Goal: Task Accomplishment & Management: Use online tool/utility

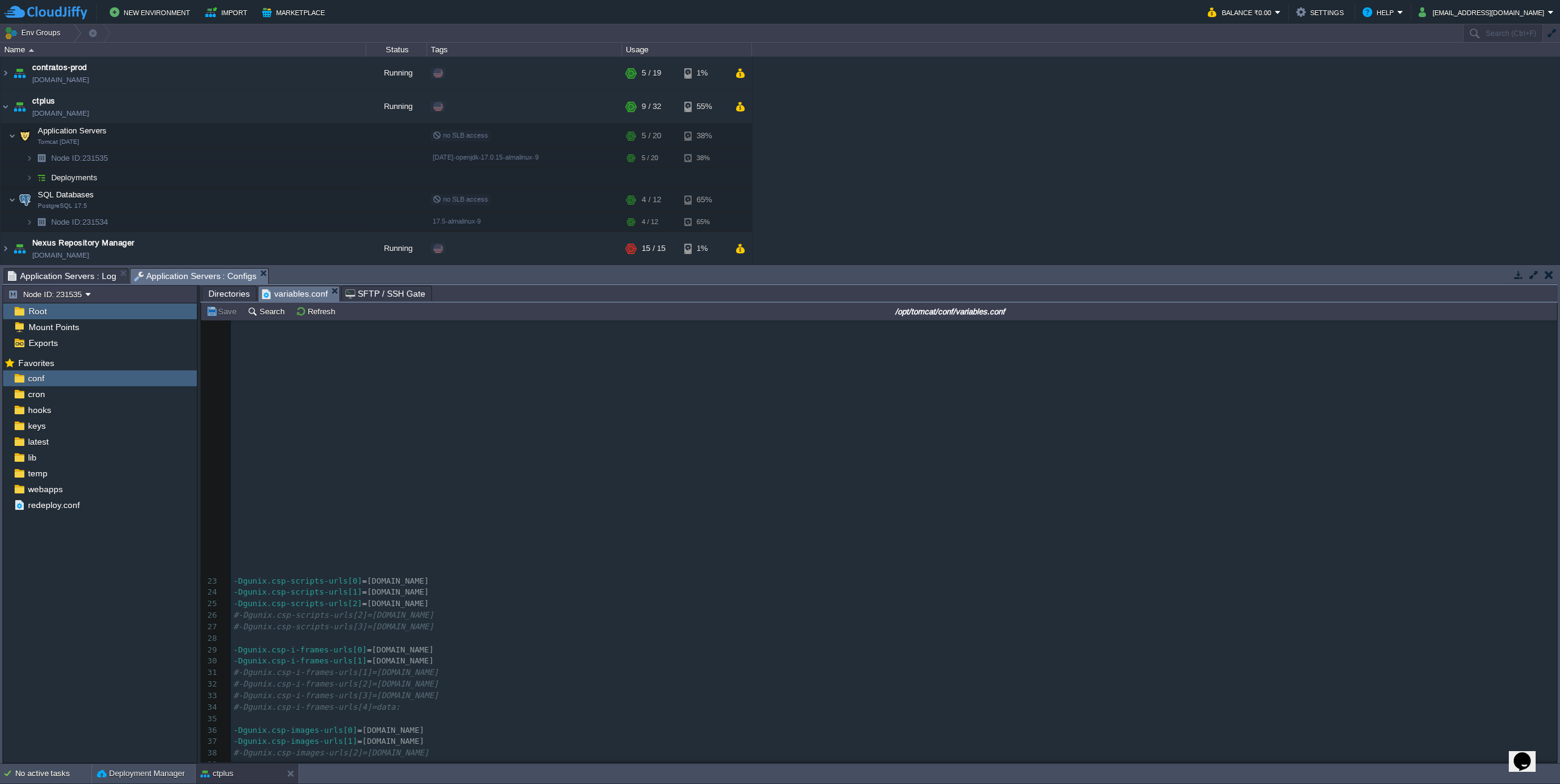
scroll to position [375, 0]
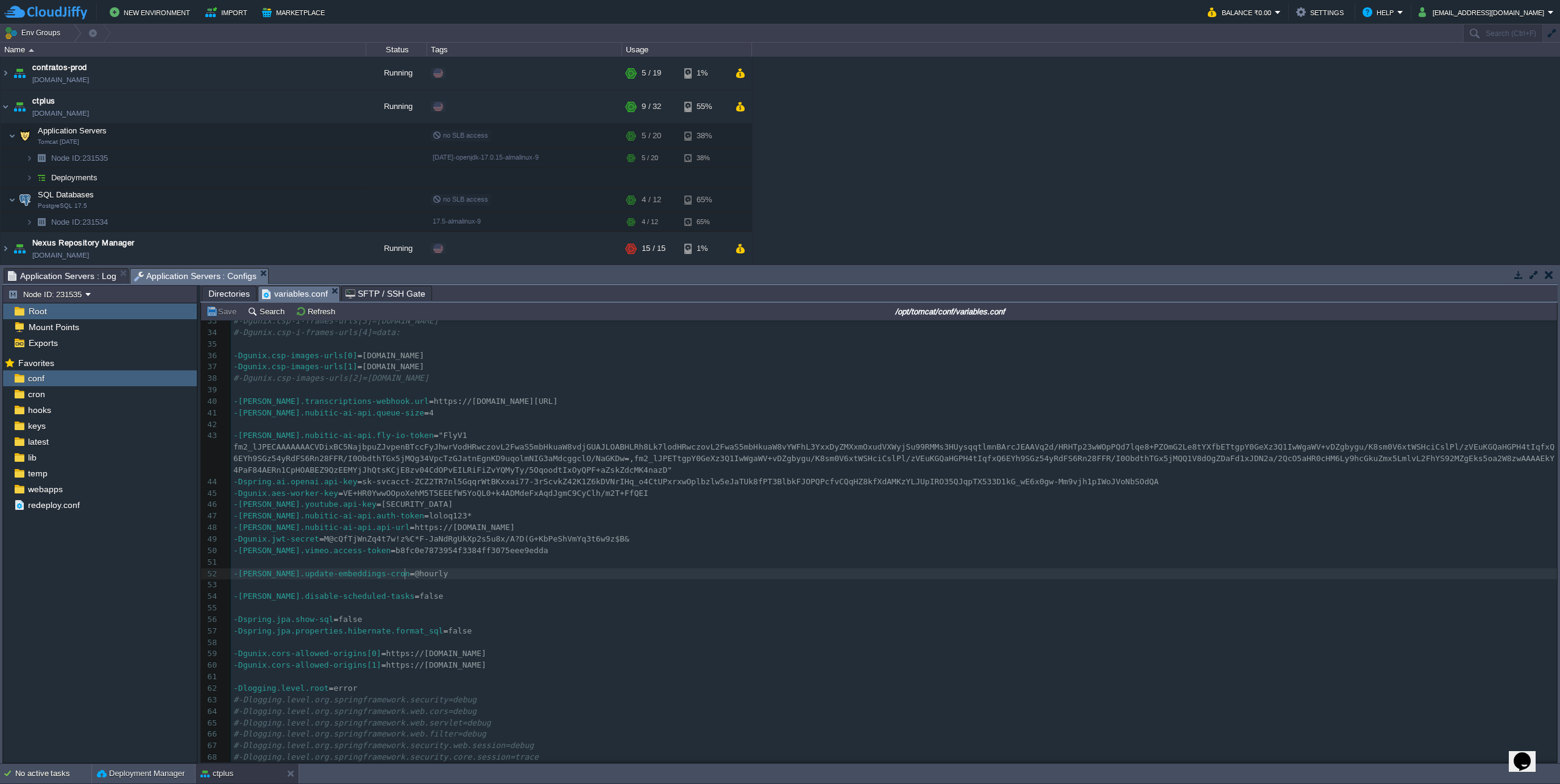
click at [757, 574] on pre "-[PERSON_NAME].update-embeddings-cron = @hourly" at bounding box center [894, 574] width 1326 height 12
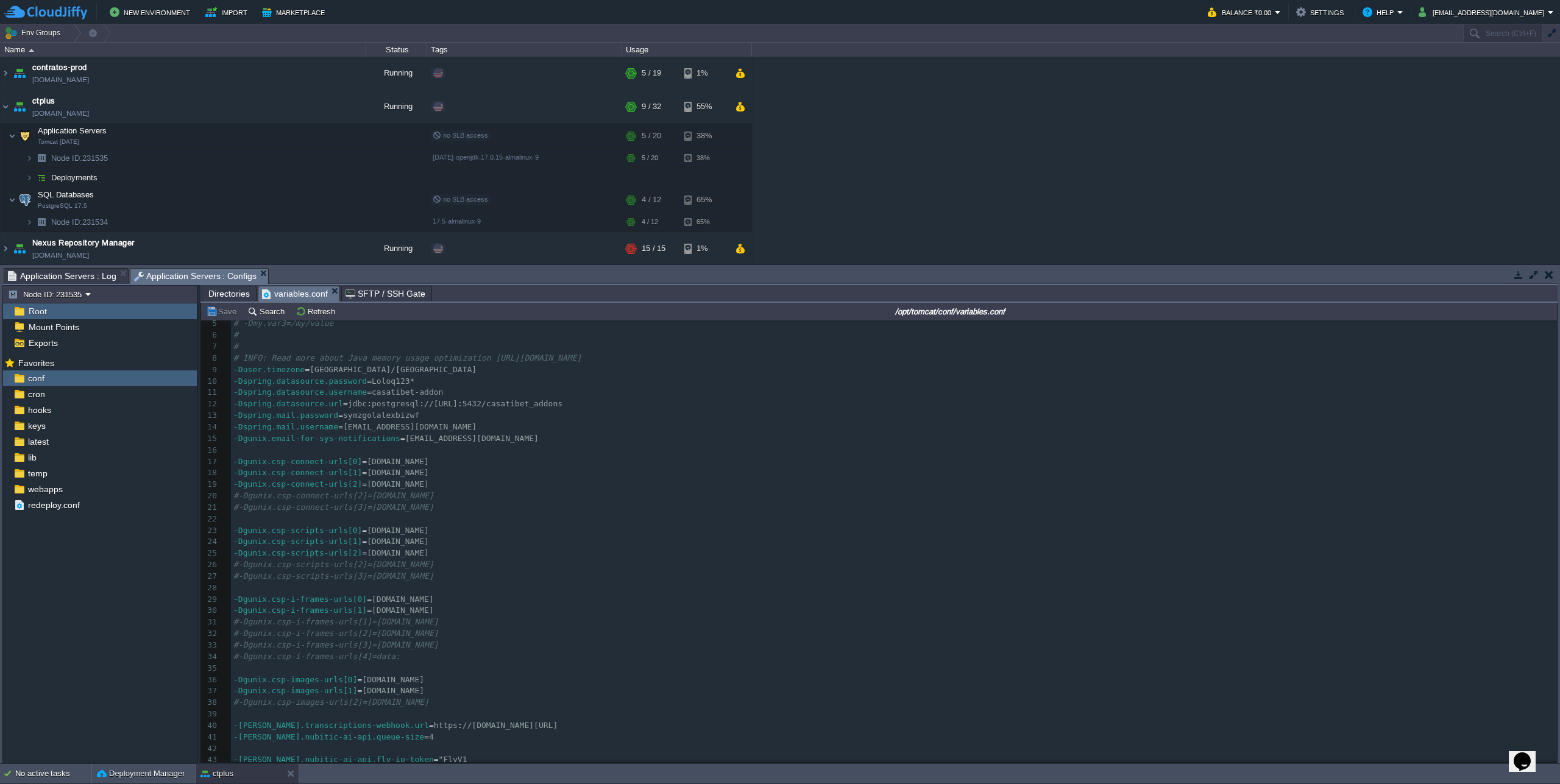
scroll to position [1, 0]
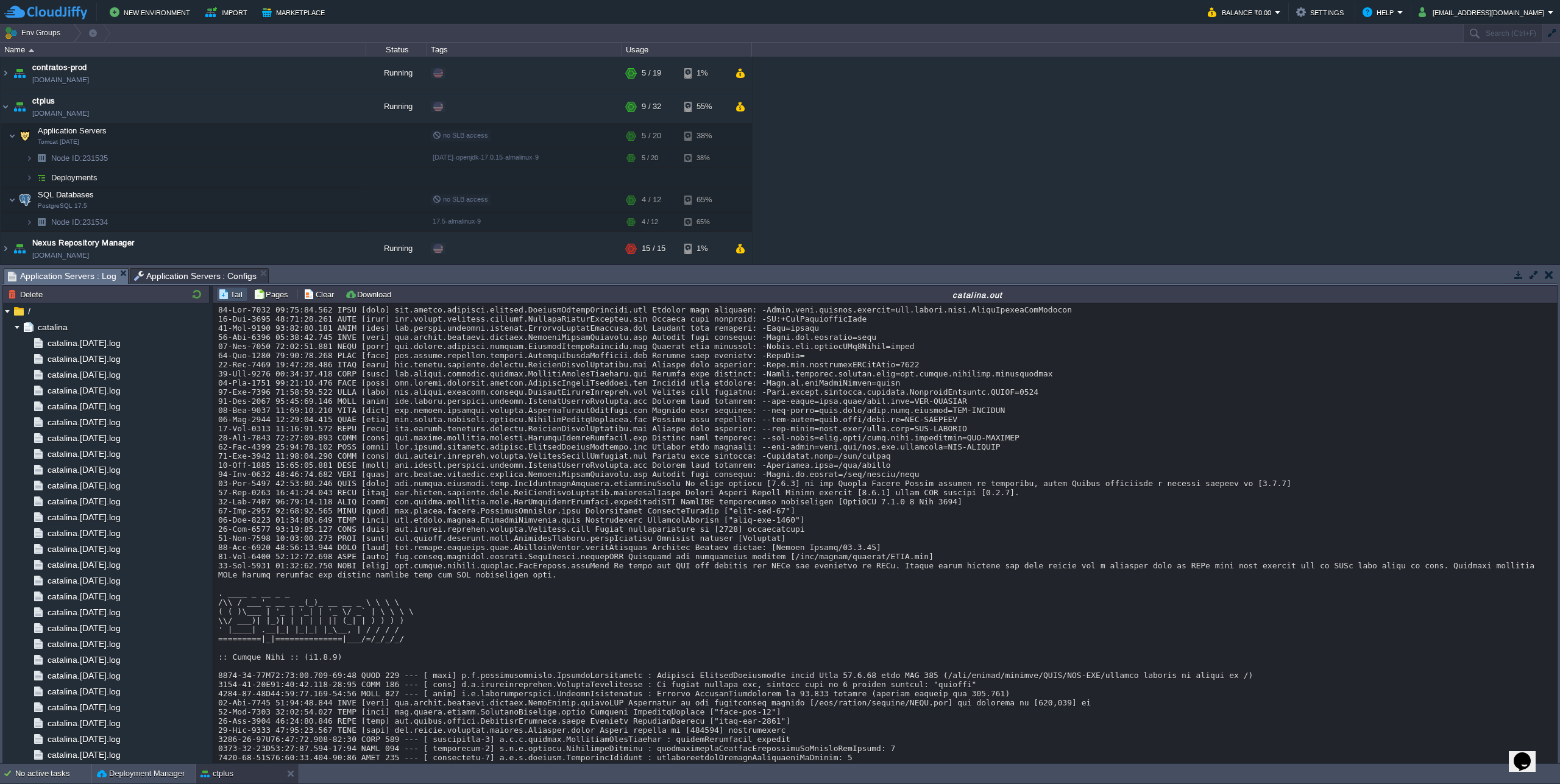
drag, startPoint x: 84, startPoint y: 274, endPoint x: 106, endPoint y: 290, distance: 27.2
click at [84, 274] on span "Application Servers : Log" at bounding box center [62, 276] width 108 height 16
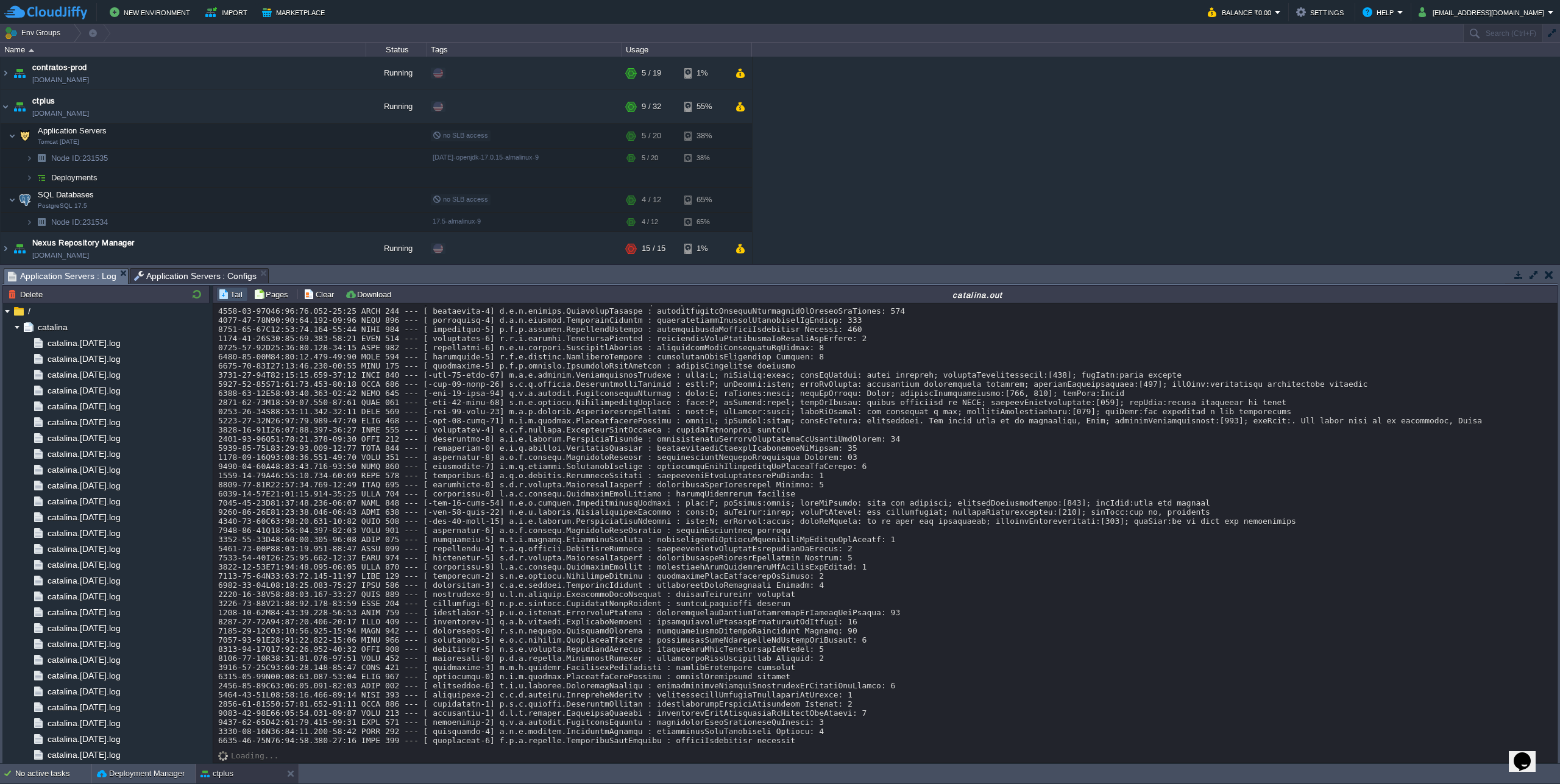
scroll to position [11427, 0]
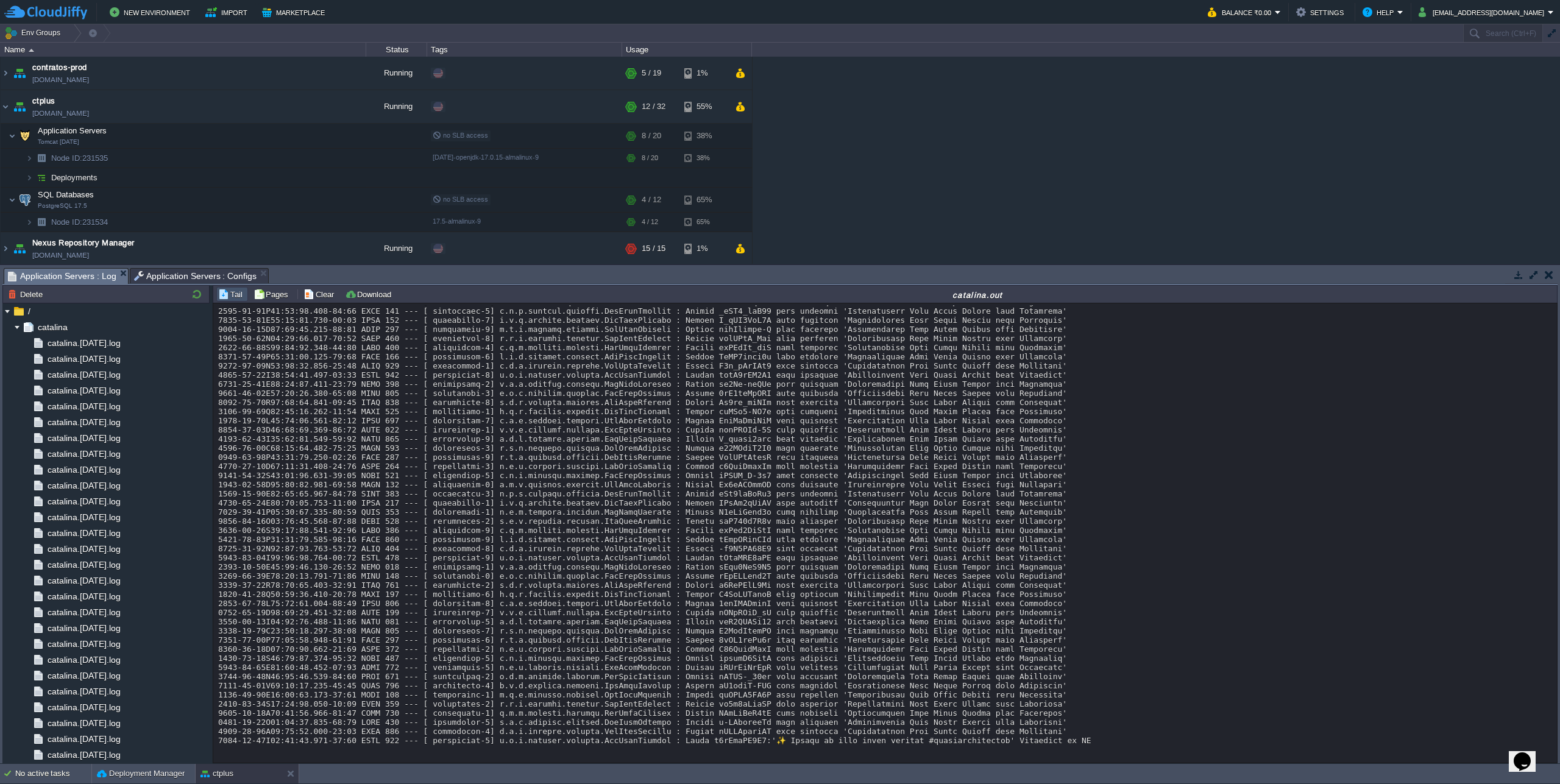
scroll to position [16187, 0]
click at [140, 771] on button "Deployment Manager" at bounding box center [141, 773] width 88 height 12
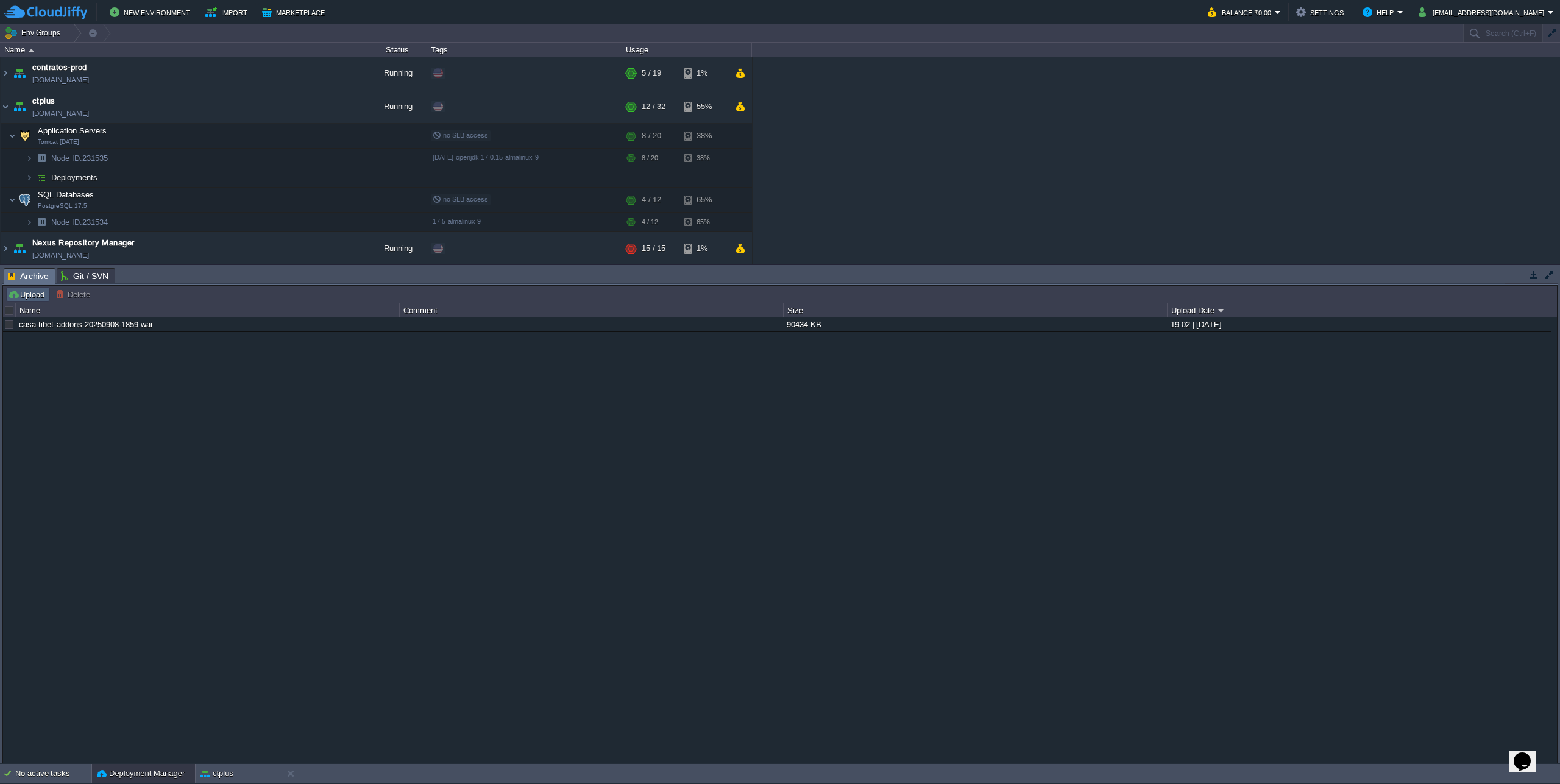
click at [27, 297] on button "Upload" at bounding box center [28, 295] width 40 height 11
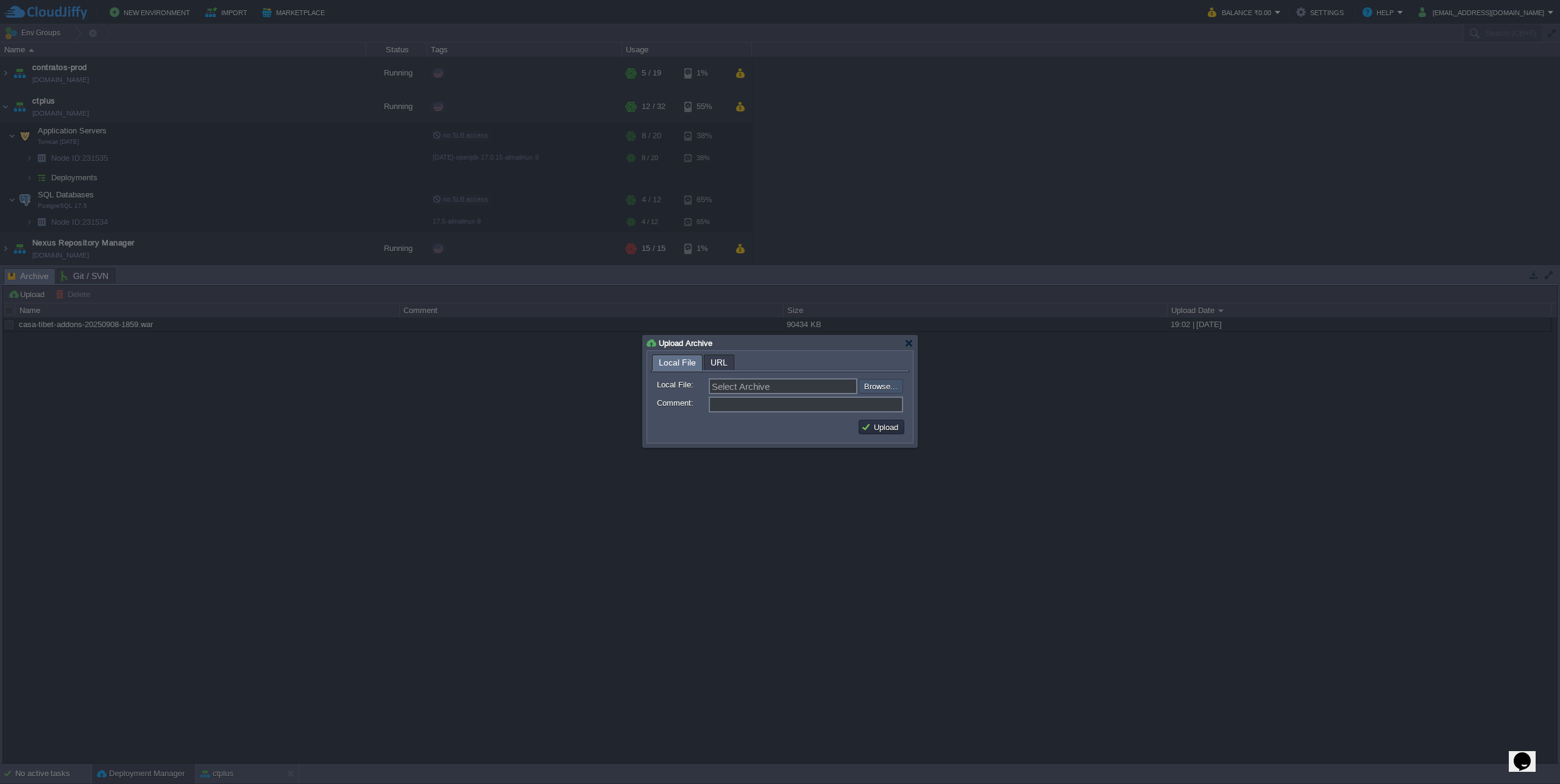
click at [874, 385] on input "file" at bounding box center [826, 386] width 154 height 15
type input "C:\fakepath\casa-tibet-addons-20250916-1959.war"
type input "casa-tibet-addons-20250916-1959.war"
click at [889, 430] on button "Upload" at bounding box center [881, 427] width 40 height 11
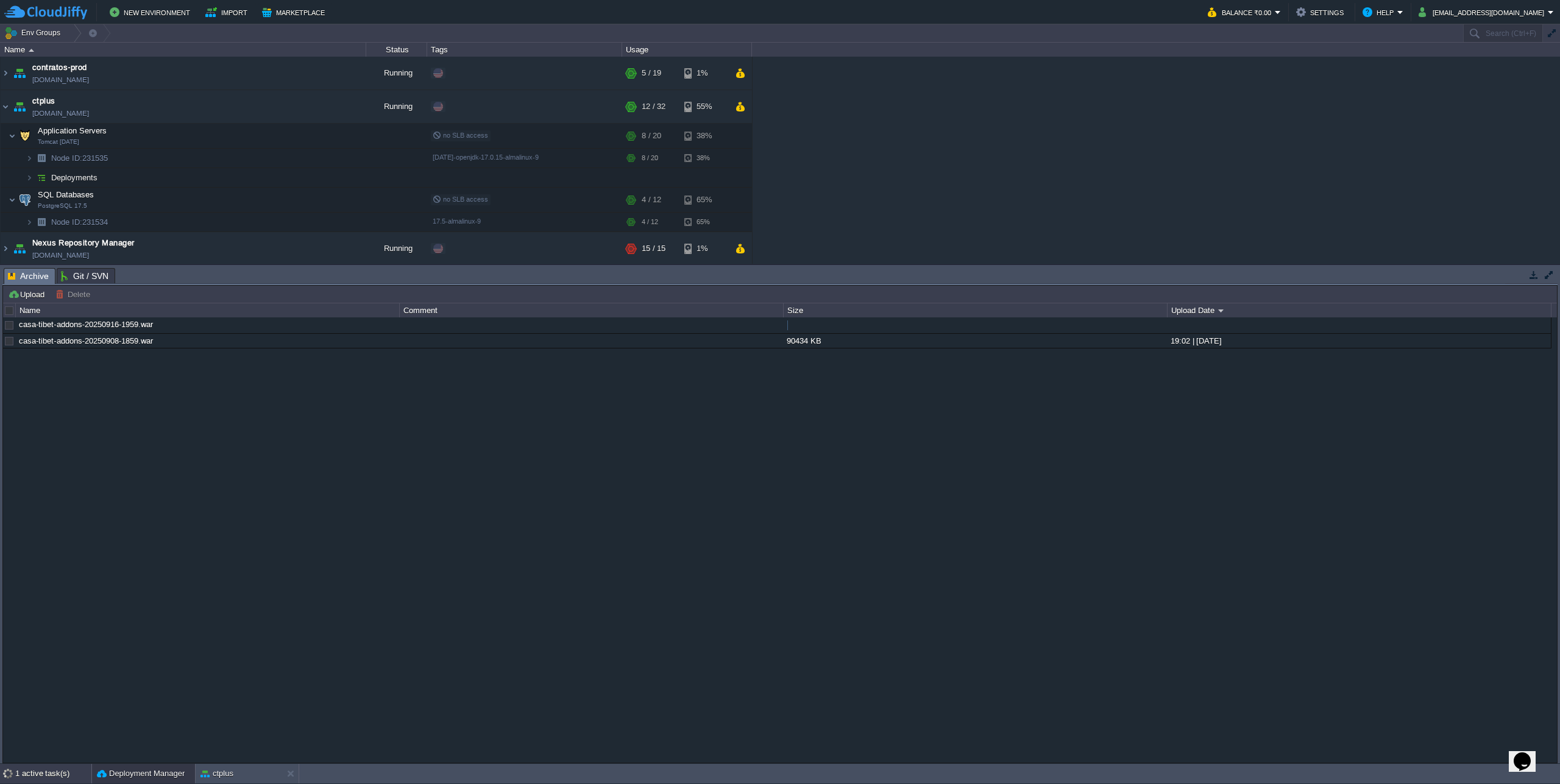
click at [30, 770] on div "1 active task(s)" at bounding box center [53, 773] width 76 height 19
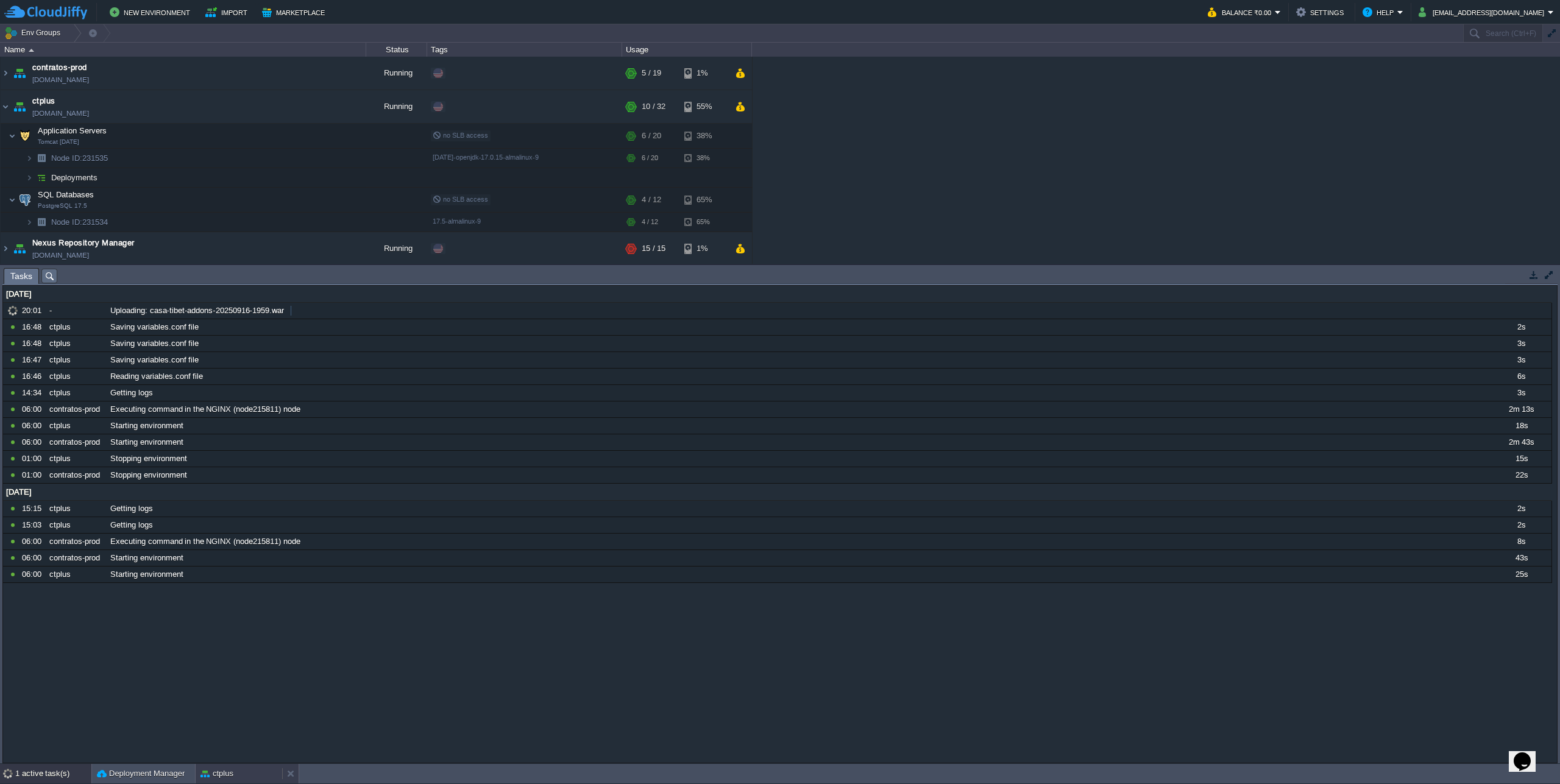
click at [235, 770] on div "ctplus" at bounding box center [239, 773] width 86 height 19
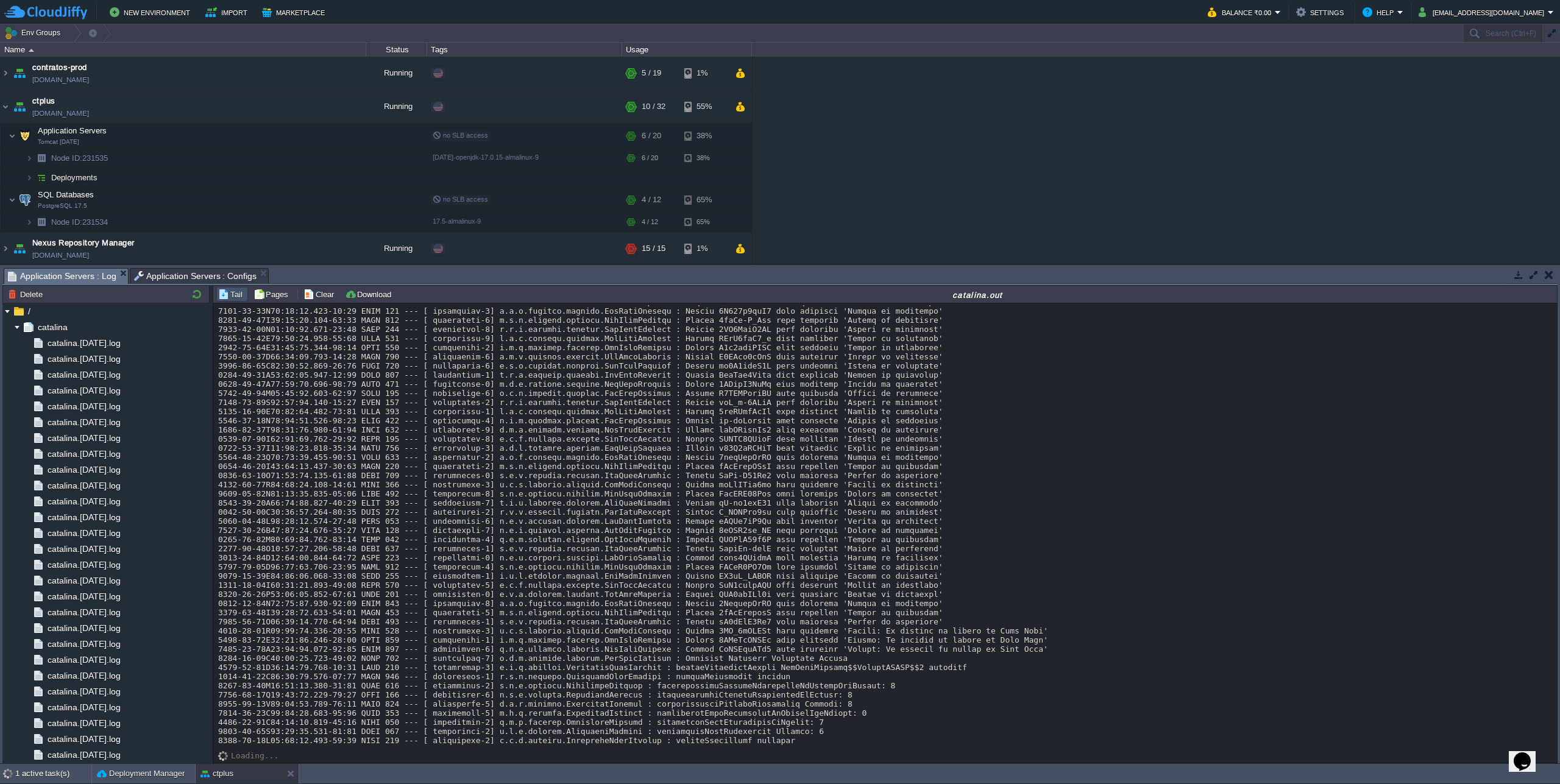
scroll to position [17063, 0]
click at [42, 767] on div "1 active task(s)" at bounding box center [53, 773] width 76 height 19
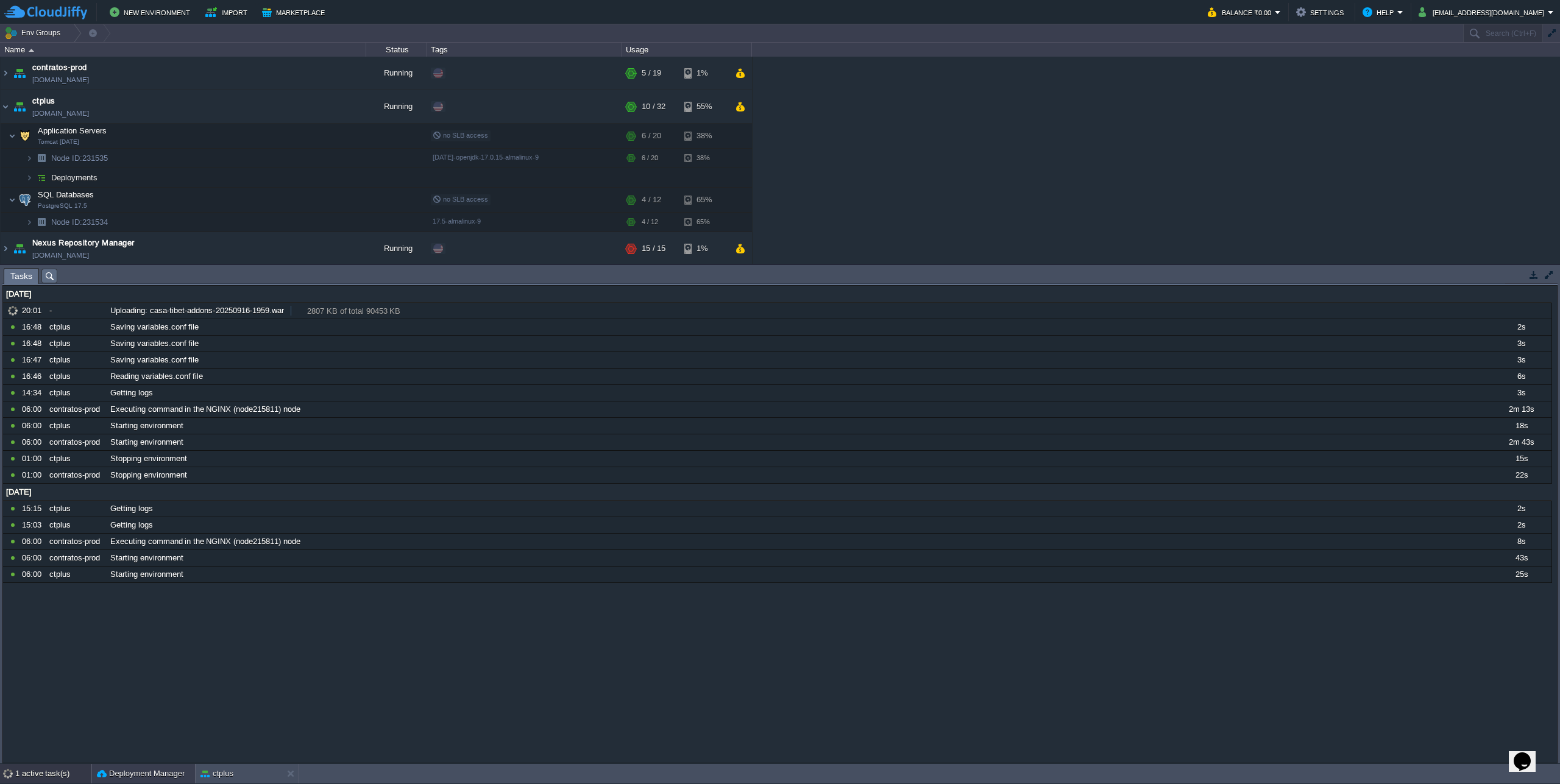
click at [128, 770] on button "Deployment Manager" at bounding box center [141, 773] width 88 height 12
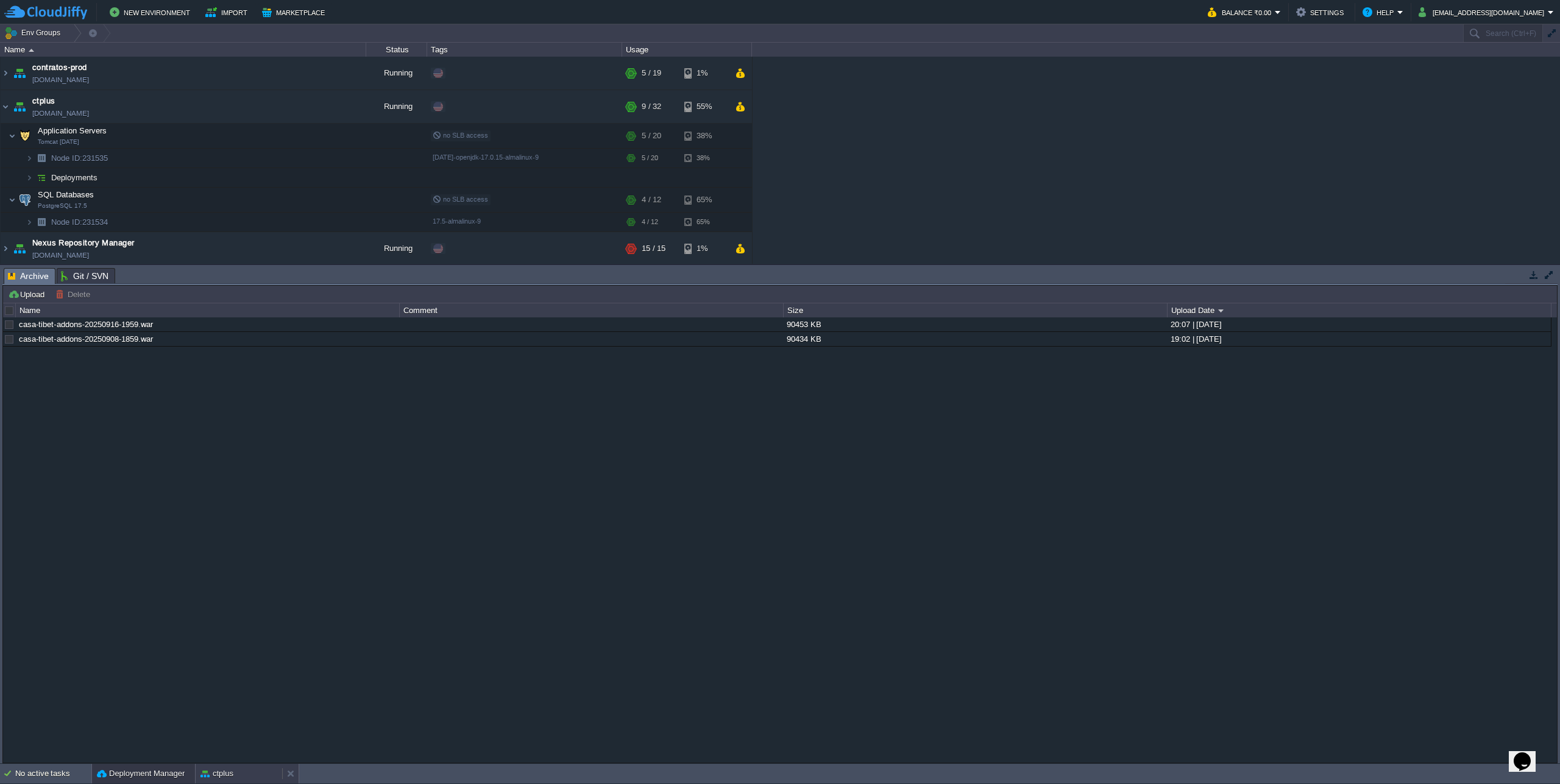
click at [209, 776] on button "ctplus" at bounding box center [217, 773] width 33 height 12
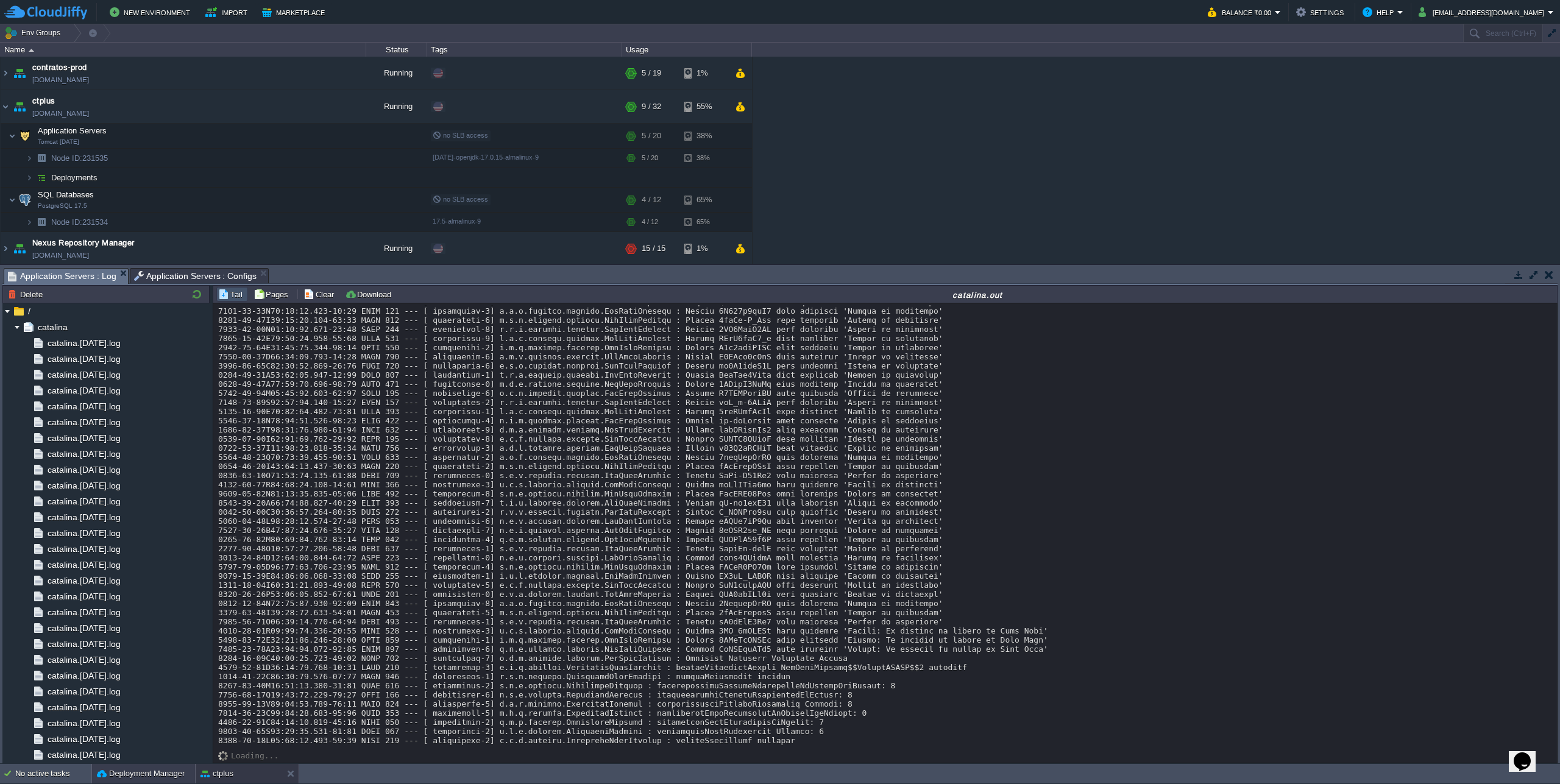
click at [159, 780] on div "Deployment Manager" at bounding box center [143, 773] width 103 height 19
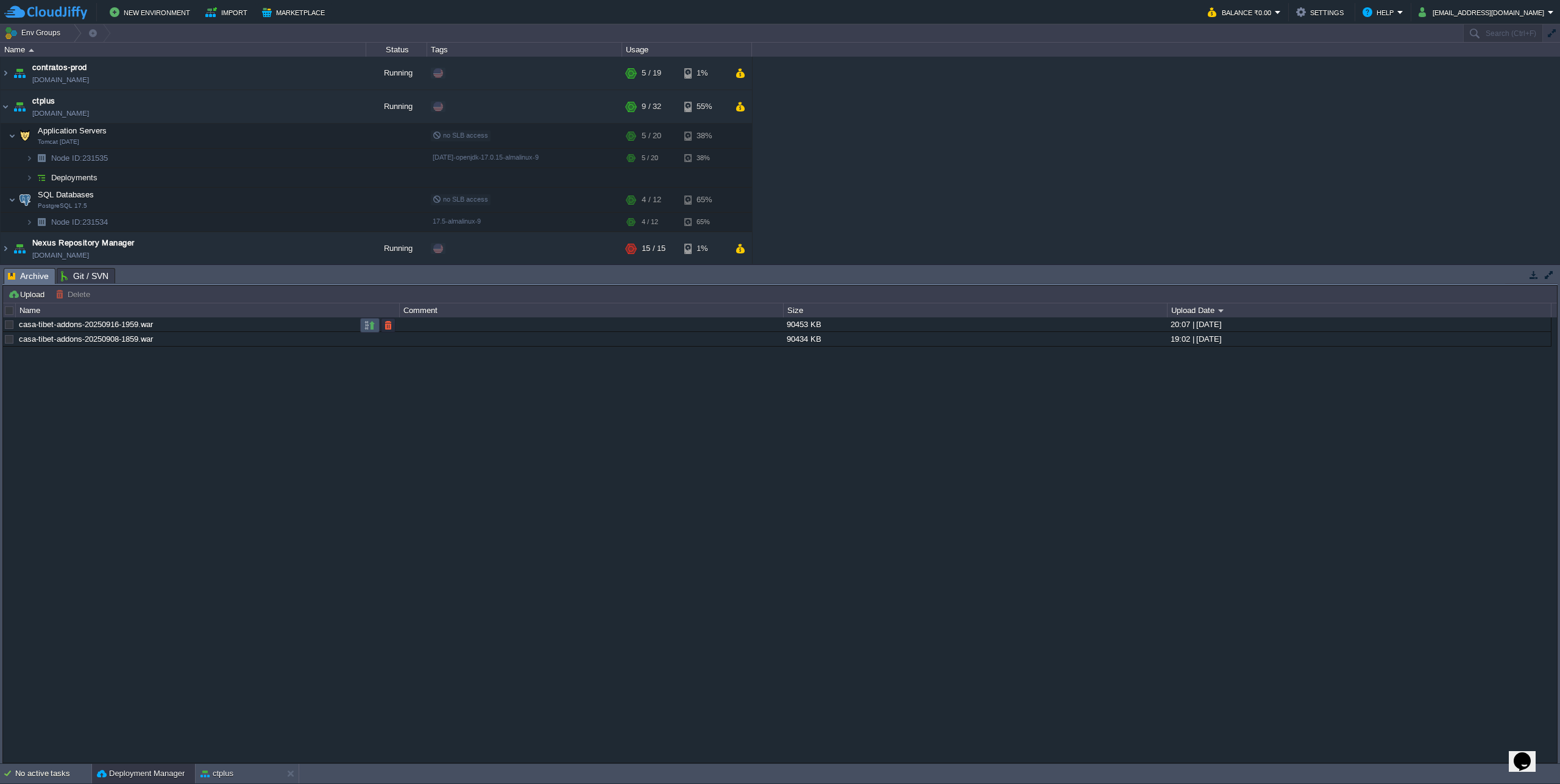
click at [368, 329] on button "button" at bounding box center [370, 325] width 11 height 11
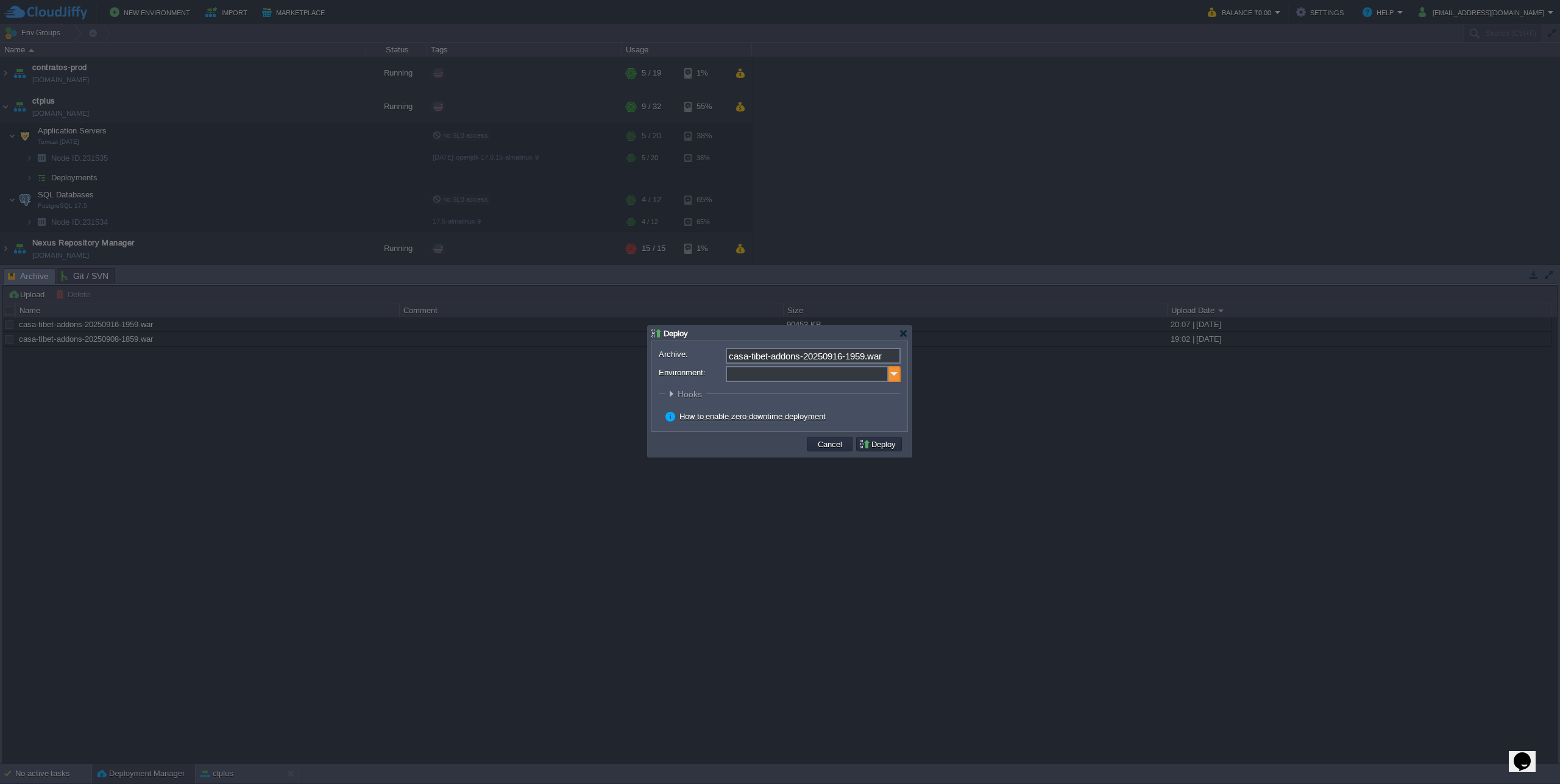
click at [896, 379] on img at bounding box center [894, 374] width 12 height 16
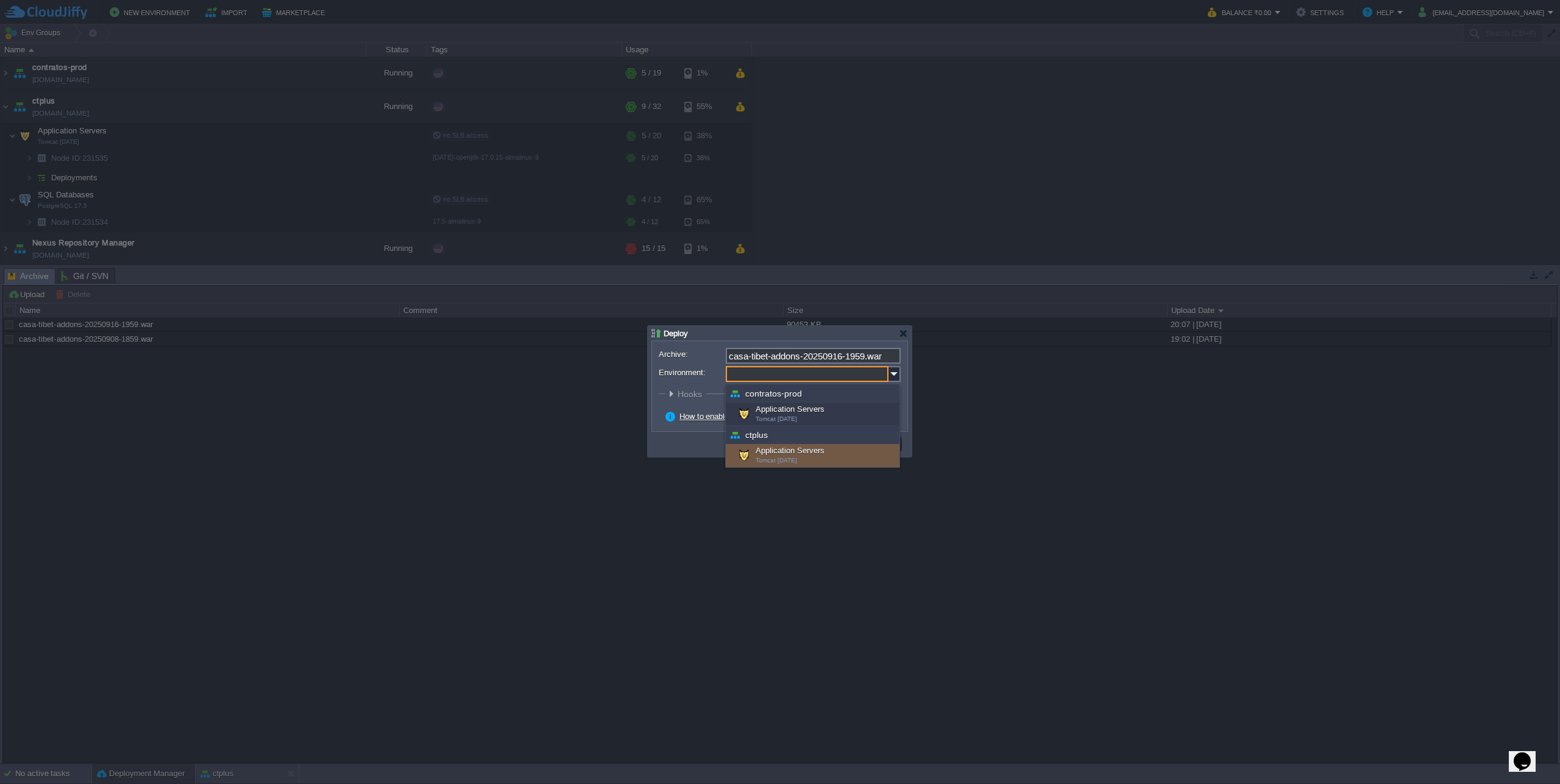
click at [803, 454] on div "Application Servers Tomcat [DATE]" at bounding box center [812, 455] width 174 height 23
type input "Application Servers (ctplus)"
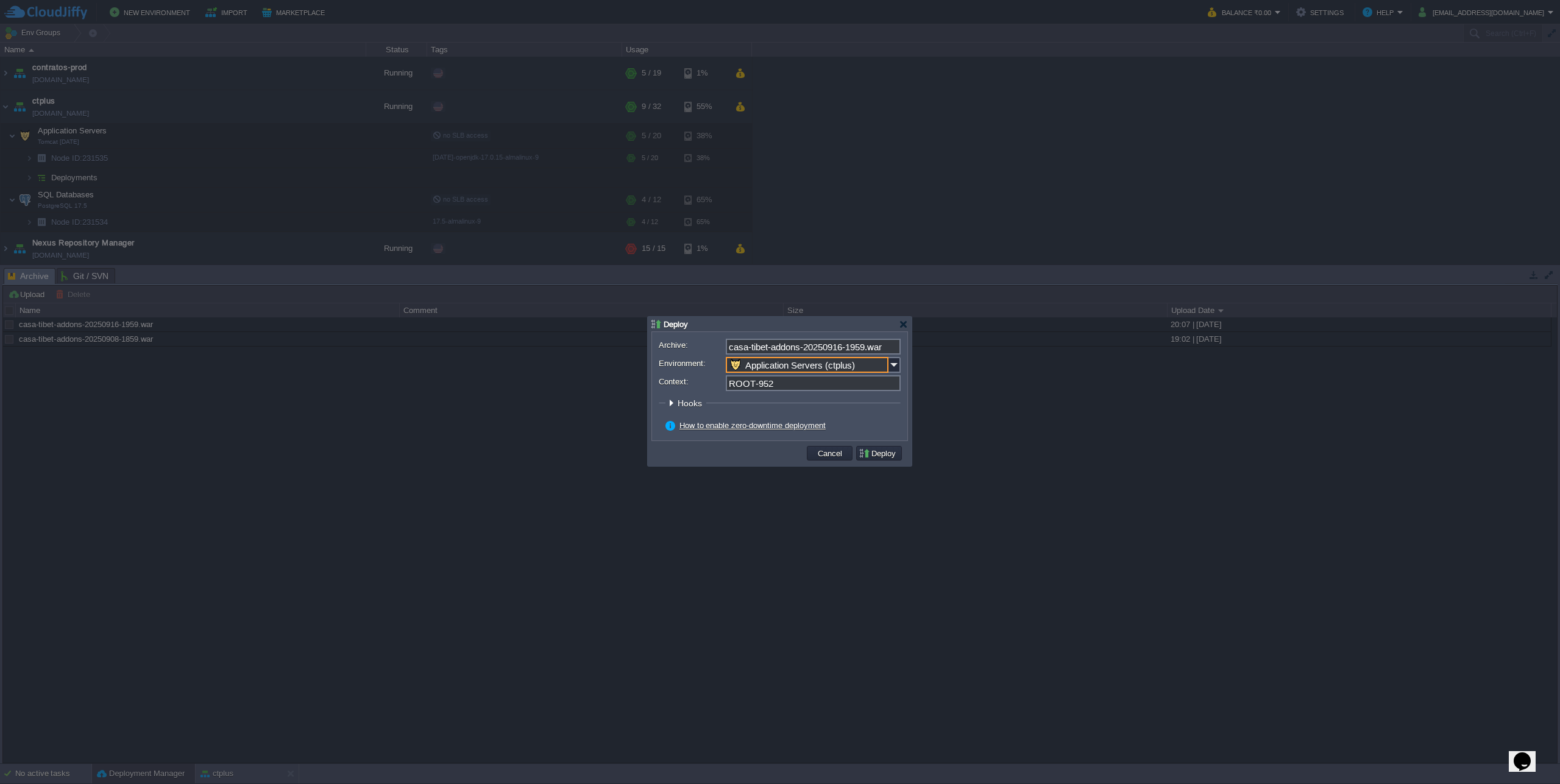
click at [780, 383] on input "ROOT-952" at bounding box center [813, 383] width 174 height 16
drag, startPoint x: 753, startPoint y: 384, endPoint x: 896, endPoint y: 386, distance: 143.0
click at [896, 386] on input "ROOT-952" at bounding box center [813, 383] width 174 height 16
type input "ROOT"
click at [874, 444] on div "Cancel Deploy" at bounding box center [779, 453] width 255 height 25
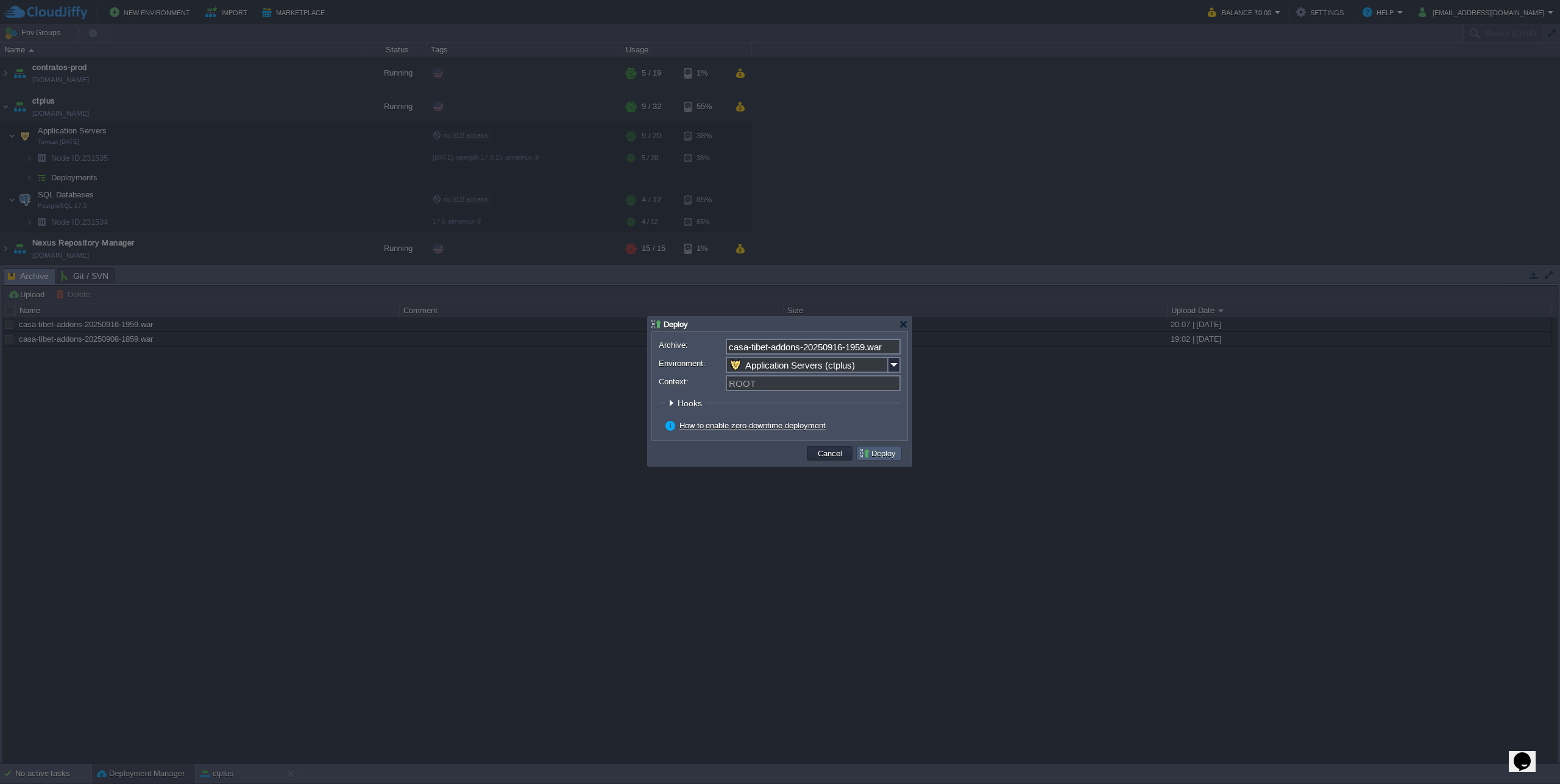
click at [872, 453] on button "Deploy" at bounding box center [879, 454] width 40 height 11
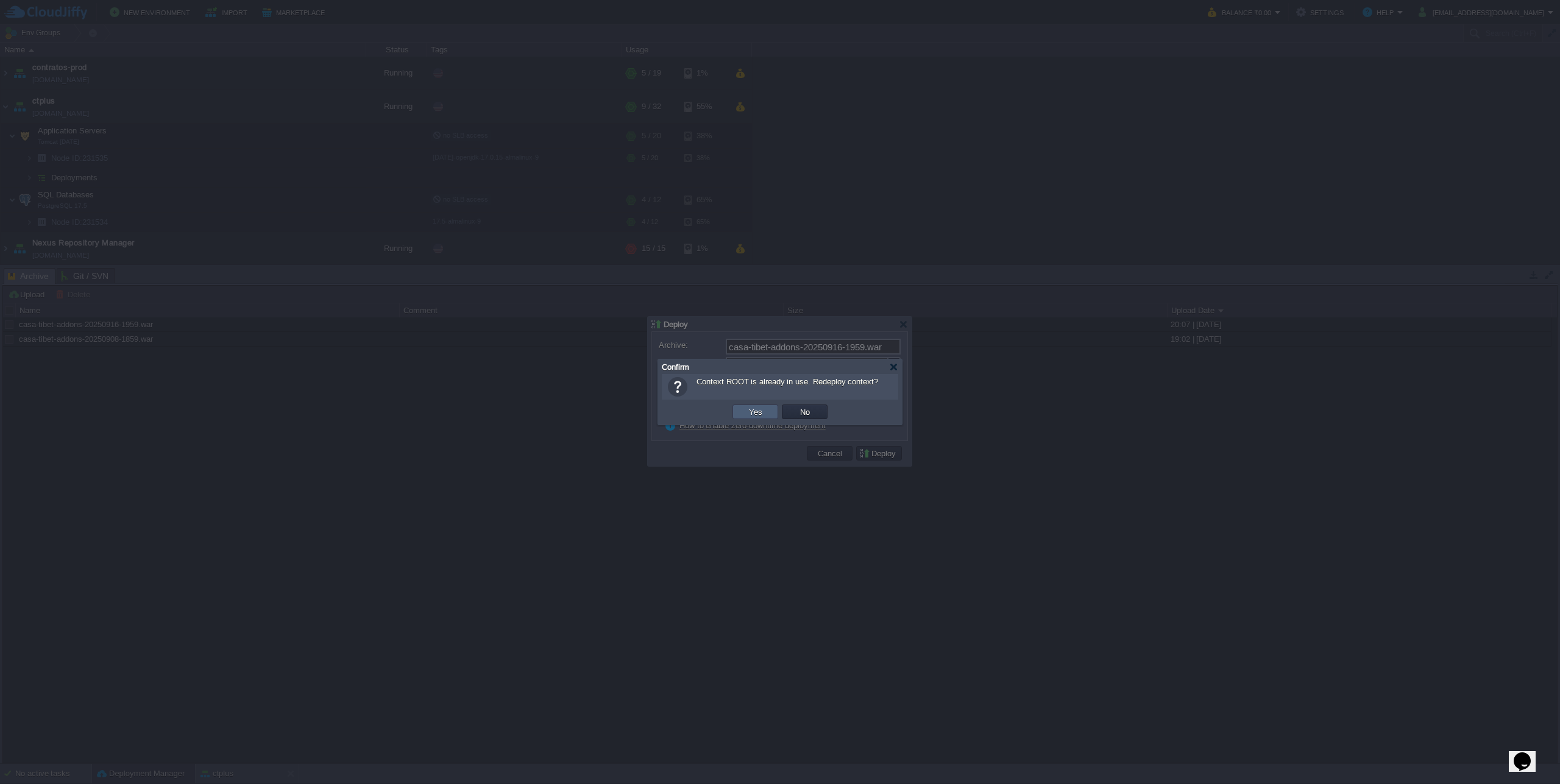
click at [768, 415] on td "Yes" at bounding box center [756, 412] width 46 height 15
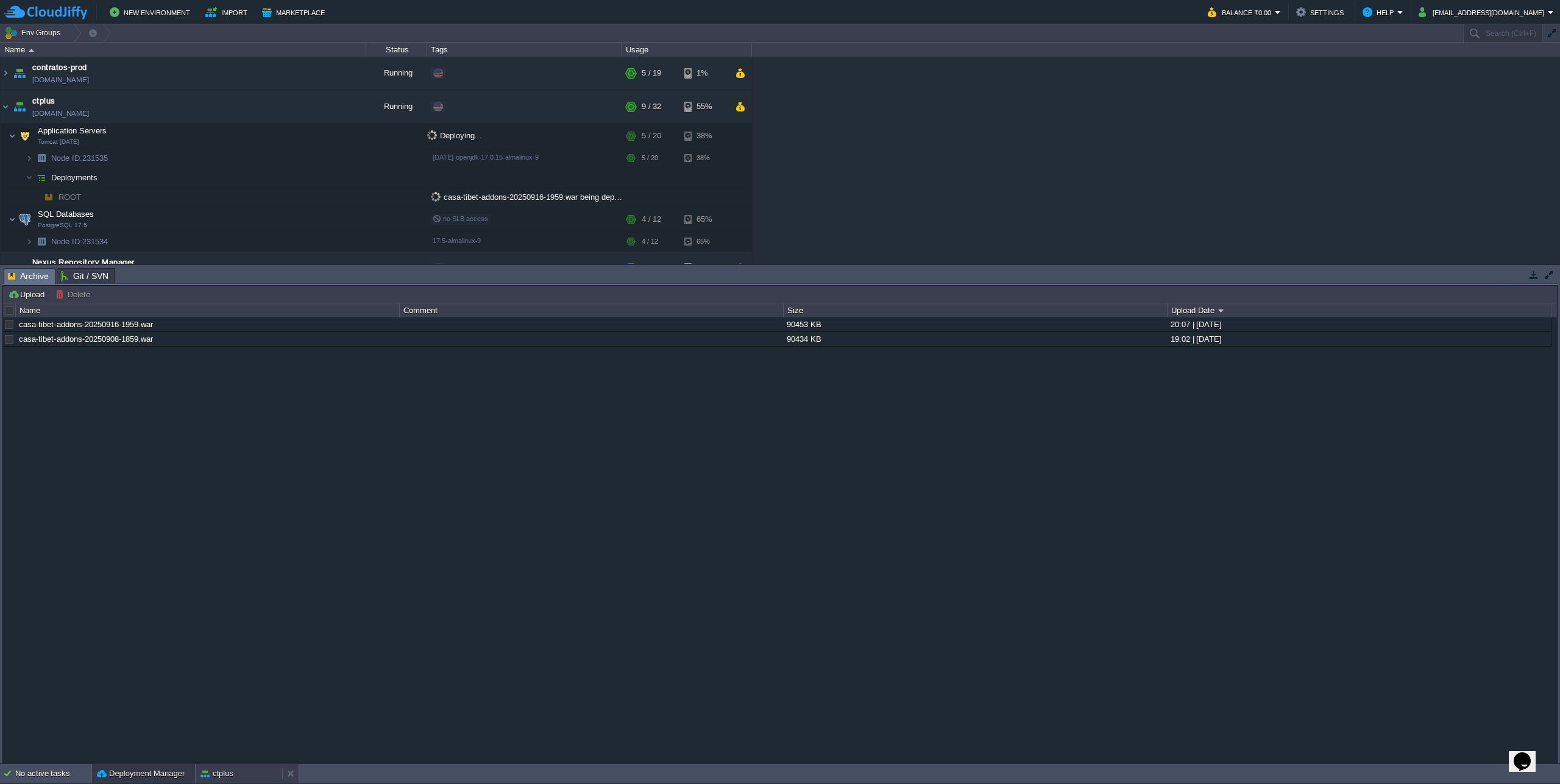
click at [238, 767] on div "ctplus" at bounding box center [239, 773] width 86 height 19
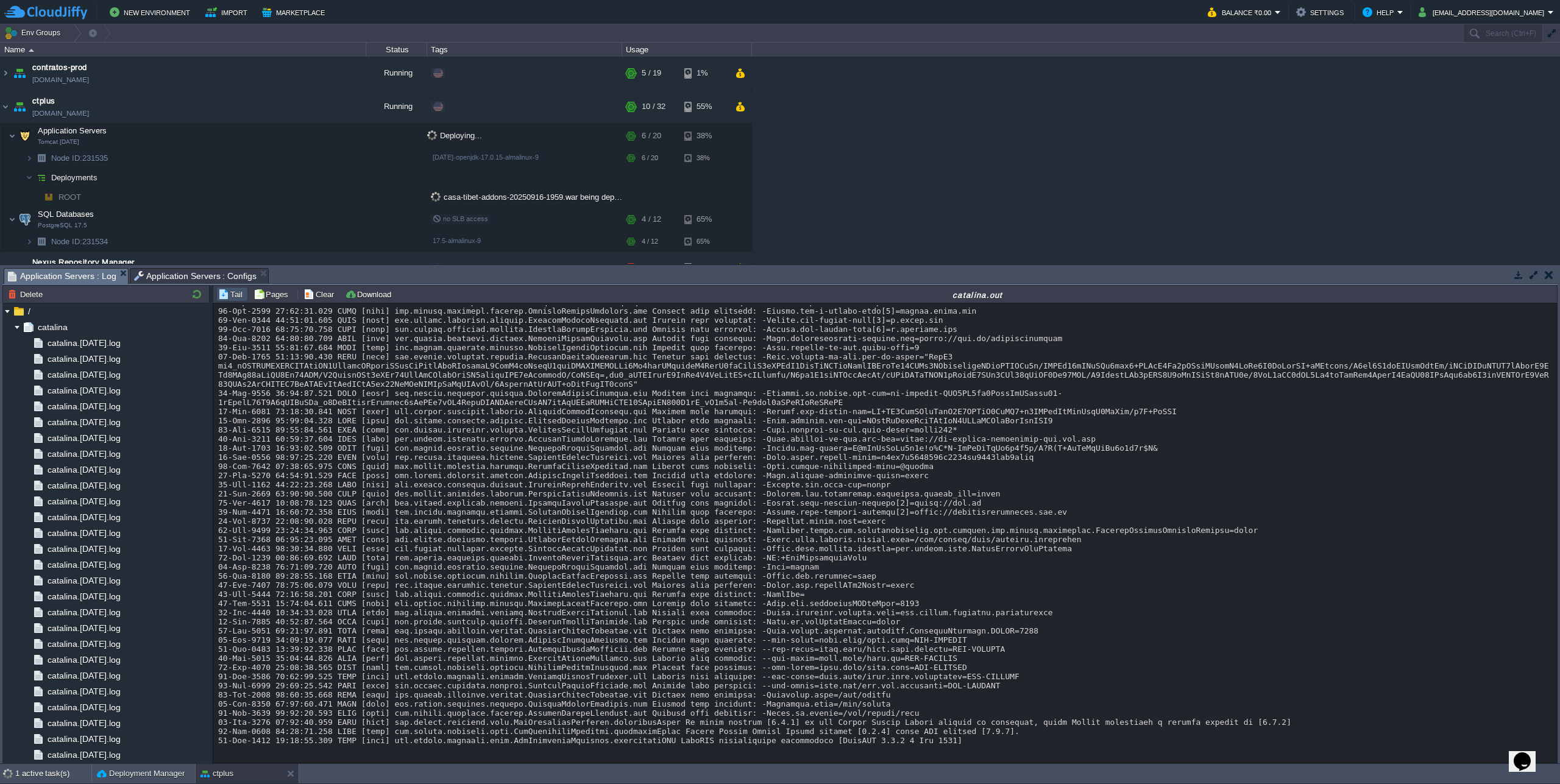
scroll to position [18050, 0]
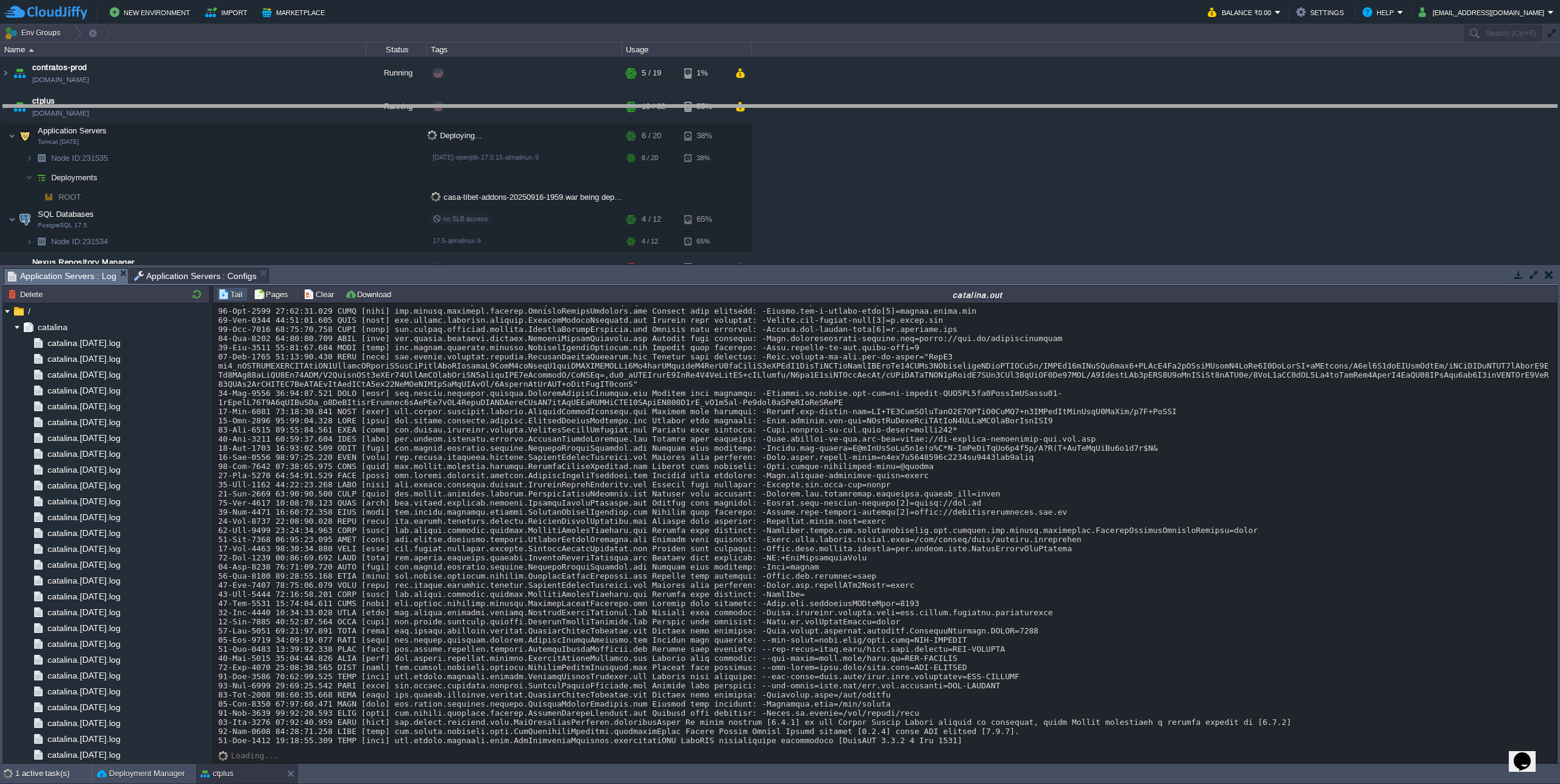
drag, startPoint x: 1010, startPoint y: 269, endPoint x: 1106, endPoint y: 100, distance: 194.4
click at [1106, 100] on body "New Environment Import Marketplace Bonus ₹0.00 Upgrade Account Balance ₹0.00 Se…" at bounding box center [780, 392] width 1560 height 784
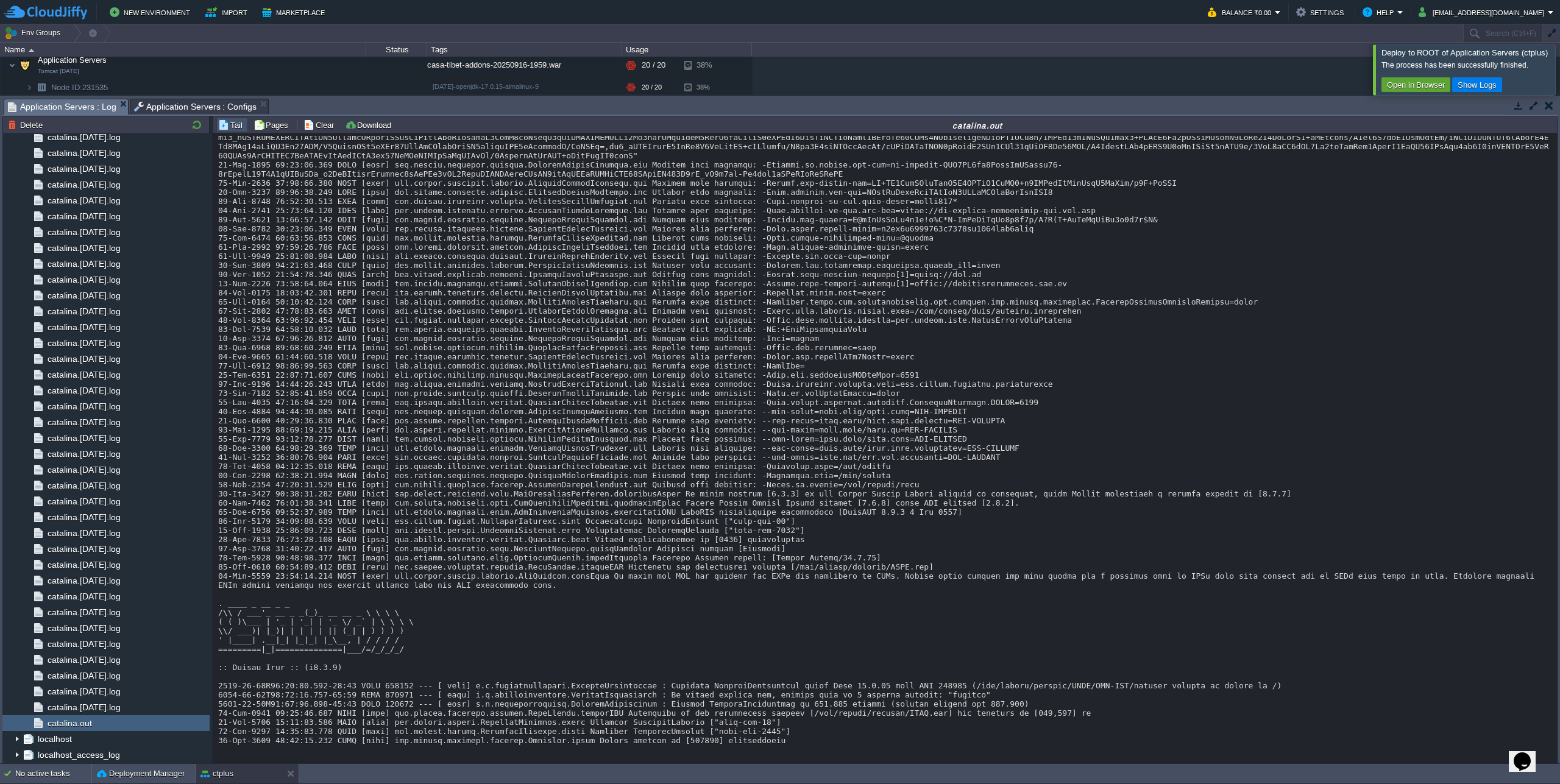
scroll to position [18155, 0]
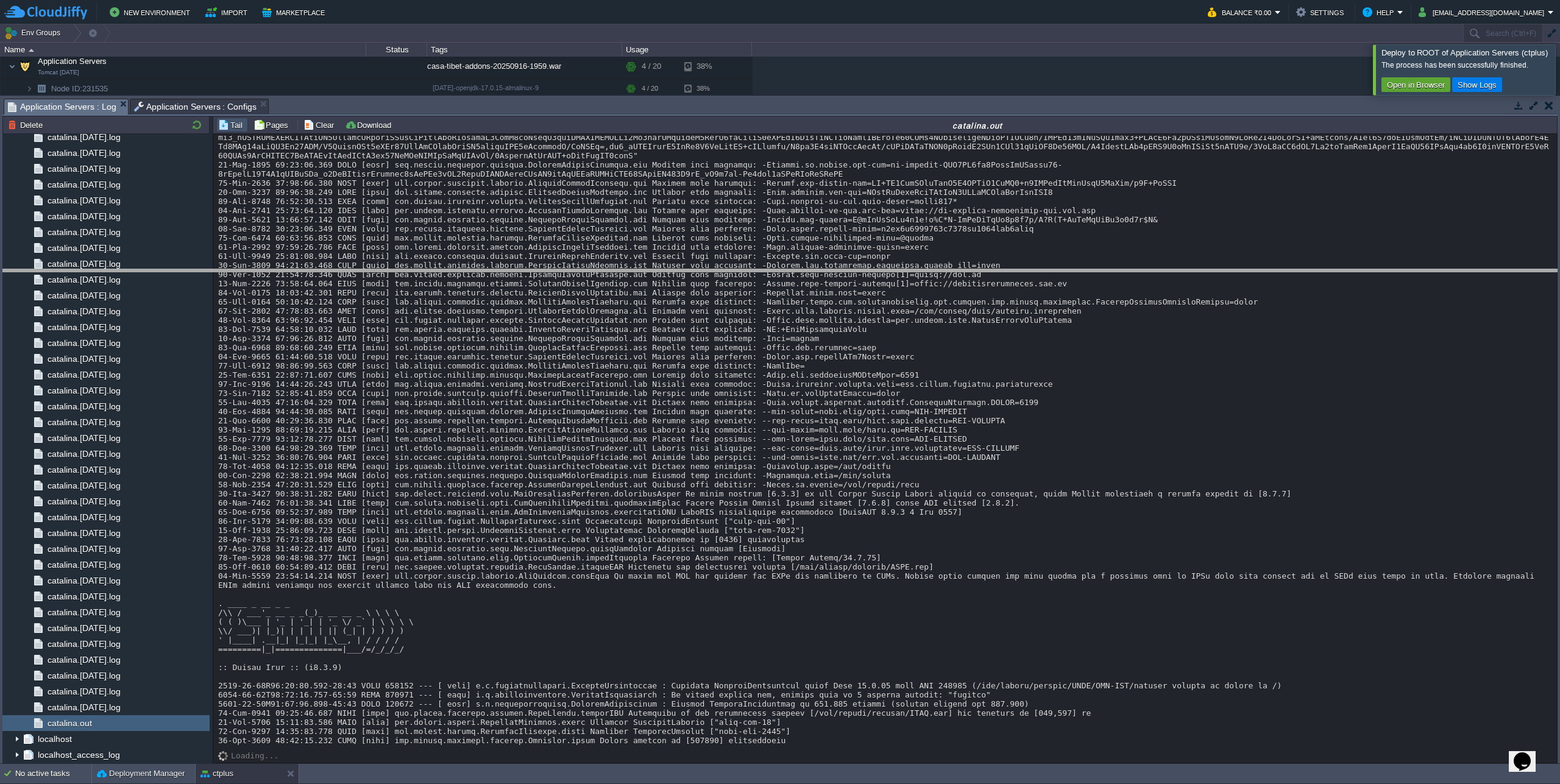
drag, startPoint x: 859, startPoint y: 109, endPoint x: 838, endPoint y: 282, distance: 174.3
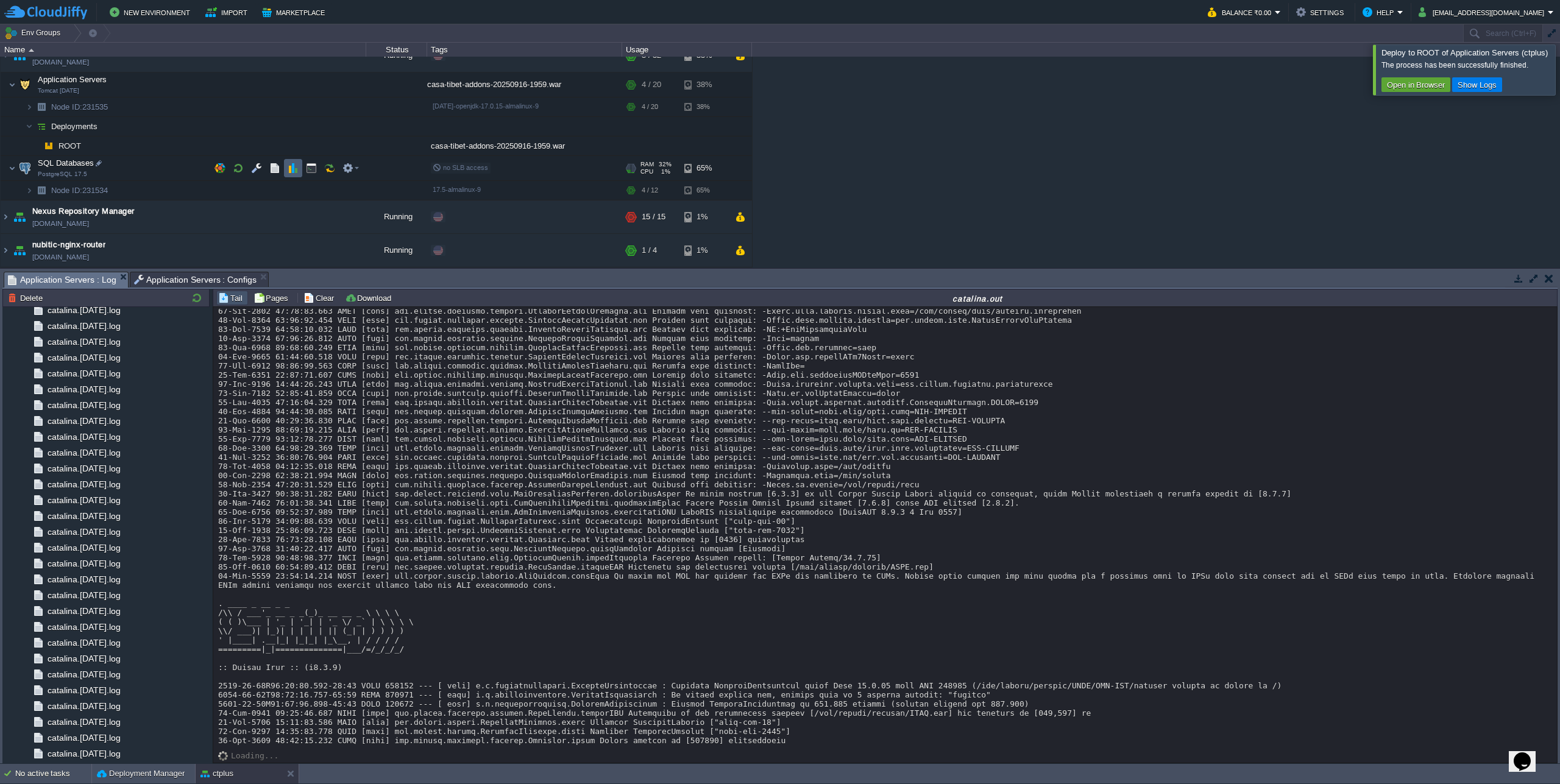
click at [287, 166] on td at bounding box center [293, 168] width 18 height 18
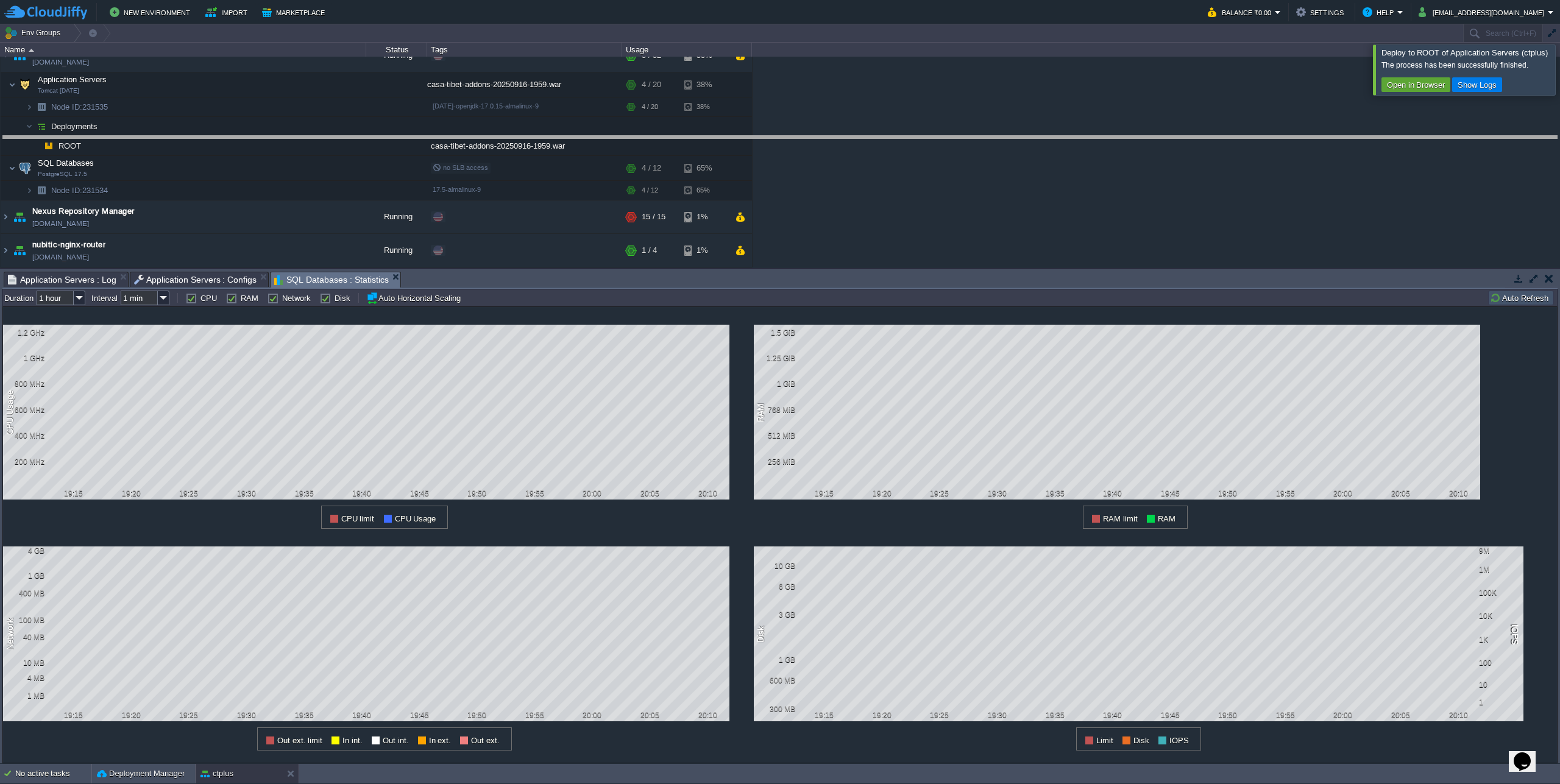
drag, startPoint x: 657, startPoint y: 282, endPoint x: 658, endPoint y: 146, distance: 136.0
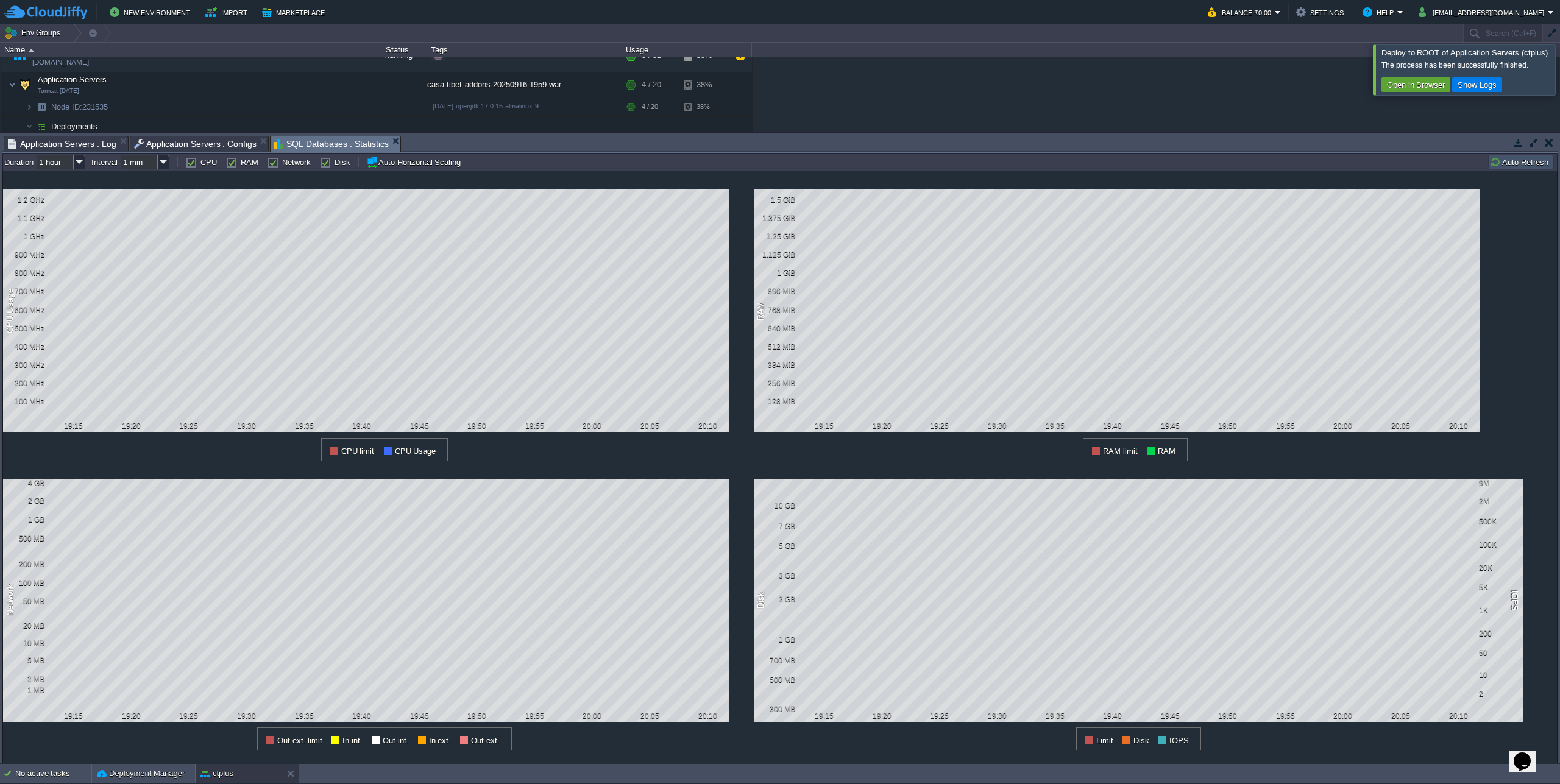
click at [1559, 64] on div at bounding box center [1575, 69] width 0 height 50
click at [1516, 169] on td "Auto Refresh" at bounding box center [1521, 162] width 66 height 15
click at [1509, 169] on td "Auto Refresh" at bounding box center [1521, 162] width 66 height 15
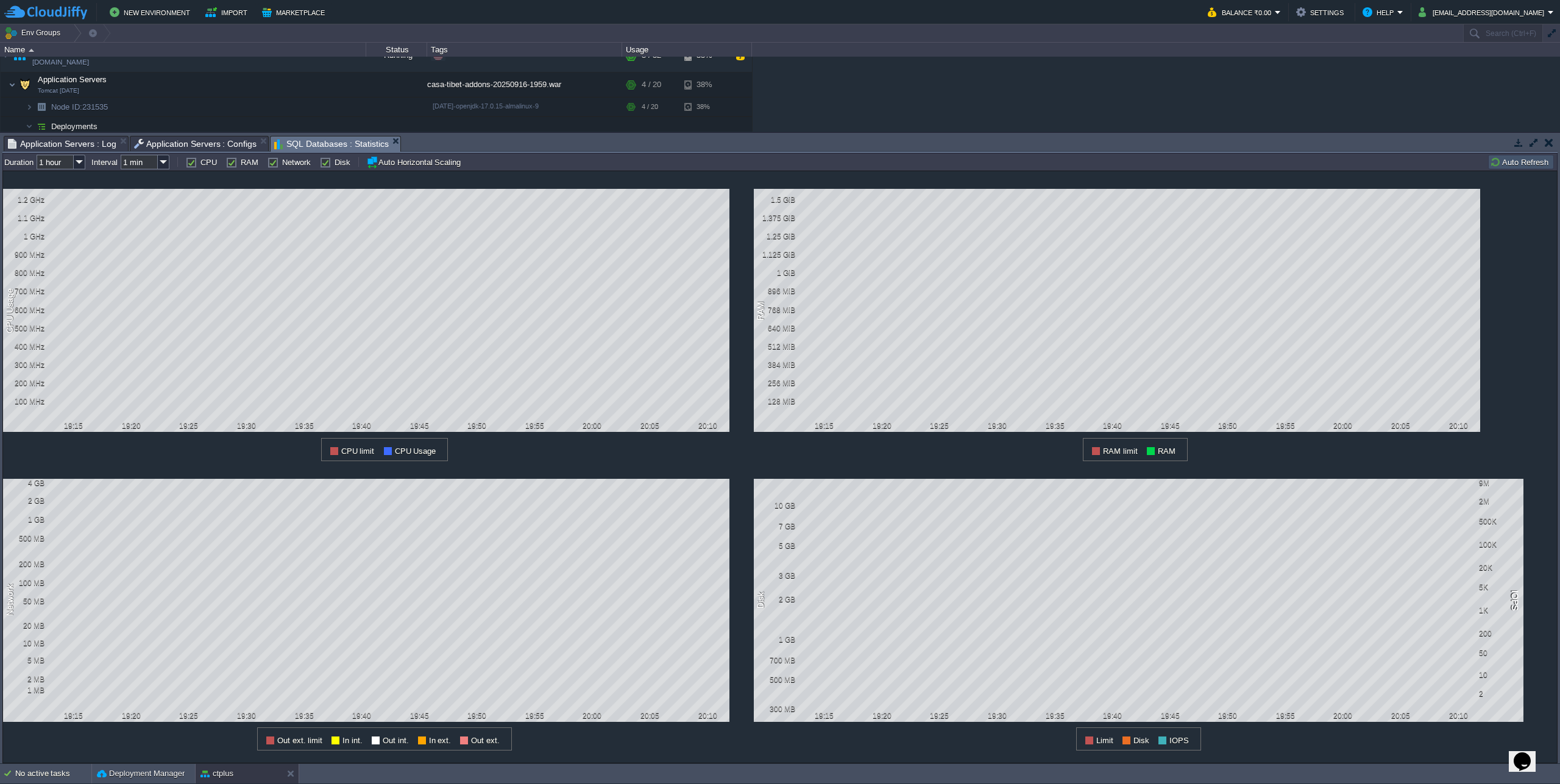
click at [1511, 163] on button "Auto Refresh" at bounding box center [1521, 162] width 62 height 11
click at [1510, 165] on button "Auto Refresh" at bounding box center [1521, 162] width 62 height 11
click at [1519, 166] on button "Auto Refresh" at bounding box center [1521, 162] width 62 height 11
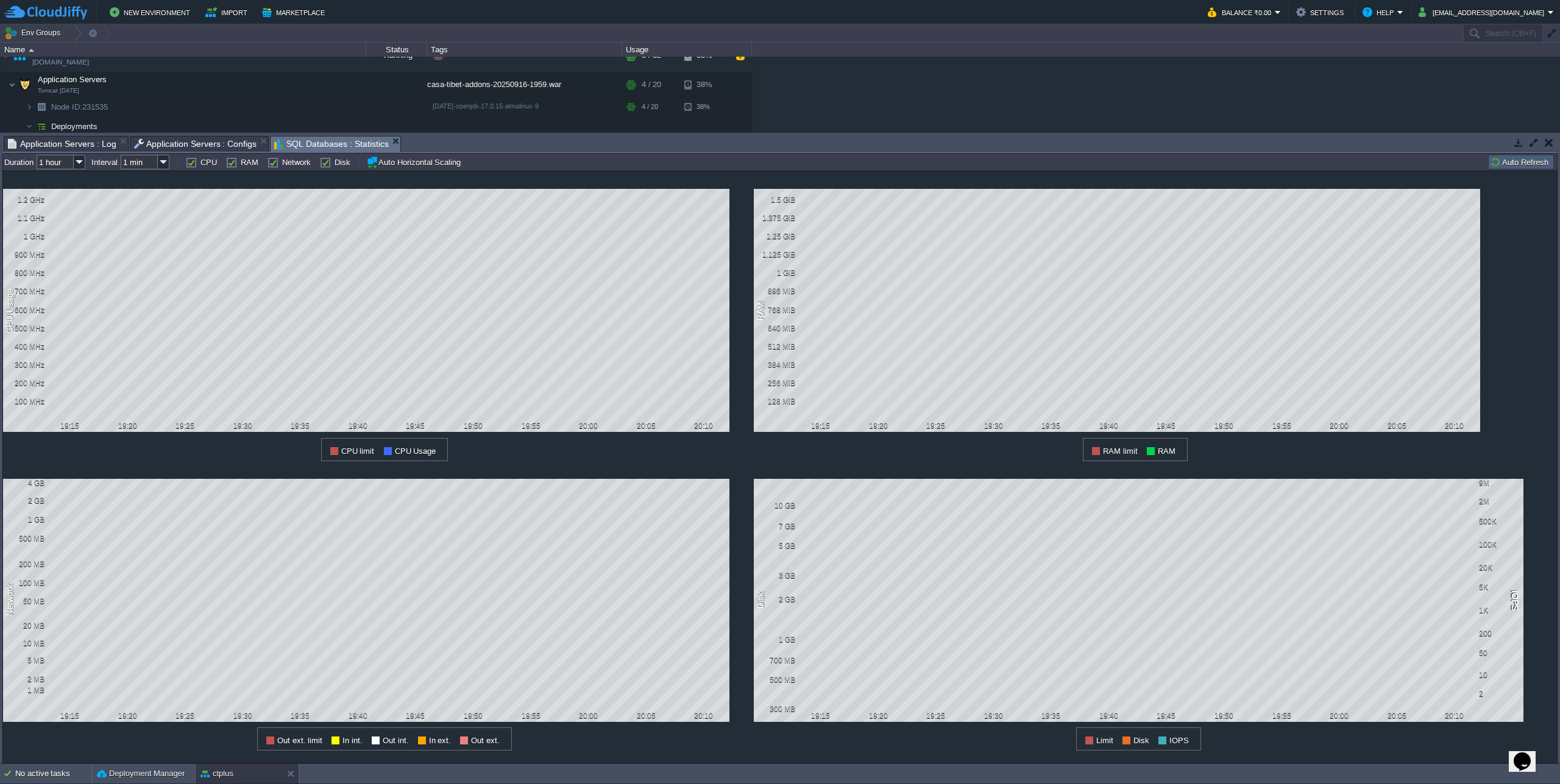
click at [1519, 166] on button "Auto Refresh" at bounding box center [1521, 162] width 62 height 11
click at [1512, 162] on button "Auto Refresh" at bounding box center [1521, 162] width 62 height 11
click at [1504, 168] on button "Auto Refresh" at bounding box center [1521, 162] width 62 height 11
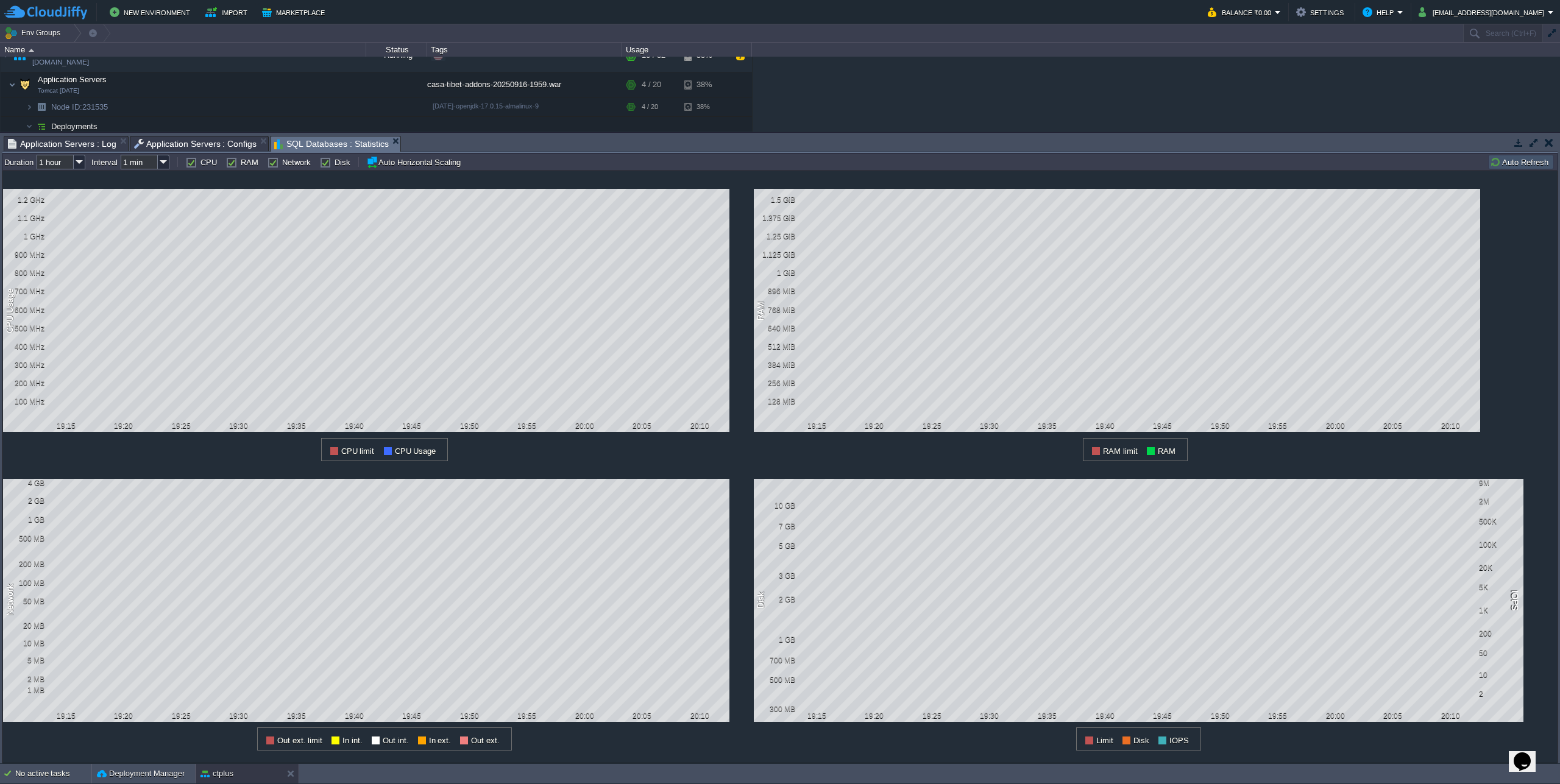
click at [1509, 167] on button "Auto Refresh" at bounding box center [1521, 162] width 62 height 11
click at [1528, 165] on button "Auto Refresh" at bounding box center [1521, 162] width 62 height 11
click at [1511, 164] on button "Auto Refresh" at bounding box center [1521, 162] width 62 height 11
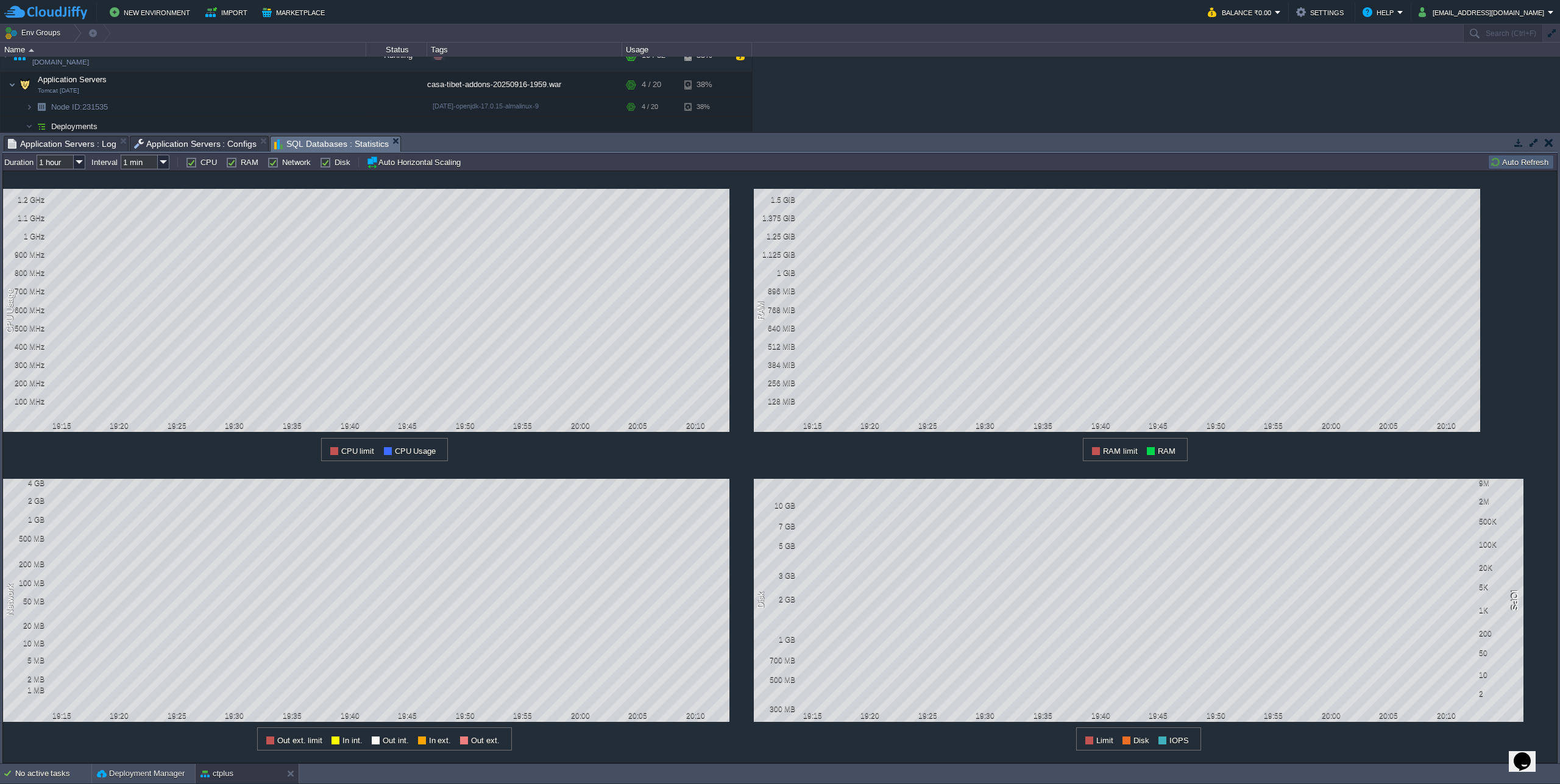
click at [1512, 169] on td "Auto Refresh" at bounding box center [1521, 162] width 66 height 15
click at [1519, 166] on button "Auto Refresh" at bounding box center [1521, 162] width 62 height 11
click at [1520, 174] on div "1 CPU Usage 1.2 GHz 1.1 GHz 1 GHz 900 MHz 800 MHz 700 MHz 600 MHz 500 MHz 400 M…" at bounding box center [780, 467] width 1555 height 593
click at [1520, 171] on div "all Duration 1 hour Interval 1 min CPU RAM Network Disk Auto Horizontal Scaling…" at bounding box center [780, 162] width 1555 height 17
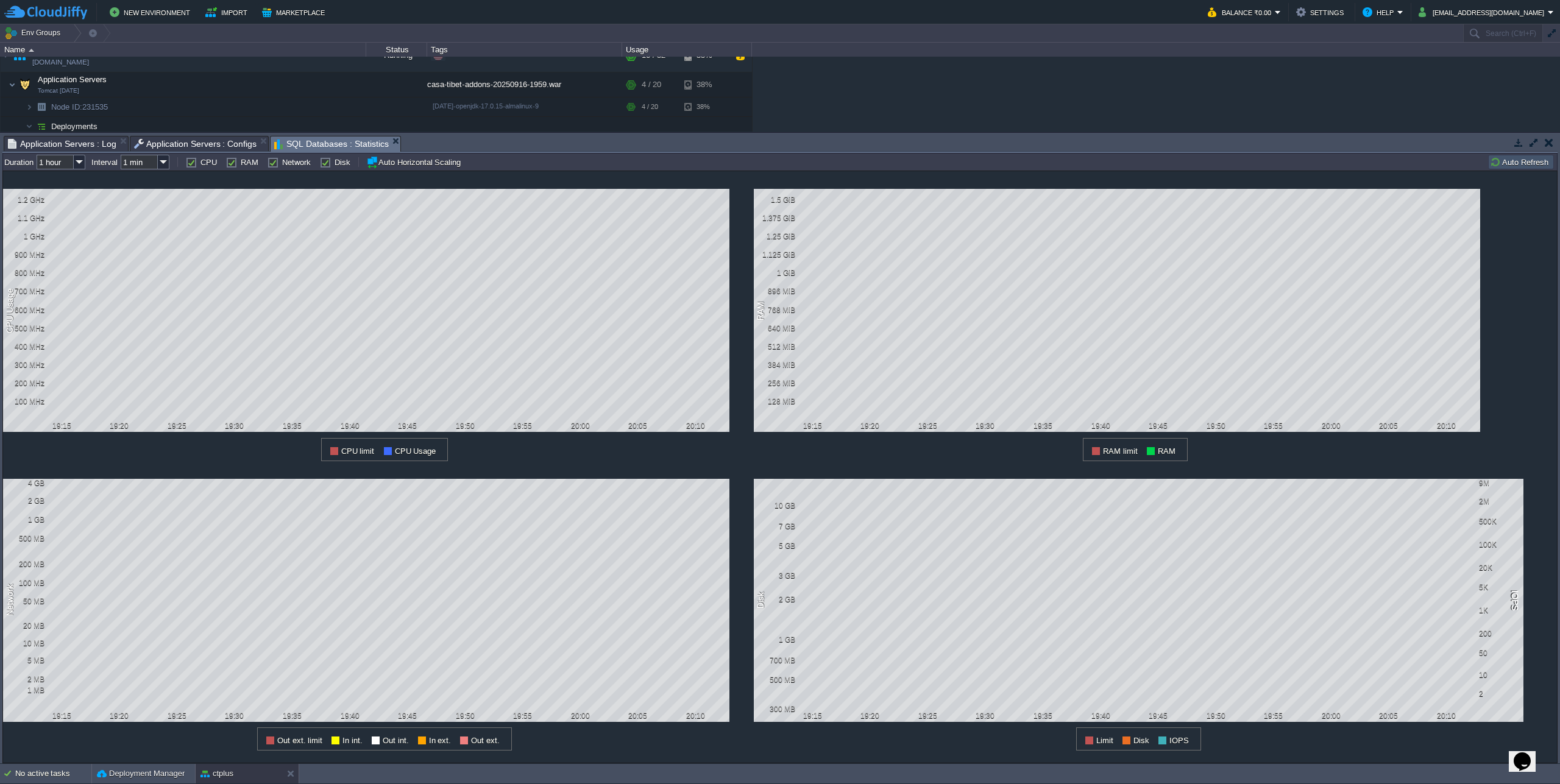
click at [1521, 169] on td "Auto Refresh" at bounding box center [1521, 162] width 66 height 15
click at [1528, 169] on td "Auto Refresh" at bounding box center [1521, 162] width 66 height 15
click at [1526, 166] on button "Auto Refresh" at bounding box center [1521, 162] width 62 height 11
click at [1539, 165] on button "Auto Refresh" at bounding box center [1521, 162] width 62 height 11
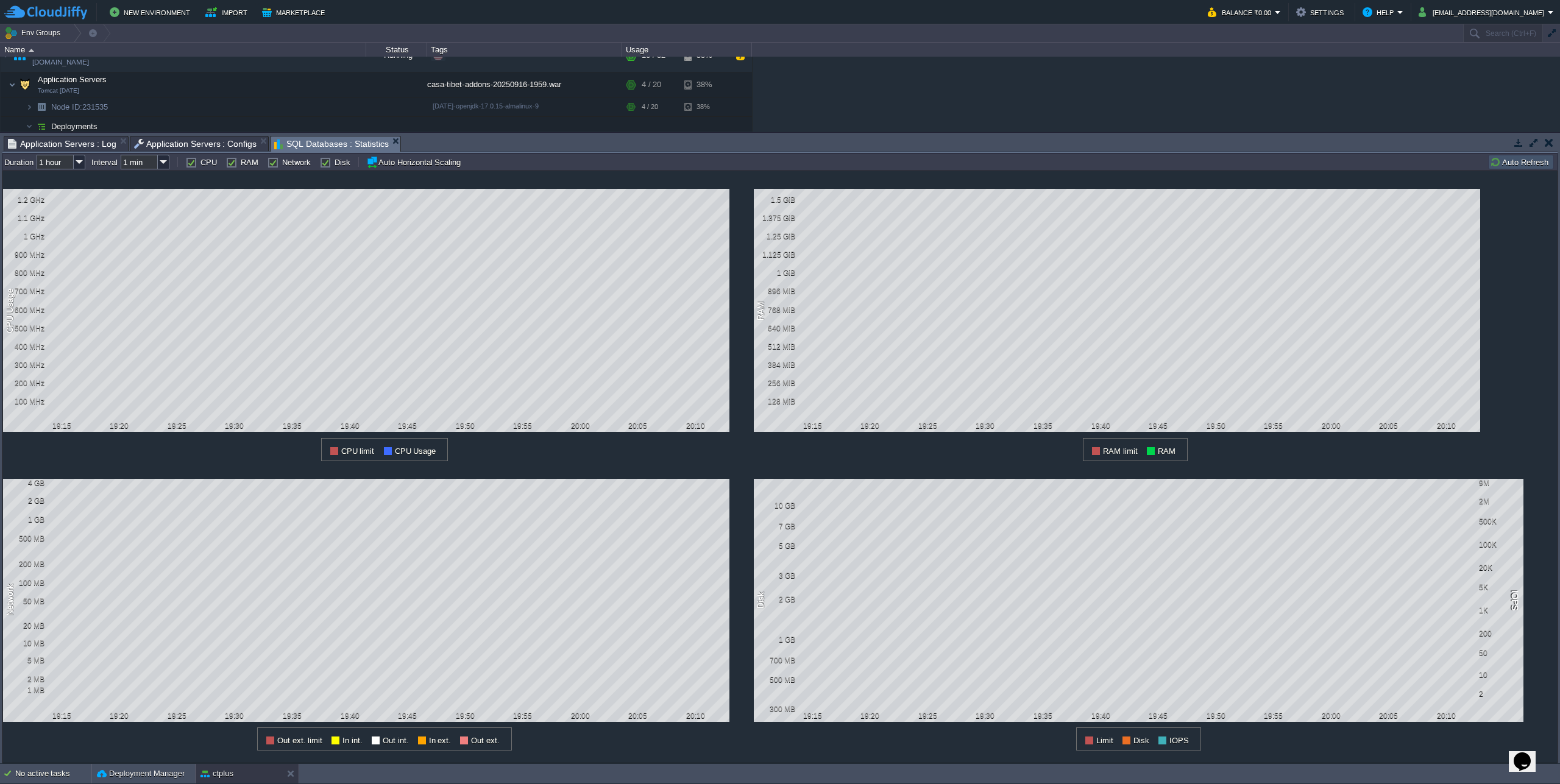
click at [1539, 165] on button "Auto Refresh" at bounding box center [1521, 162] width 62 height 11
click at [1518, 162] on button "Auto Refresh" at bounding box center [1521, 162] width 62 height 11
click at [1517, 166] on button "Auto Refresh" at bounding box center [1521, 162] width 62 height 11
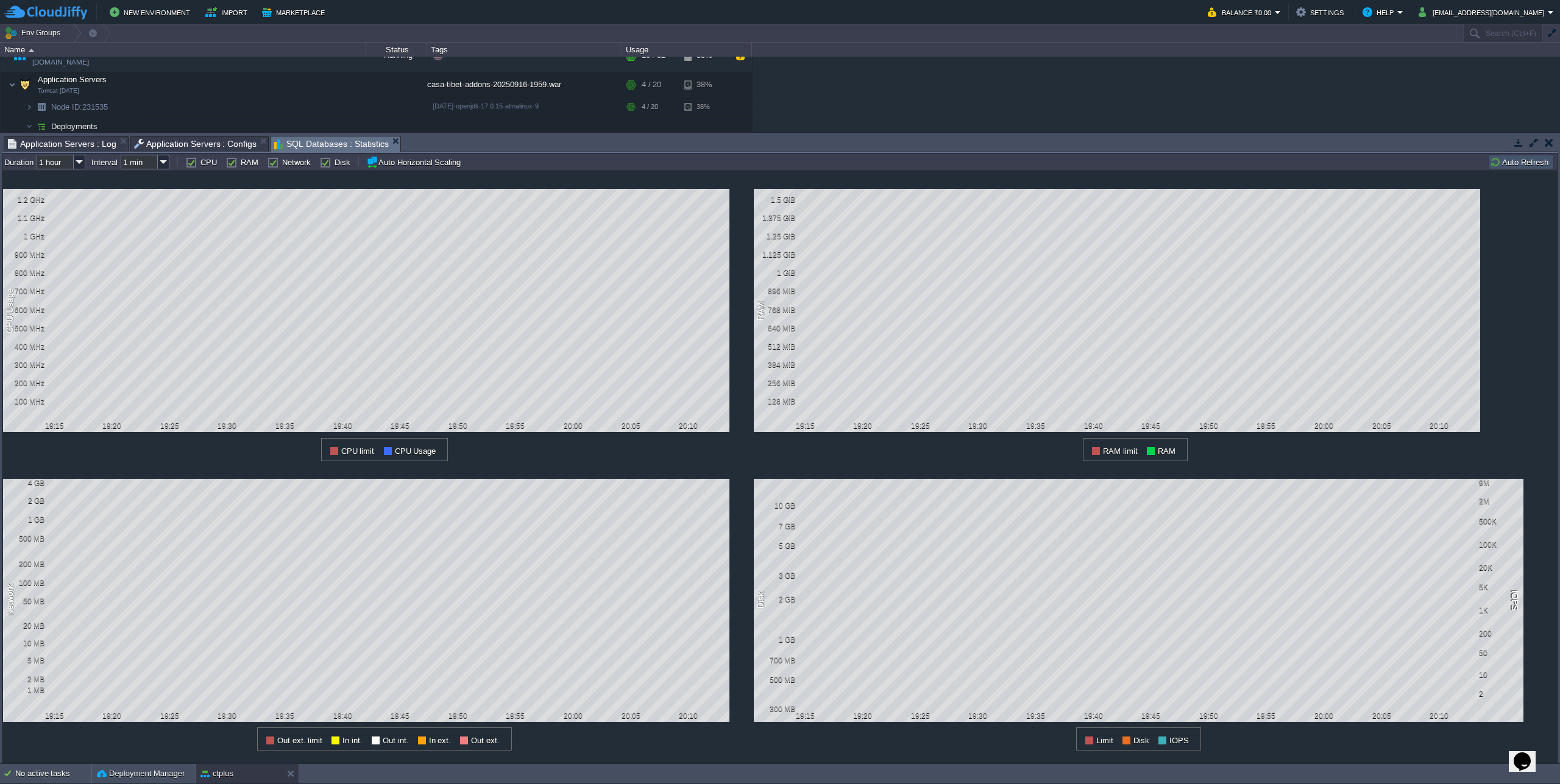
click at [1521, 161] on button "Auto Refresh" at bounding box center [1521, 162] width 62 height 11
click at [1517, 164] on button "Auto Refresh" at bounding box center [1521, 162] width 62 height 11
click at [1516, 163] on button "Auto Refresh" at bounding box center [1521, 162] width 62 height 11
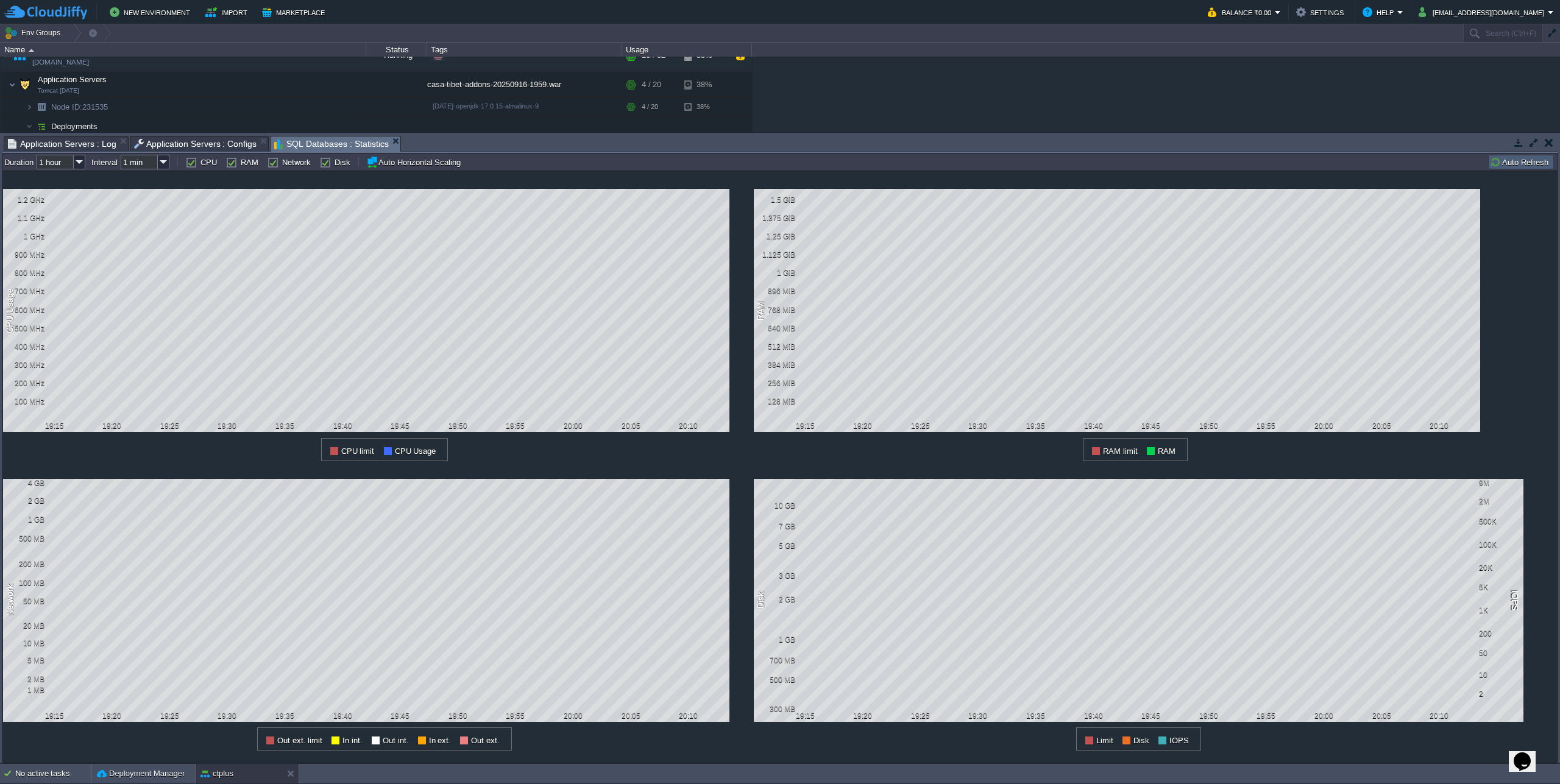
click at [1516, 163] on button "Auto Refresh" at bounding box center [1521, 162] width 62 height 11
click at [1537, 163] on button "Auto Refresh" at bounding box center [1521, 162] width 62 height 11
click at [1537, 164] on button "Auto Refresh" at bounding box center [1521, 162] width 62 height 11
click at [1520, 169] on td "Auto Refresh" at bounding box center [1521, 162] width 66 height 15
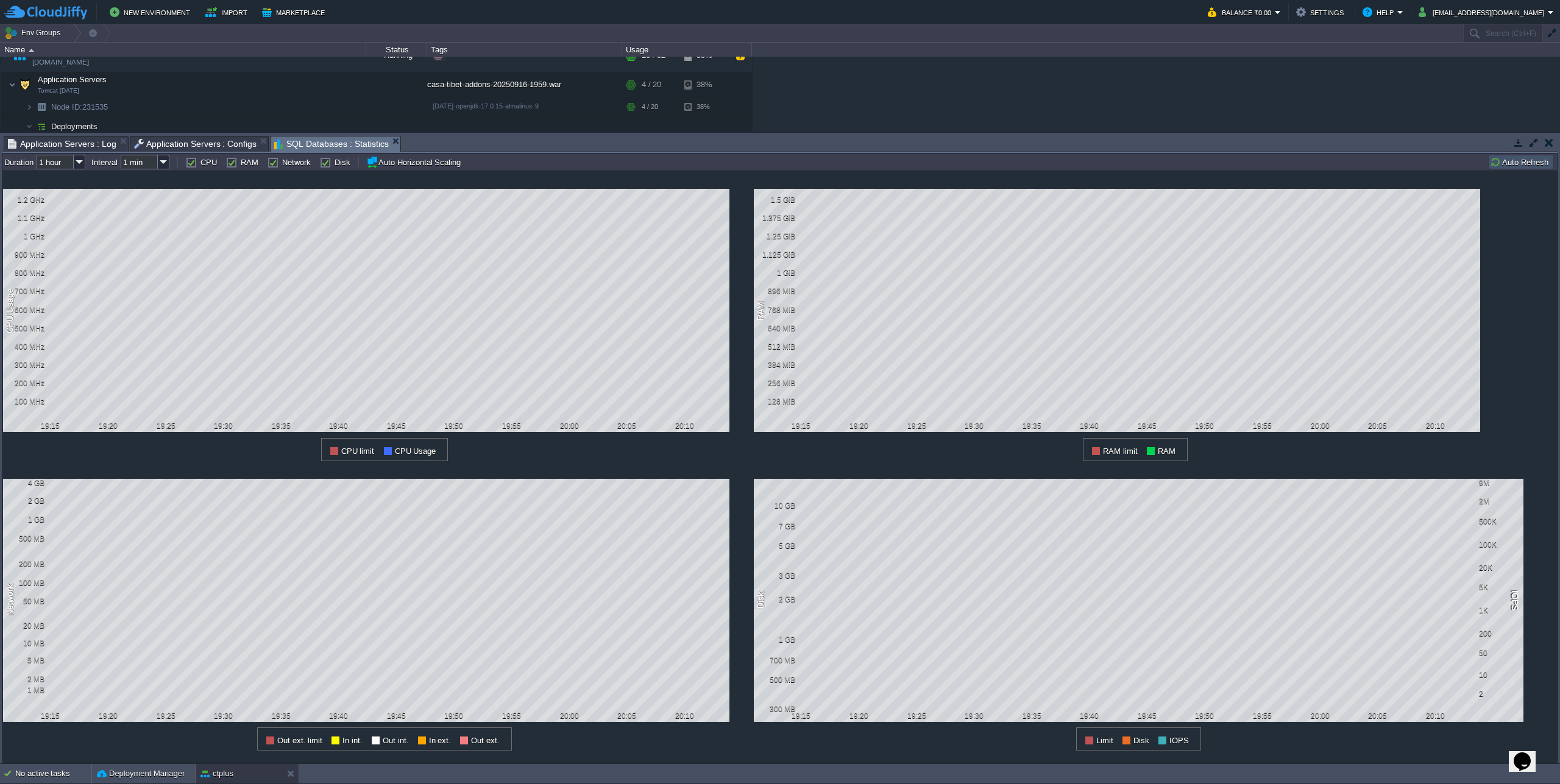
click at [197, 144] on span "Application Servers : Configs" at bounding box center [196, 144] width 123 height 15
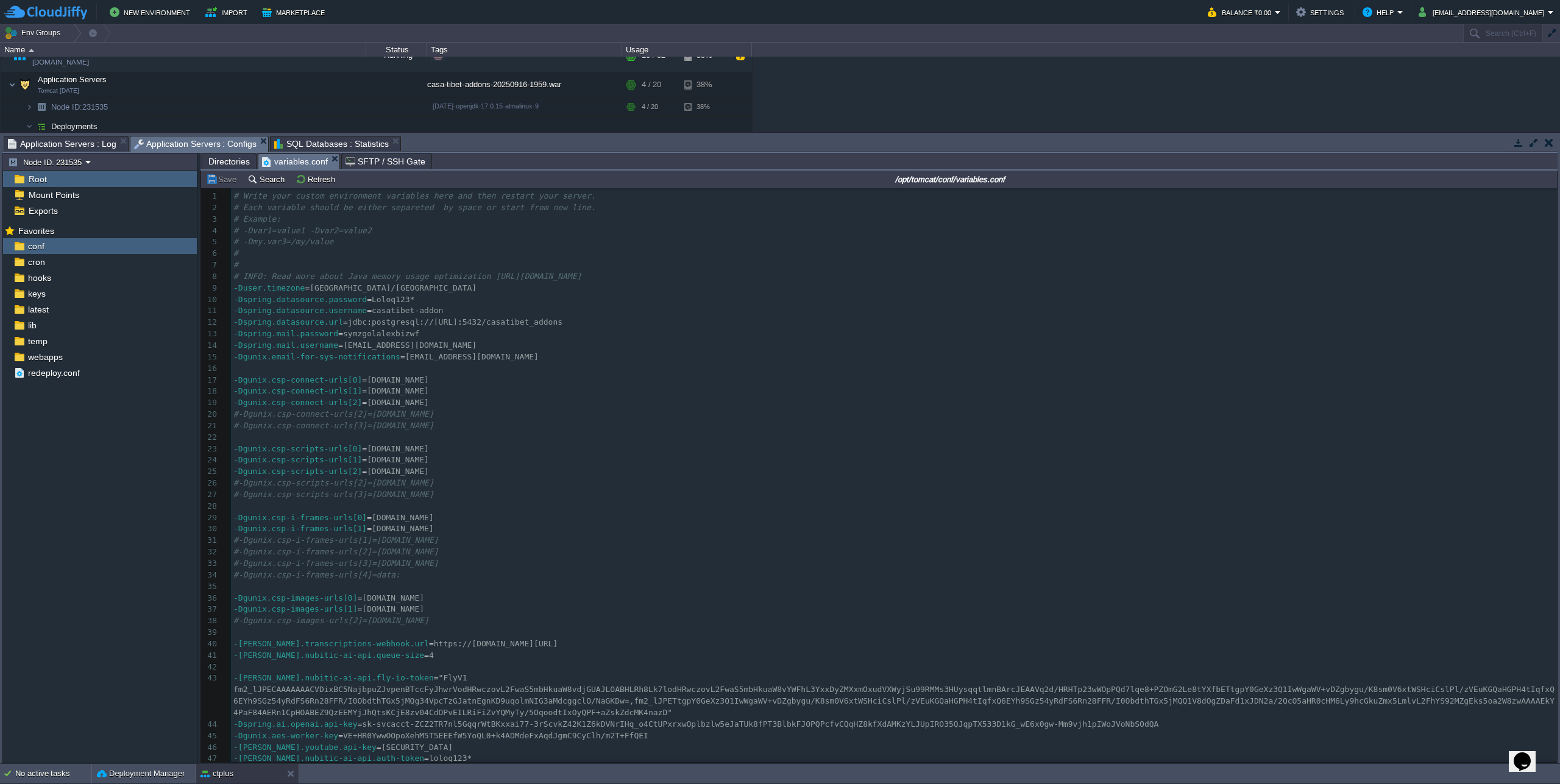
click at [55, 146] on span "Application Servers : Log" at bounding box center [62, 144] width 108 height 15
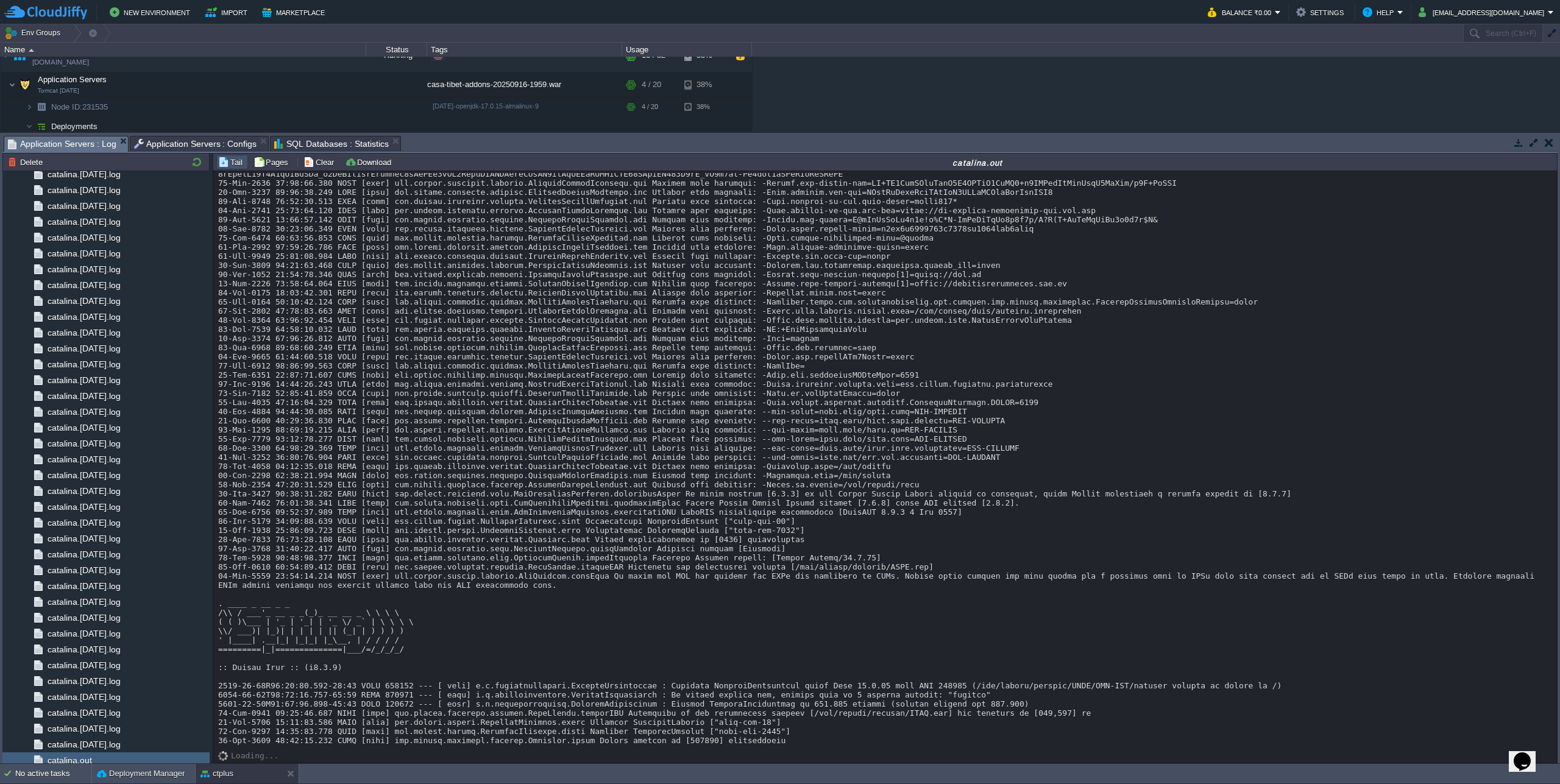
scroll to position [18193, 0]
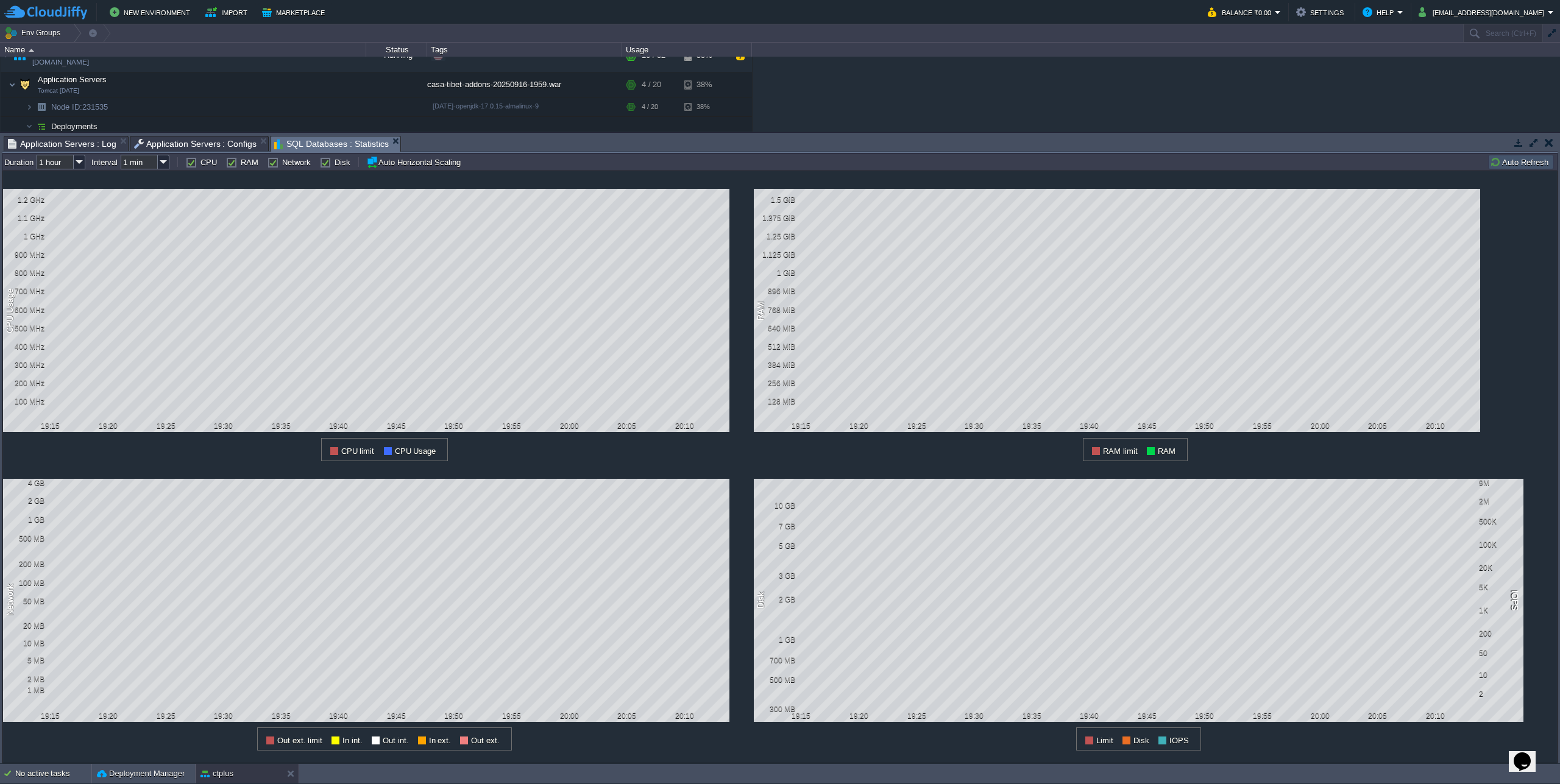
click at [331, 143] on span "SQL Databases : Statistics" at bounding box center [331, 144] width 115 height 16
click at [1513, 162] on button "Auto Refresh" at bounding box center [1521, 162] width 62 height 11
click at [1518, 166] on button "Auto Refresh" at bounding box center [1521, 162] width 62 height 11
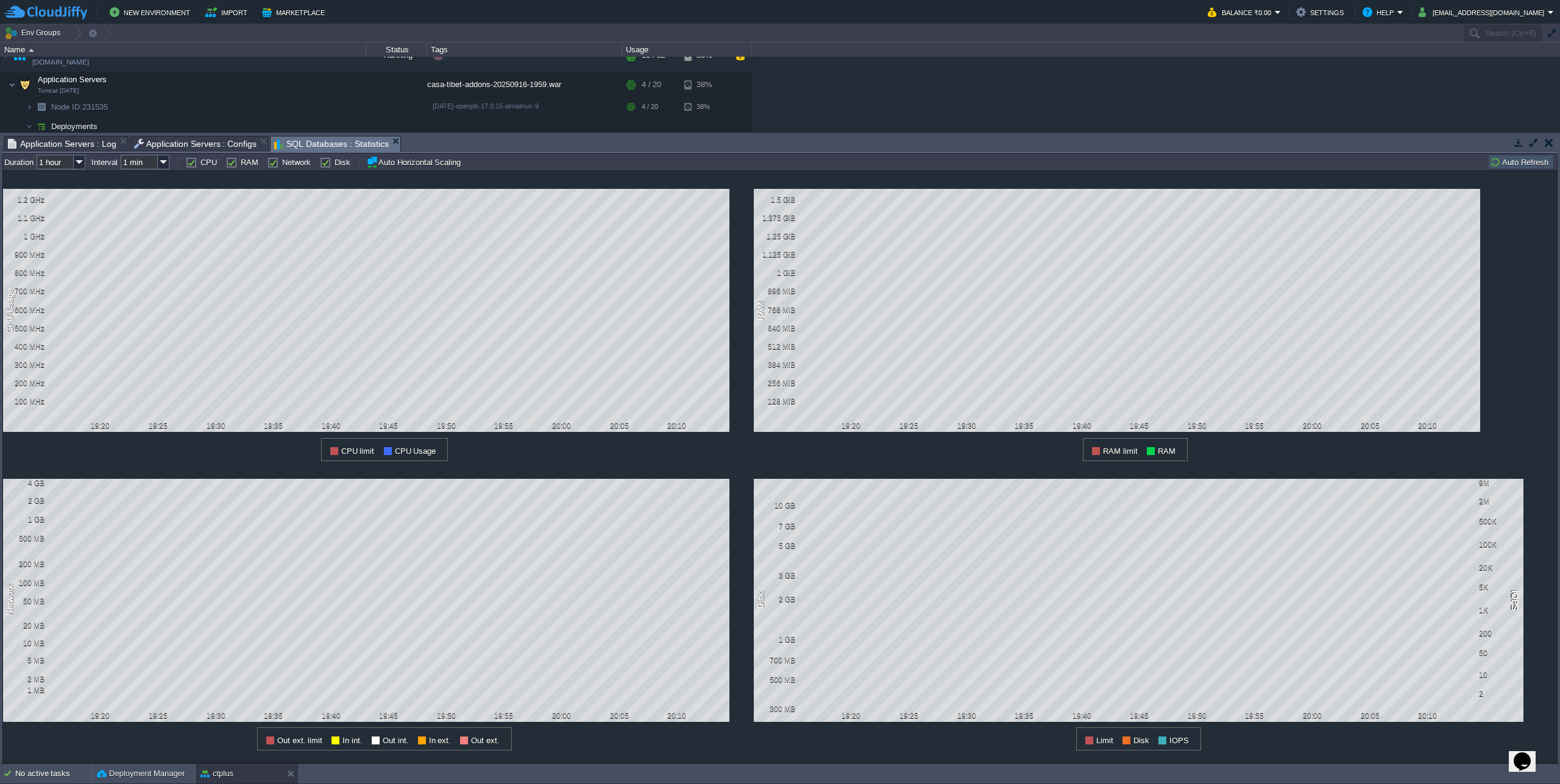
click at [1498, 164] on button "Auto Refresh" at bounding box center [1521, 162] width 62 height 11
click at [1518, 166] on button "Auto Refresh" at bounding box center [1521, 162] width 62 height 11
click at [1510, 166] on button "Auto Refresh" at bounding box center [1521, 162] width 62 height 11
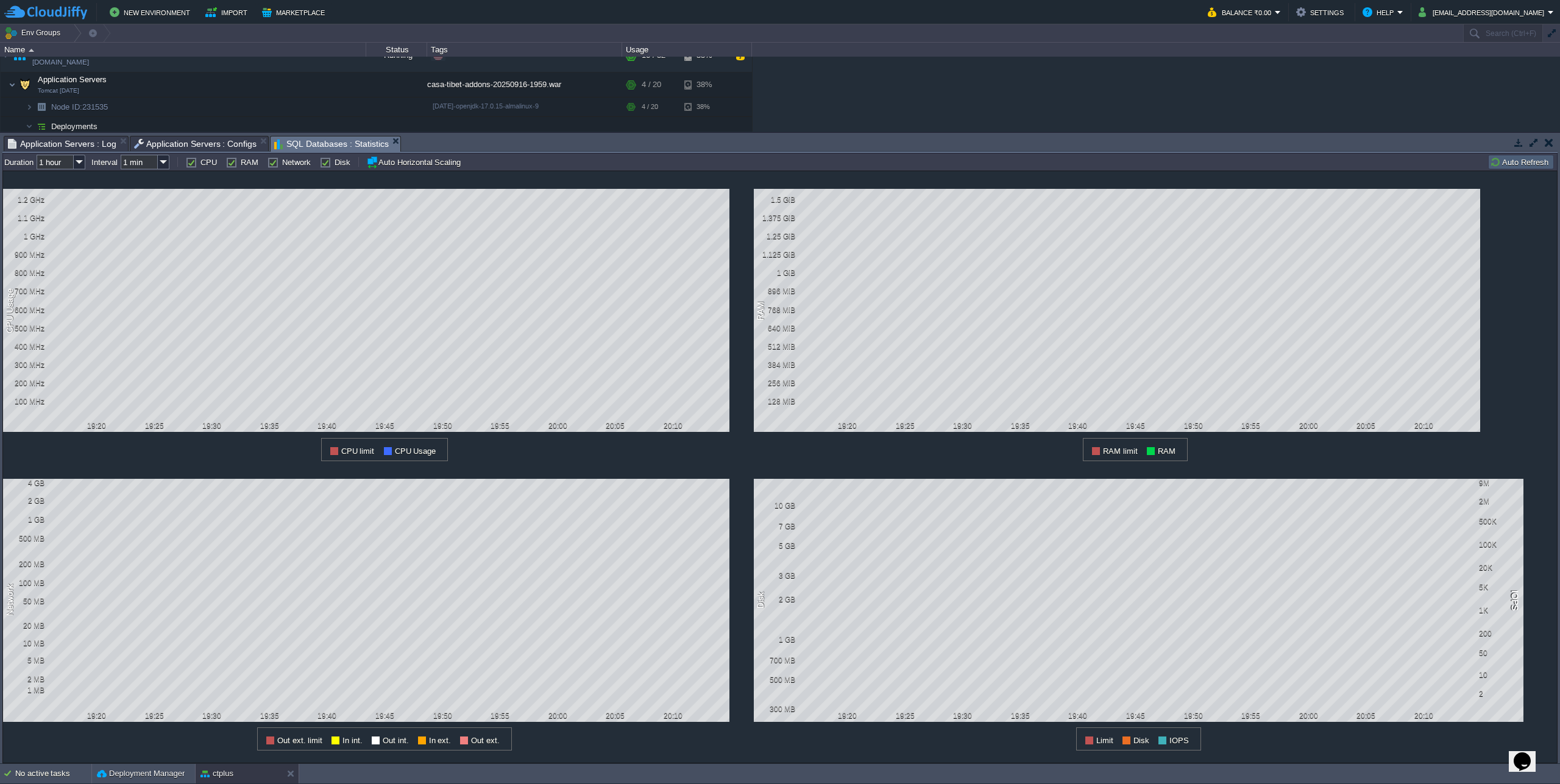
click at [1510, 166] on button "Auto Refresh" at bounding box center [1521, 162] width 62 height 11
click at [1530, 160] on button "Auto Refresh" at bounding box center [1521, 162] width 62 height 11
click at [1511, 162] on button "Auto Refresh" at bounding box center [1521, 162] width 62 height 11
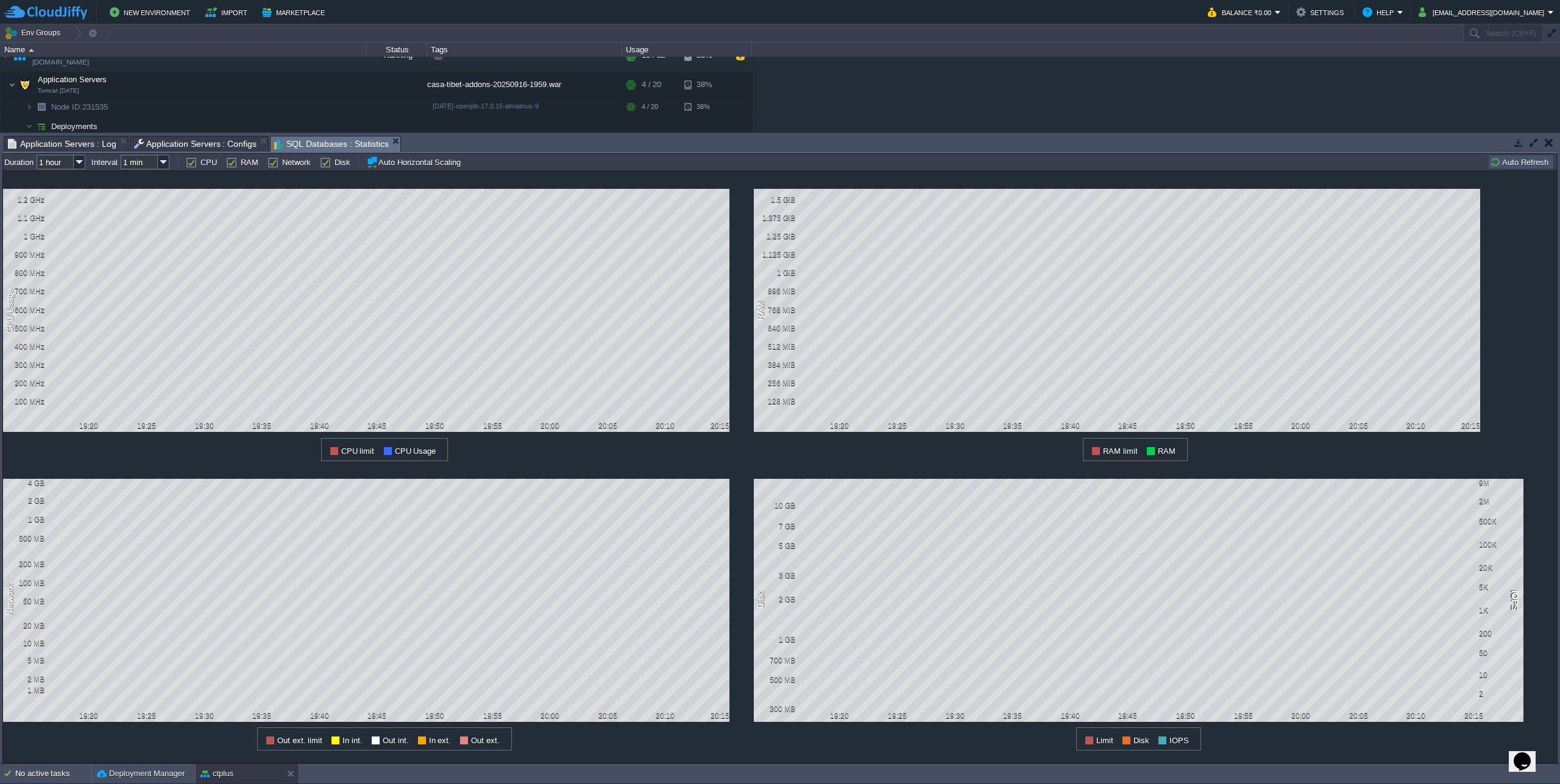
click at [1509, 167] on button "Auto Refresh" at bounding box center [1521, 162] width 62 height 11
click at [1511, 166] on button "Auto Refresh" at bounding box center [1521, 162] width 62 height 11
click at [1502, 162] on button "Auto Refresh" at bounding box center [1521, 162] width 62 height 11
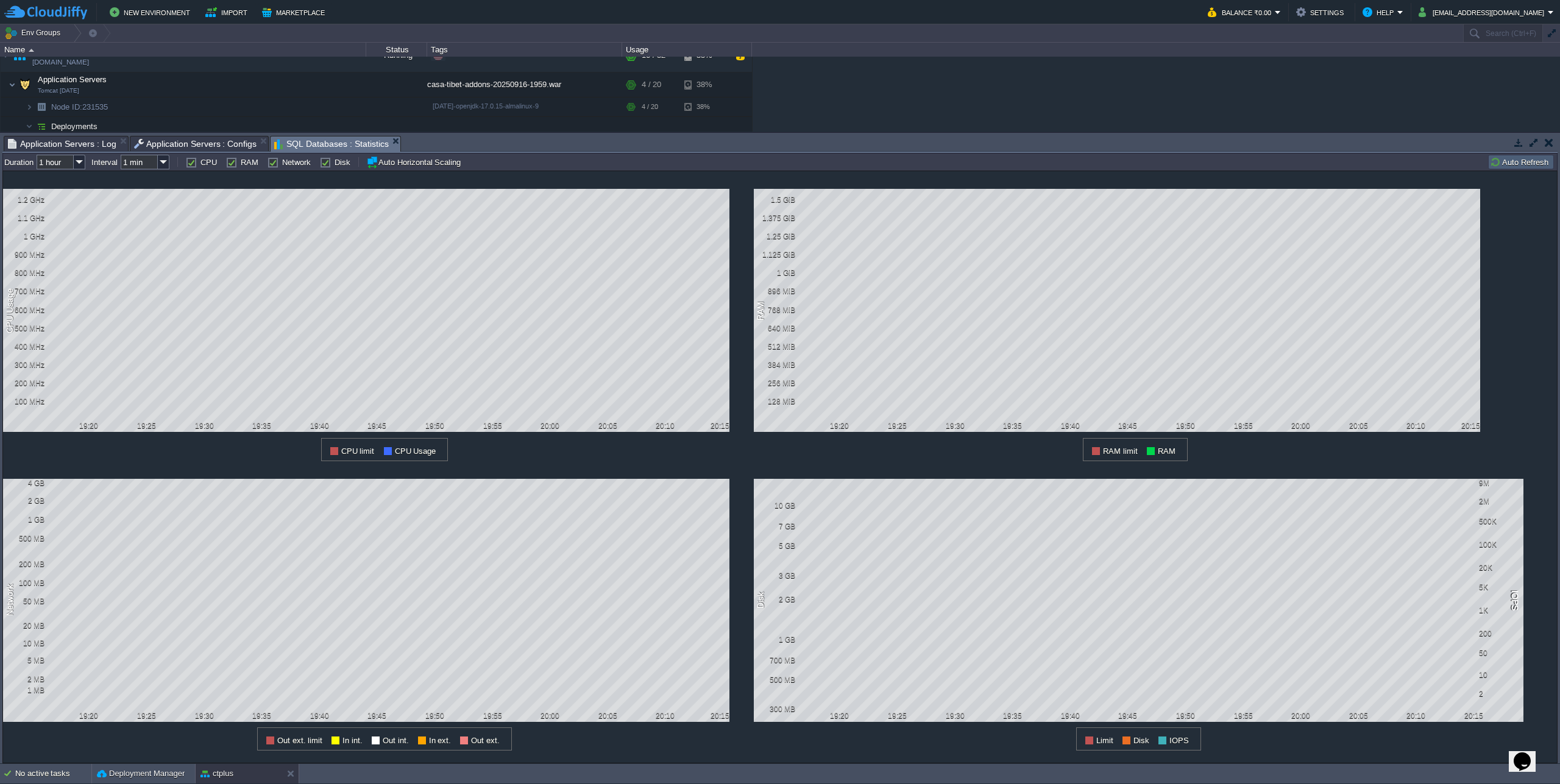
click at [1502, 162] on button "Auto Refresh" at bounding box center [1521, 162] width 62 height 11
click at [1526, 164] on button "Auto Refresh" at bounding box center [1521, 162] width 62 height 11
click at [1517, 166] on button "Auto Refresh" at bounding box center [1521, 162] width 62 height 11
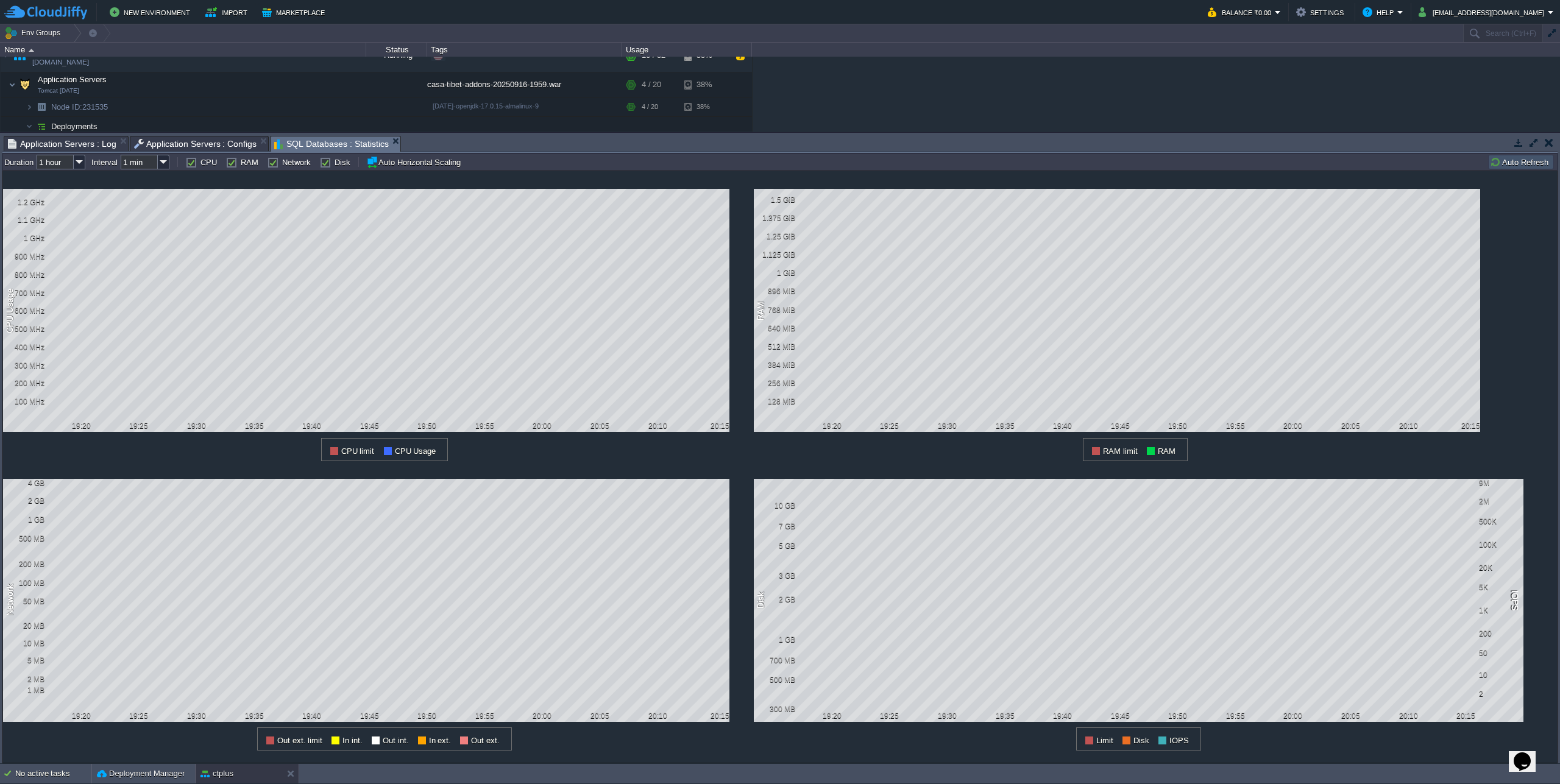
click at [1527, 165] on button "Auto Refresh" at bounding box center [1521, 162] width 62 height 11
click at [1525, 165] on button "Auto Refresh" at bounding box center [1521, 162] width 62 height 11
click at [1517, 167] on button "Auto Refresh" at bounding box center [1521, 162] width 62 height 11
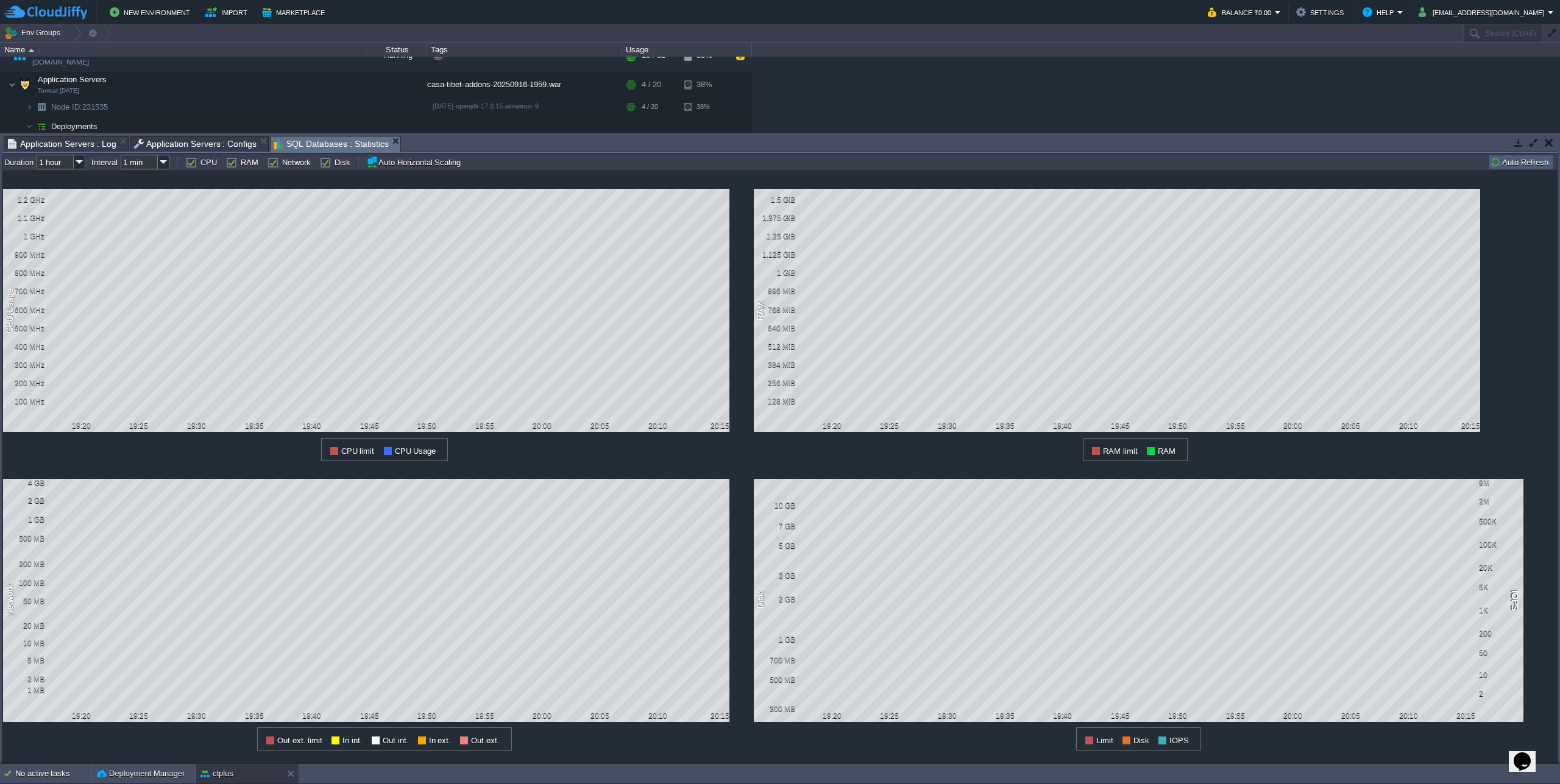
click at [1517, 167] on button "Auto Refresh" at bounding box center [1521, 162] width 62 height 11
click at [1521, 165] on button "Auto Refresh" at bounding box center [1521, 162] width 62 height 11
click at [1518, 200] on div "1 CPU Usage 1.2 GHz 1.1 GHz 1 GHz 900 MHz 800 MHz 700 MHz 600 MHz 500 MHz 400 M…" at bounding box center [780, 467] width 1555 height 593
click at [1512, 164] on button "Auto Refresh" at bounding box center [1521, 162] width 62 height 11
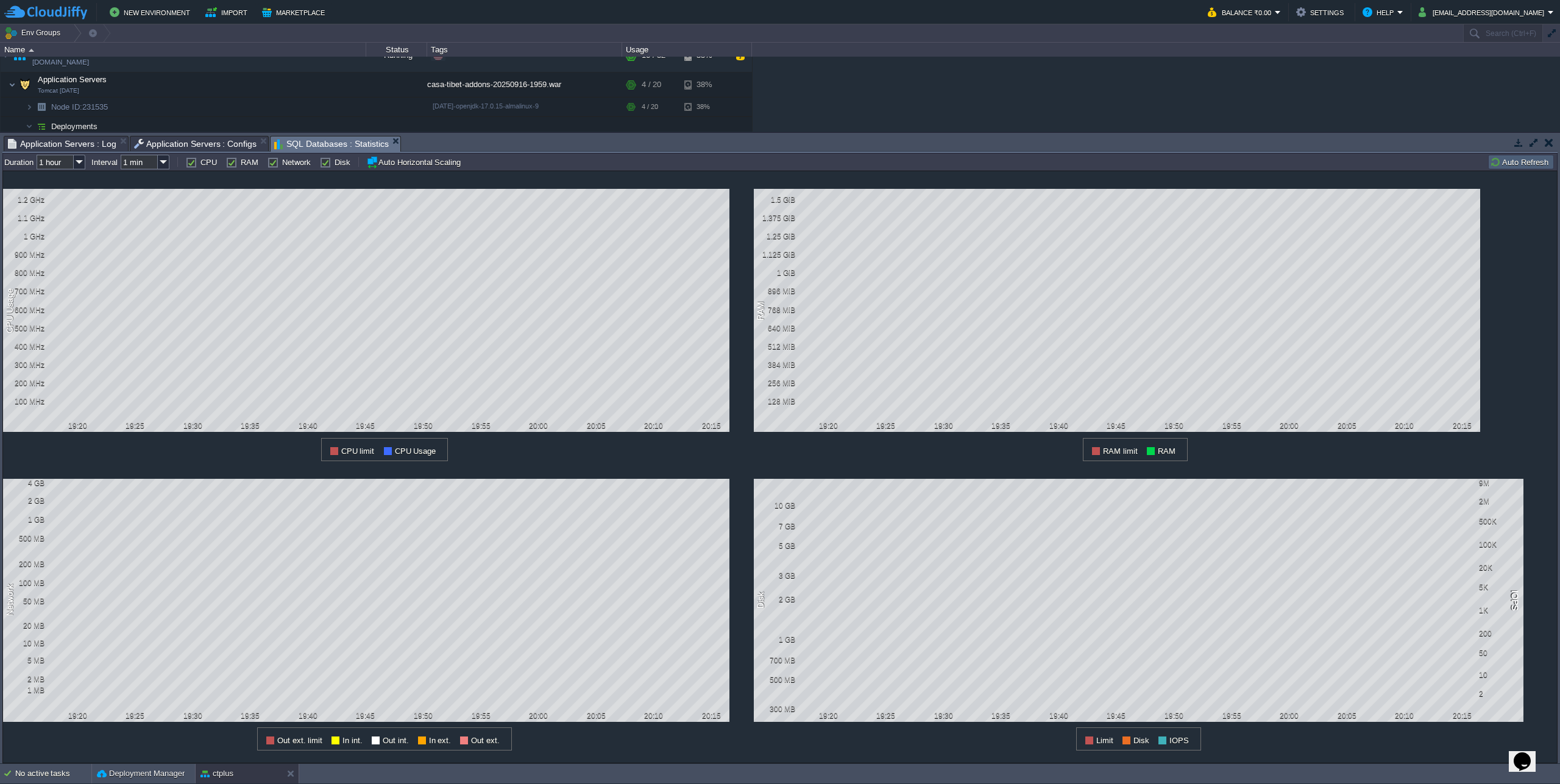
click at [1512, 164] on button "Auto Refresh" at bounding box center [1521, 162] width 62 height 11
click at [1513, 166] on button "Auto Refresh" at bounding box center [1521, 162] width 62 height 11
click at [1515, 158] on button "Auto Refresh" at bounding box center [1521, 162] width 62 height 11
click at [1522, 168] on td "Auto Refresh" at bounding box center [1521, 162] width 66 height 15
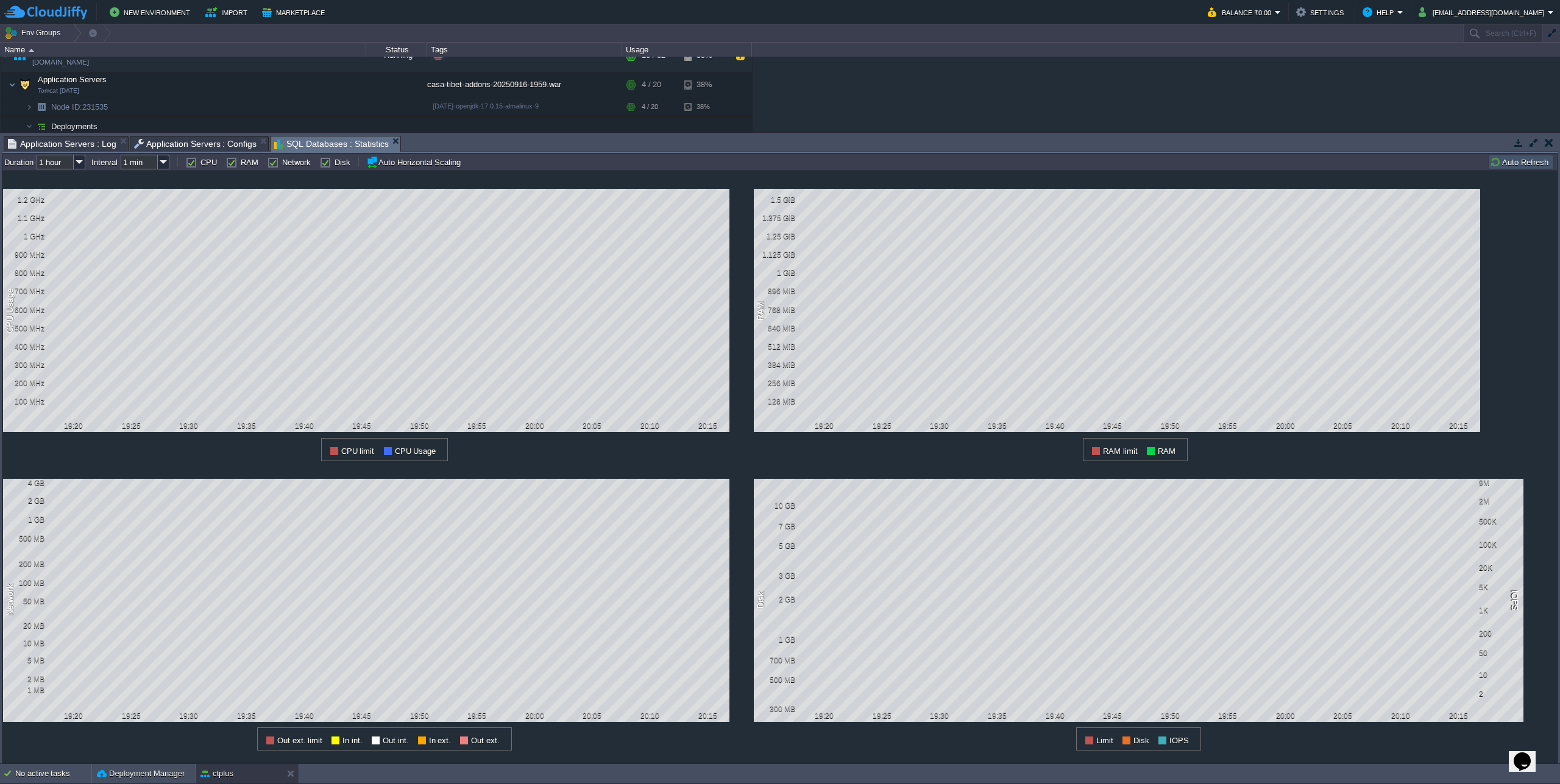
click at [1509, 164] on button "Auto Refresh" at bounding box center [1521, 162] width 62 height 11
click at [1507, 167] on button "Auto Refresh" at bounding box center [1521, 162] width 62 height 11
click at [1514, 164] on button "Auto Refresh" at bounding box center [1521, 162] width 62 height 11
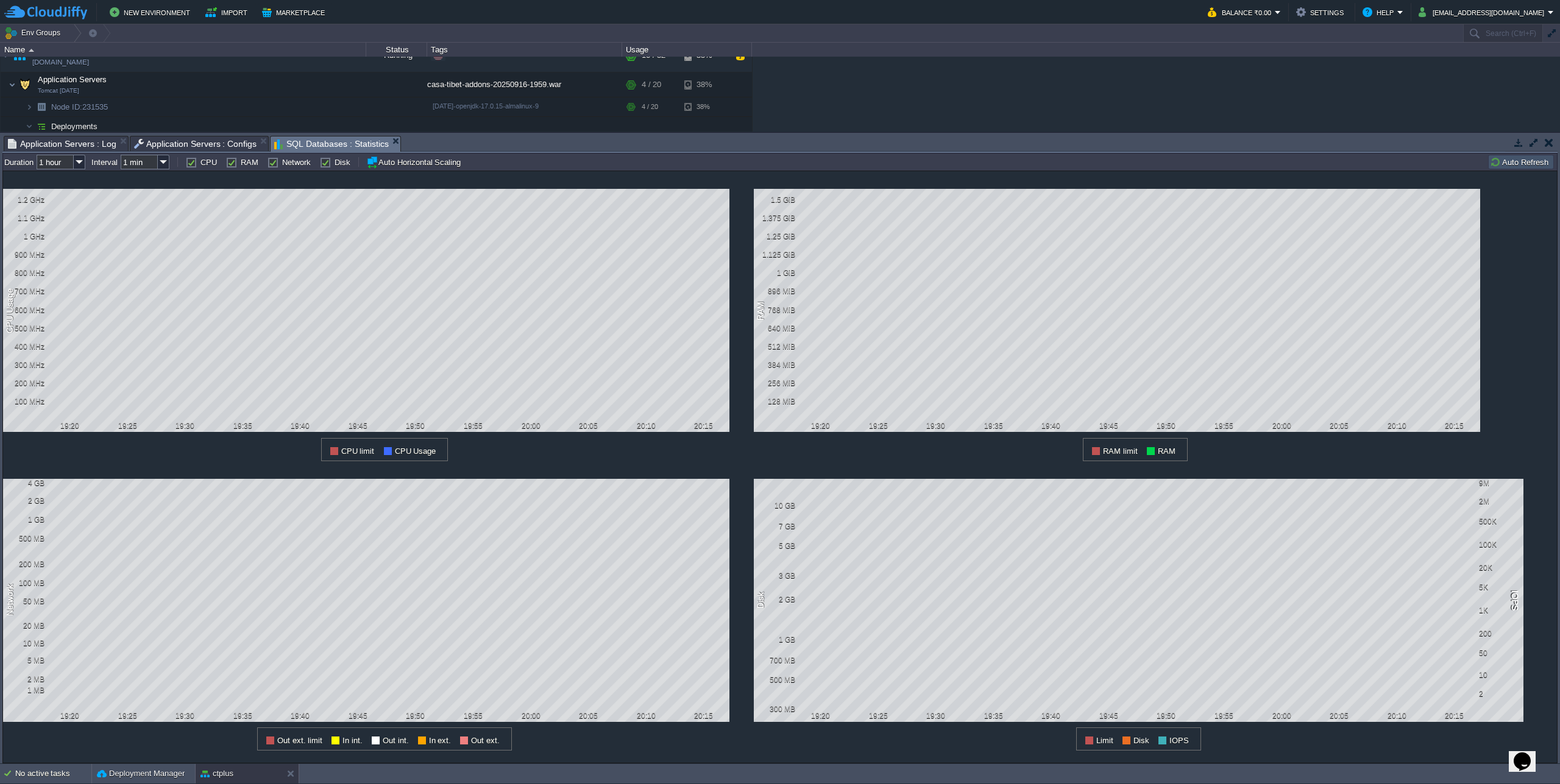
click at [1514, 164] on button "Auto Refresh" at bounding box center [1521, 162] width 62 height 11
click at [157, 149] on span "Application Servers : Configs" at bounding box center [196, 144] width 123 height 15
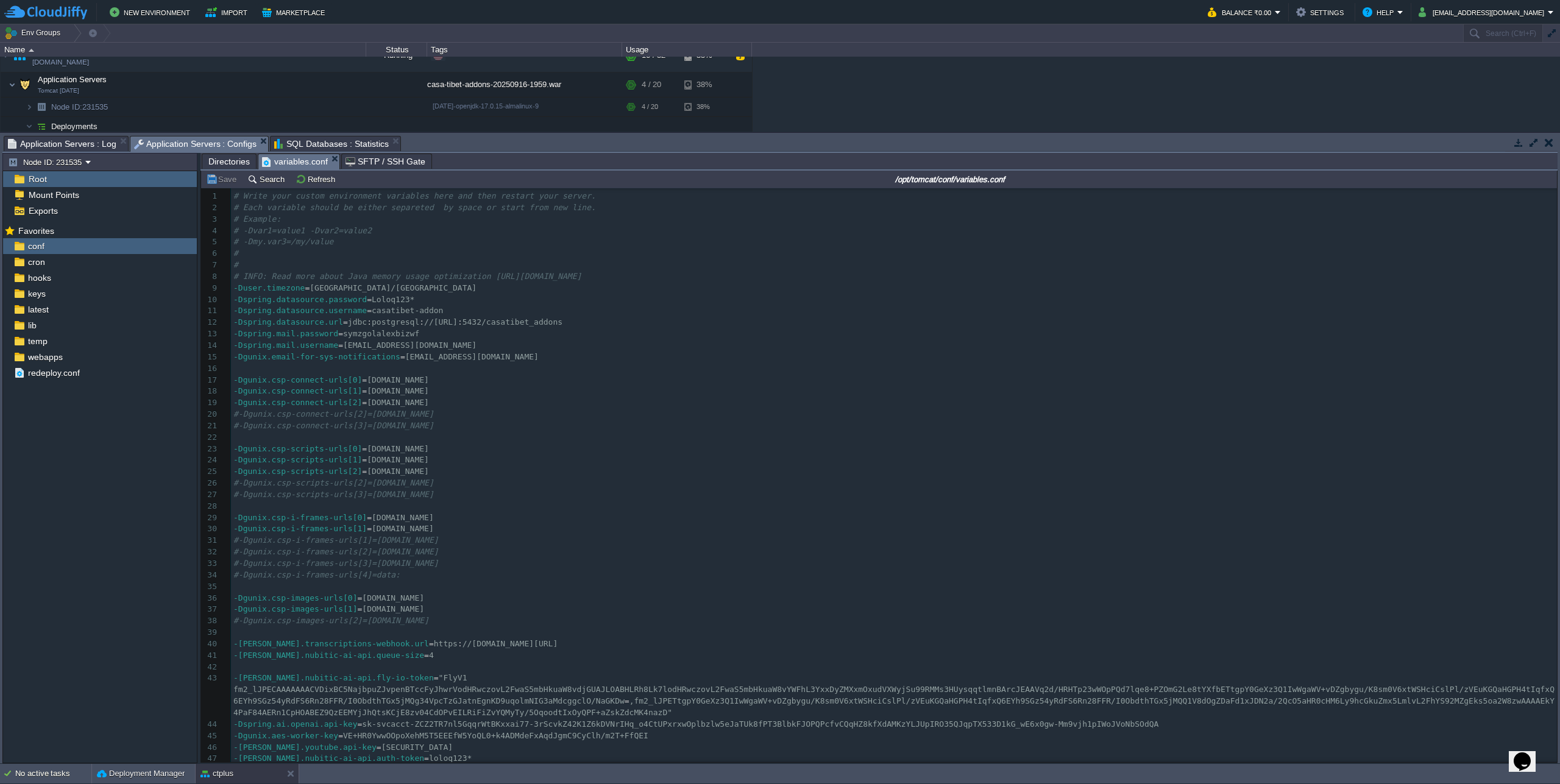
click at [87, 148] on span "Application Servers : Log" at bounding box center [62, 144] width 108 height 15
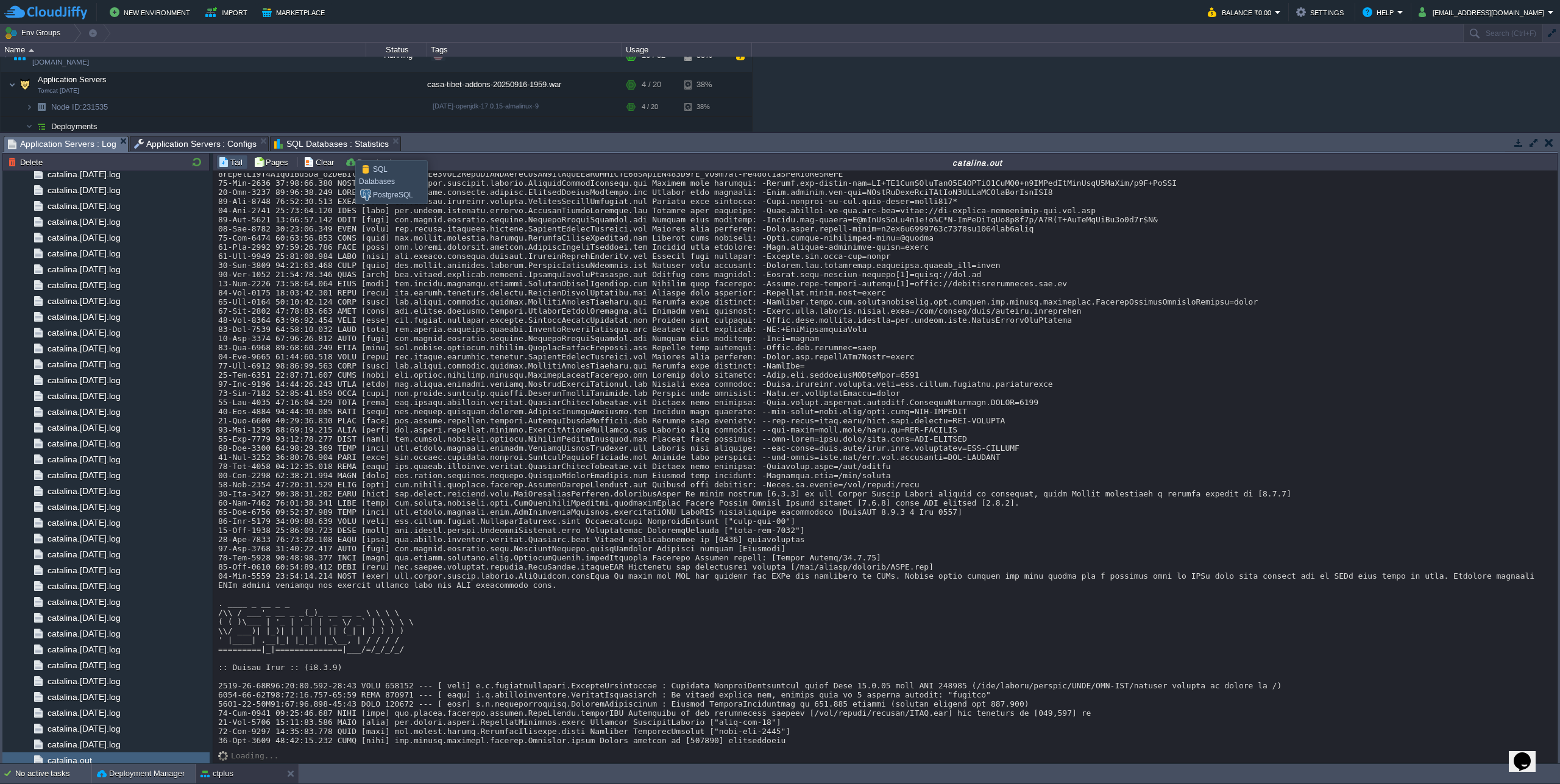
click at [346, 150] on span "SQL Databases : Statistics" at bounding box center [331, 144] width 115 height 15
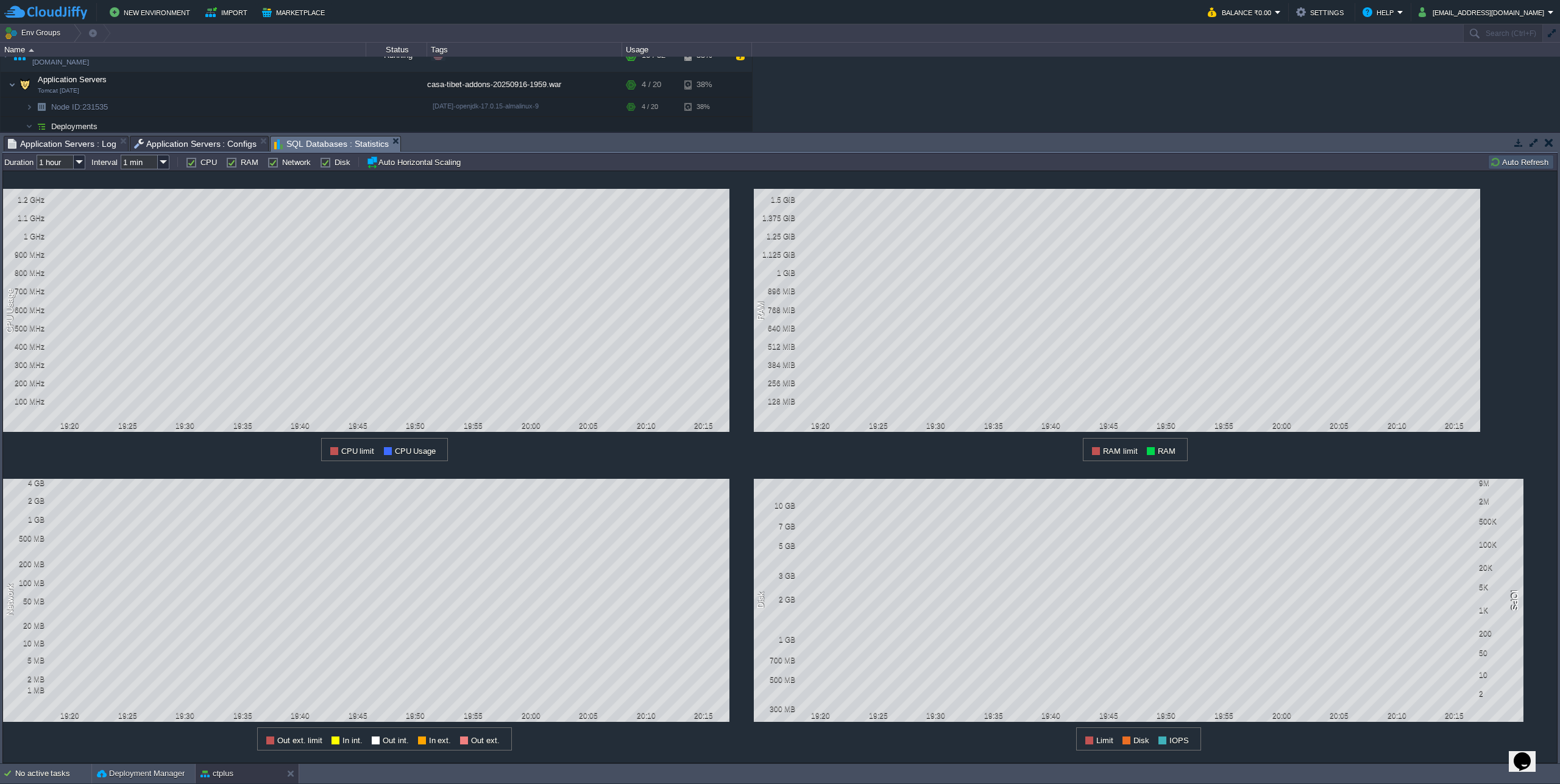
click at [1521, 166] on button "Auto Refresh" at bounding box center [1521, 162] width 62 height 11
click at [1515, 164] on button "Auto Refresh" at bounding box center [1521, 162] width 62 height 11
click at [1511, 169] on td "Auto Refresh" at bounding box center [1521, 162] width 66 height 15
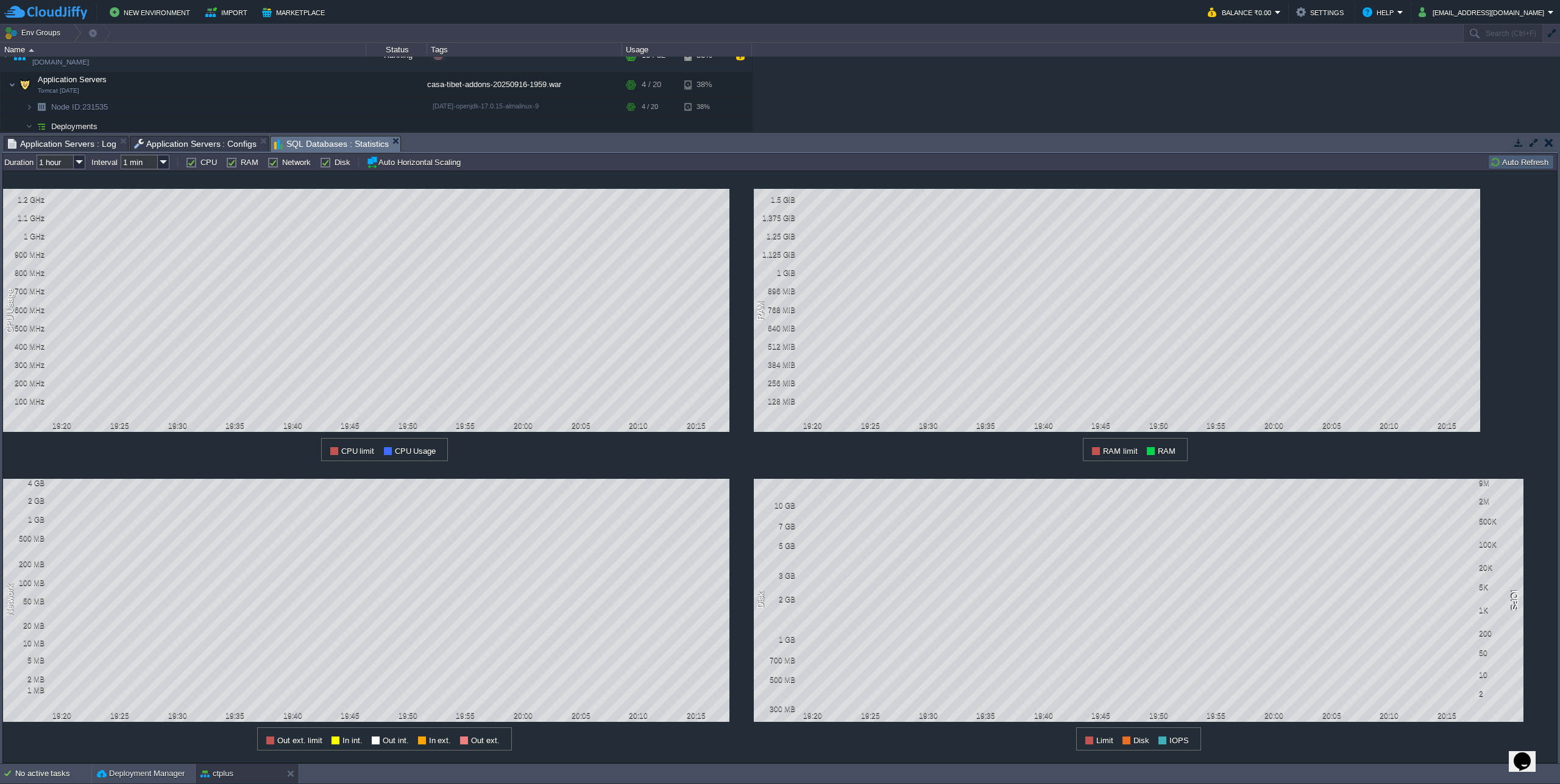
click at [1511, 169] on td "Auto Refresh" at bounding box center [1521, 162] width 66 height 15
click at [1509, 166] on button "Auto Refresh" at bounding box center [1521, 162] width 62 height 11
click at [1522, 166] on button "Auto Refresh" at bounding box center [1521, 162] width 62 height 11
click at [1511, 163] on button "Auto Refresh" at bounding box center [1521, 162] width 62 height 11
click at [1511, 164] on button "Auto Refresh" at bounding box center [1521, 162] width 62 height 11
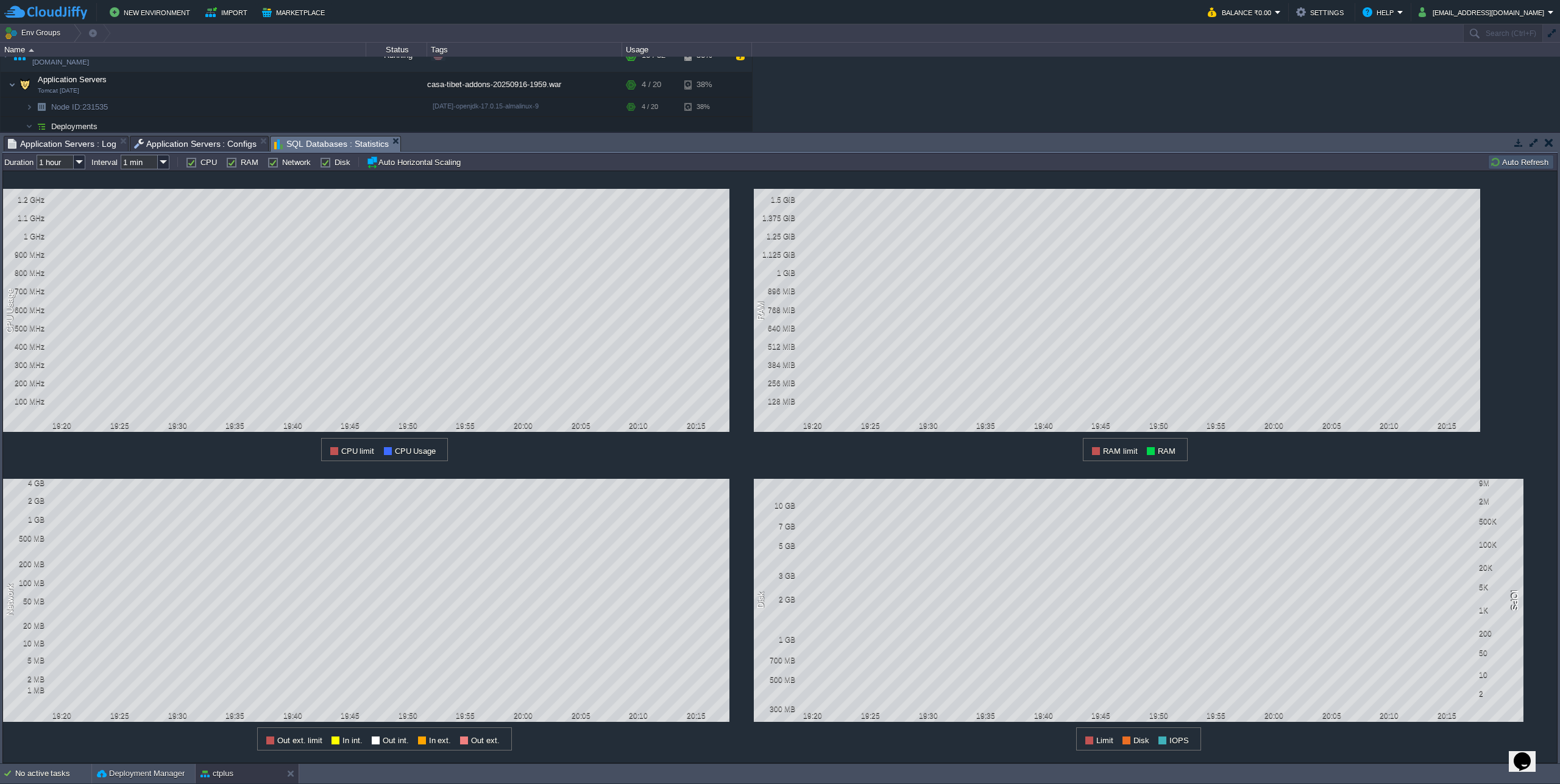
click at [1515, 169] on td "Auto Refresh" at bounding box center [1521, 162] width 66 height 15
click at [1529, 157] on td "Auto Refresh" at bounding box center [1521, 162] width 66 height 15
click at [1527, 308] on div "1 CPU Usage 1.2 GHz 1.1 GHz 1 GHz 900 MHz 800 MHz 700 MHz 600 MHz 500 MHz 400 M…" at bounding box center [780, 467] width 1555 height 593
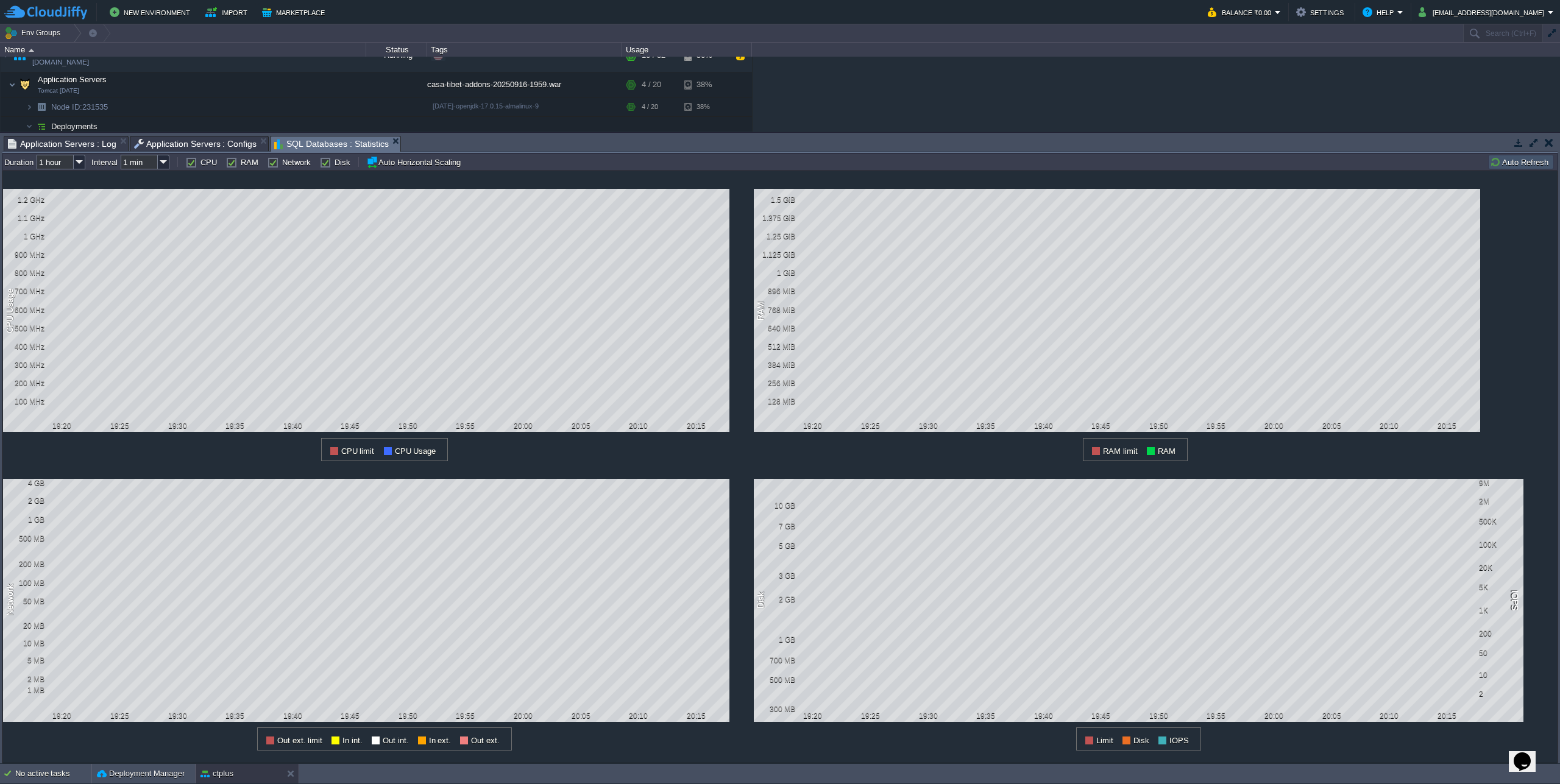
click at [1513, 165] on button "Auto Refresh" at bounding box center [1521, 162] width 62 height 11
click at [1515, 162] on button "Auto Refresh" at bounding box center [1521, 162] width 62 height 11
click at [1517, 164] on button "Auto Refresh" at bounding box center [1521, 162] width 62 height 11
click at [1515, 160] on button "Auto Refresh" at bounding box center [1521, 162] width 62 height 11
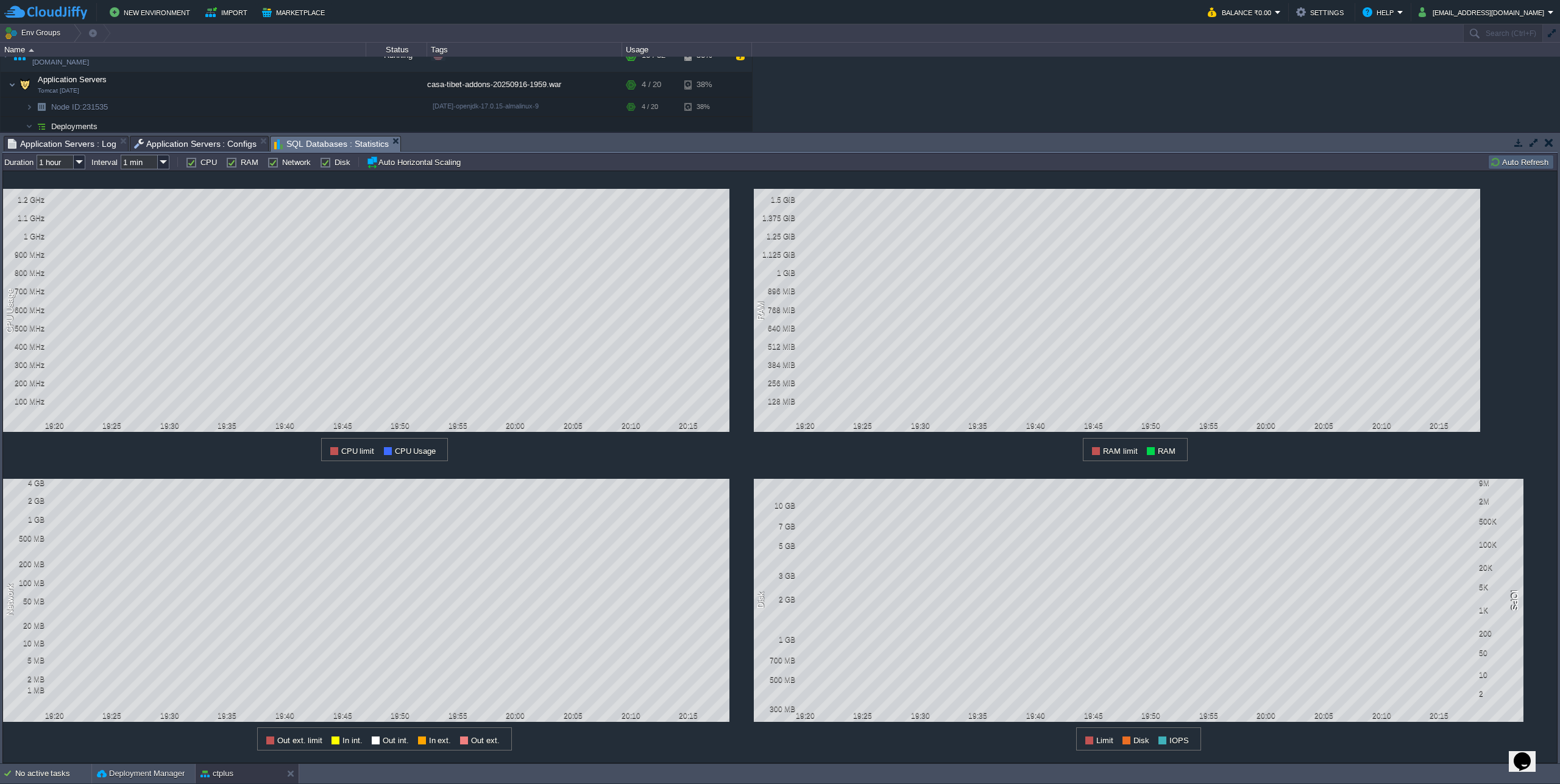
click at [1517, 161] on button "Auto Refresh" at bounding box center [1521, 162] width 62 height 11
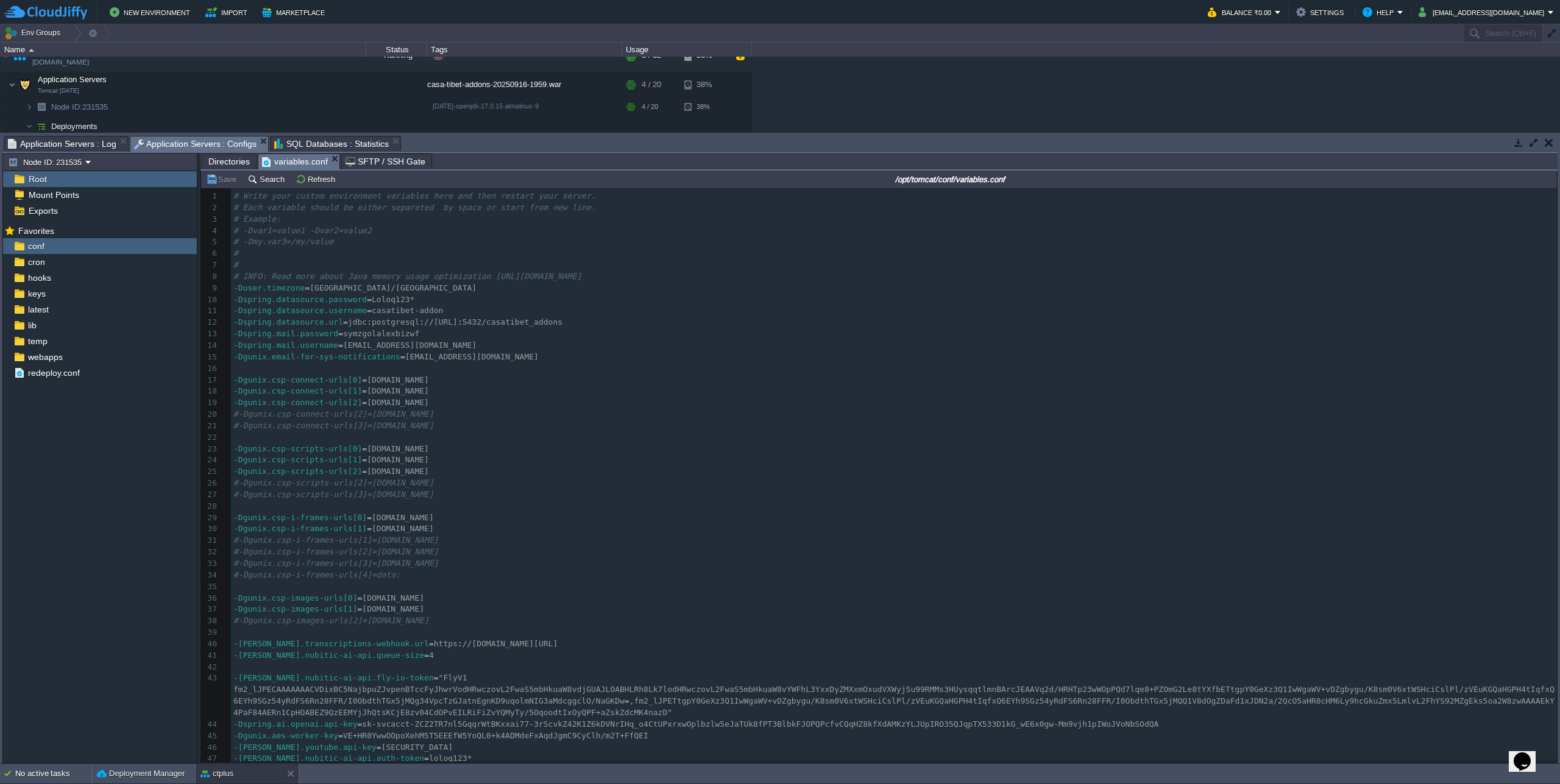
click at [174, 146] on span "Application Servers : Configs" at bounding box center [196, 144] width 123 height 16
click at [66, 151] on span "Application Servers : Log" at bounding box center [62, 144] width 108 height 15
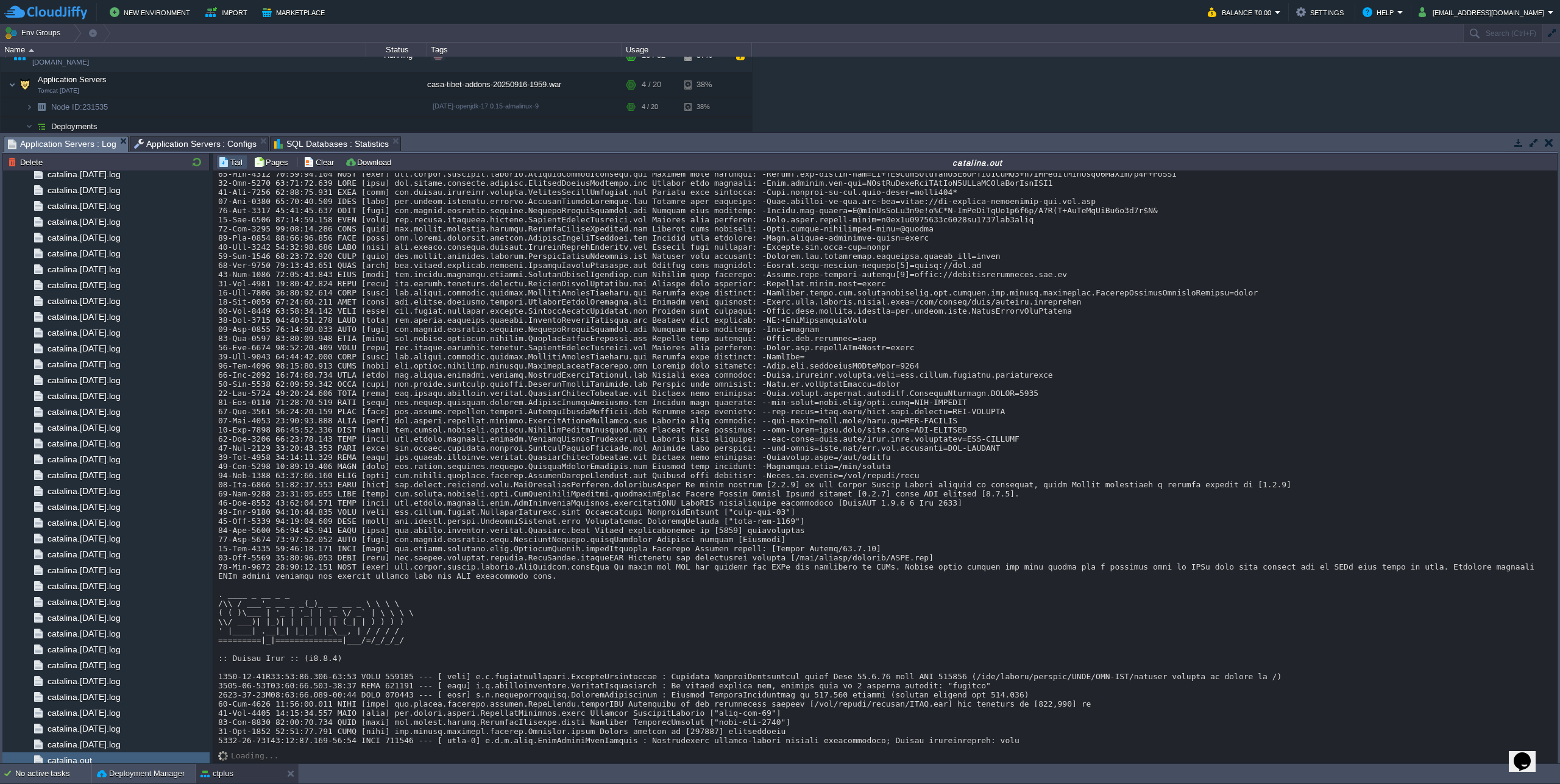
scroll to position [18204, 0]
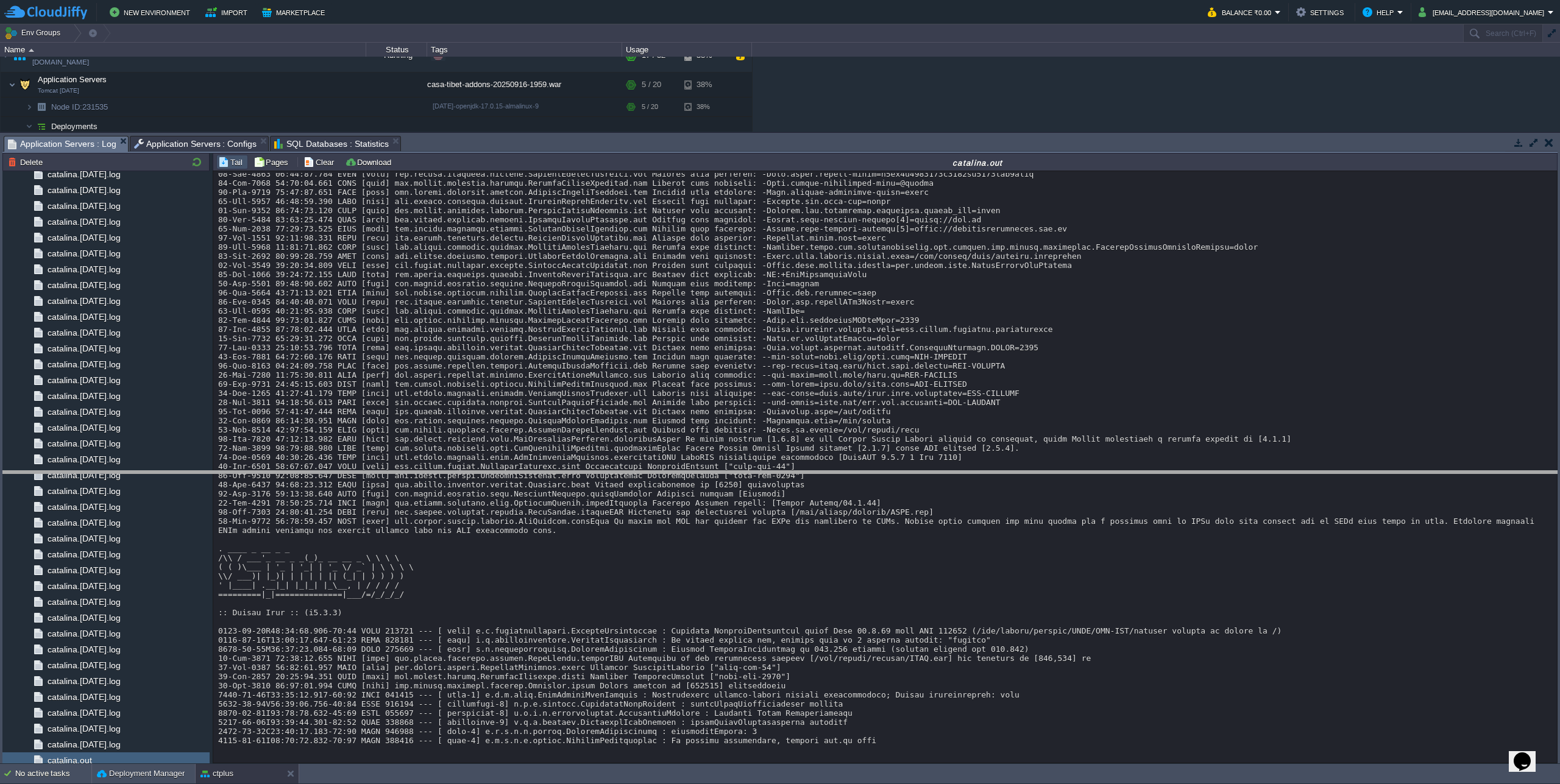
drag, startPoint x: 847, startPoint y: 140, endPoint x: 827, endPoint y: 475, distance: 335.6
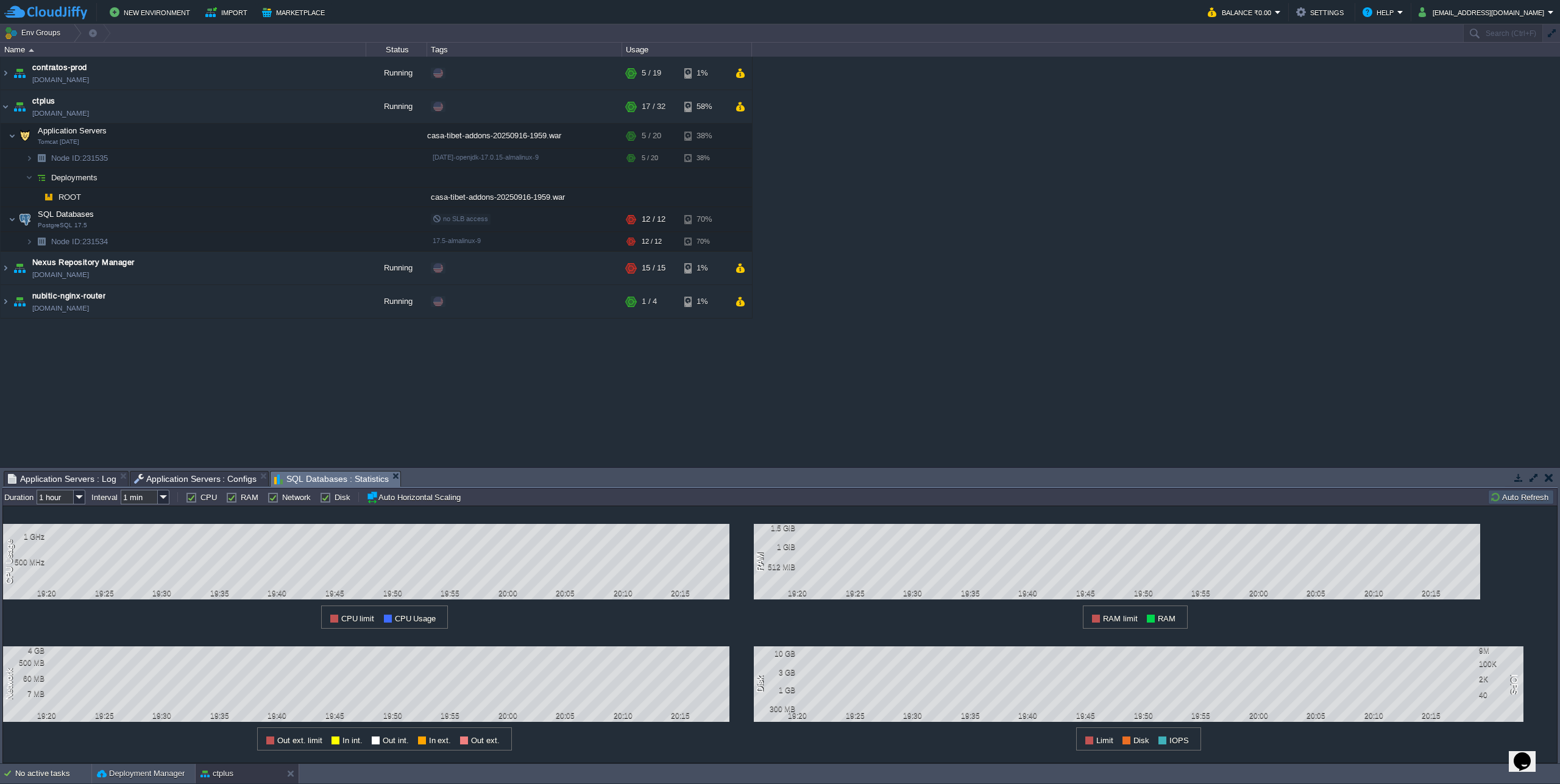
click at [321, 485] on span "SQL Databases : Statistics" at bounding box center [331, 479] width 115 height 16
click at [1544, 500] on button "Auto Refresh" at bounding box center [1521, 498] width 62 height 11
click at [1524, 502] on button "Auto Refresh" at bounding box center [1521, 498] width 62 height 11
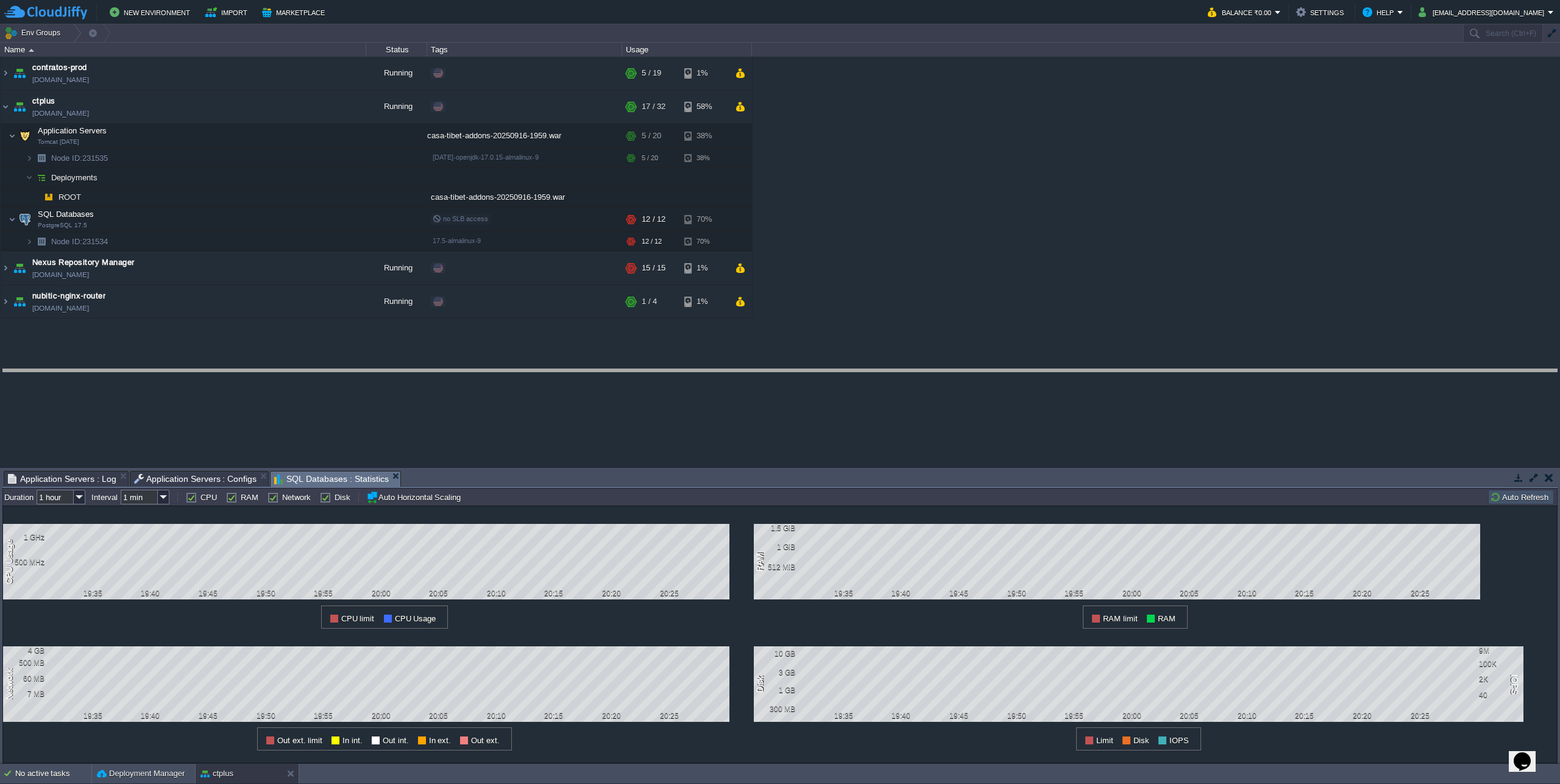
drag, startPoint x: 647, startPoint y: 483, endPoint x: 663, endPoint y: 379, distance: 105.2
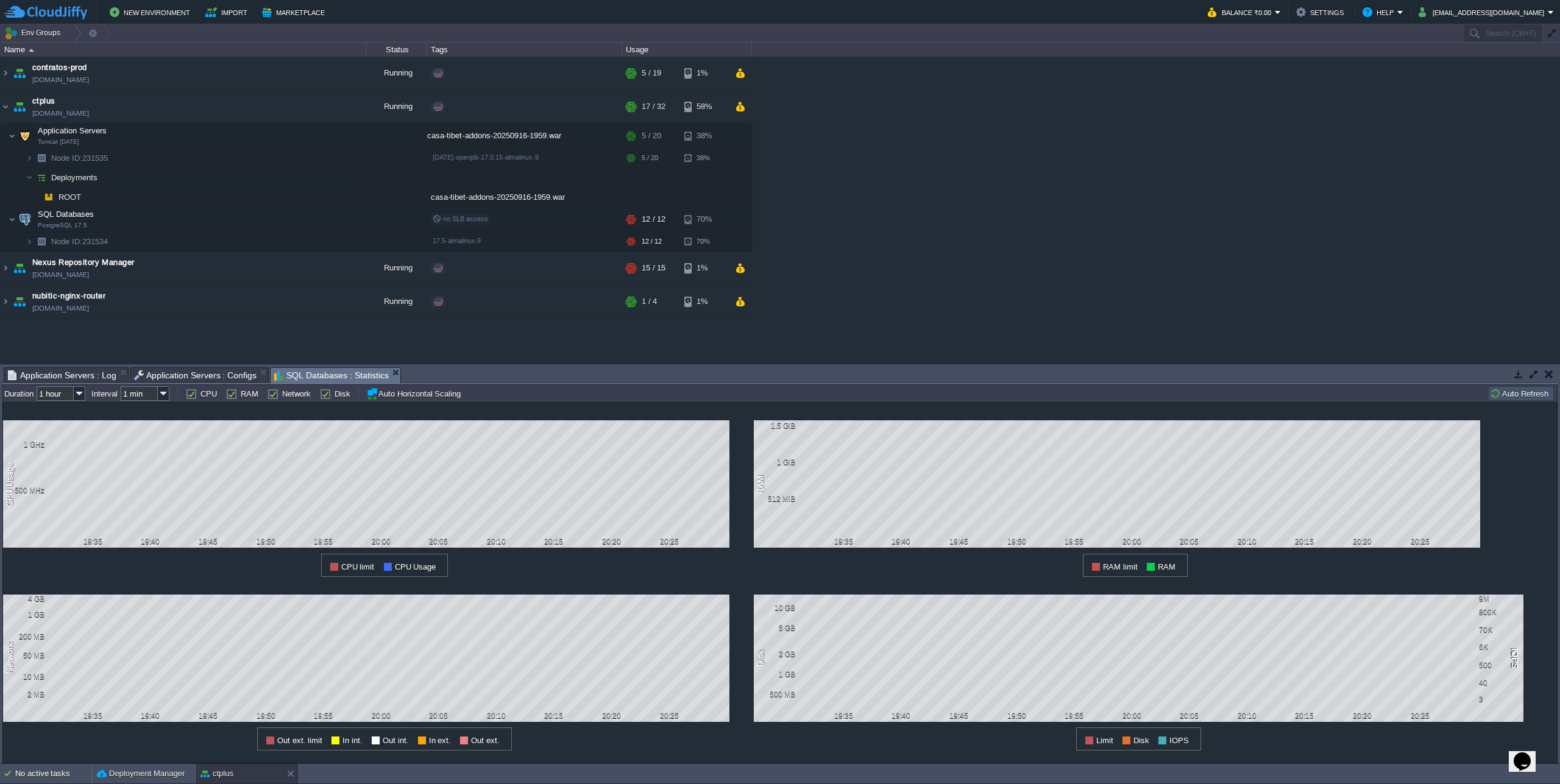
click at [82, 375] on span "Application Servers : Log" at bounding box center [62, 375] width 108 height 15
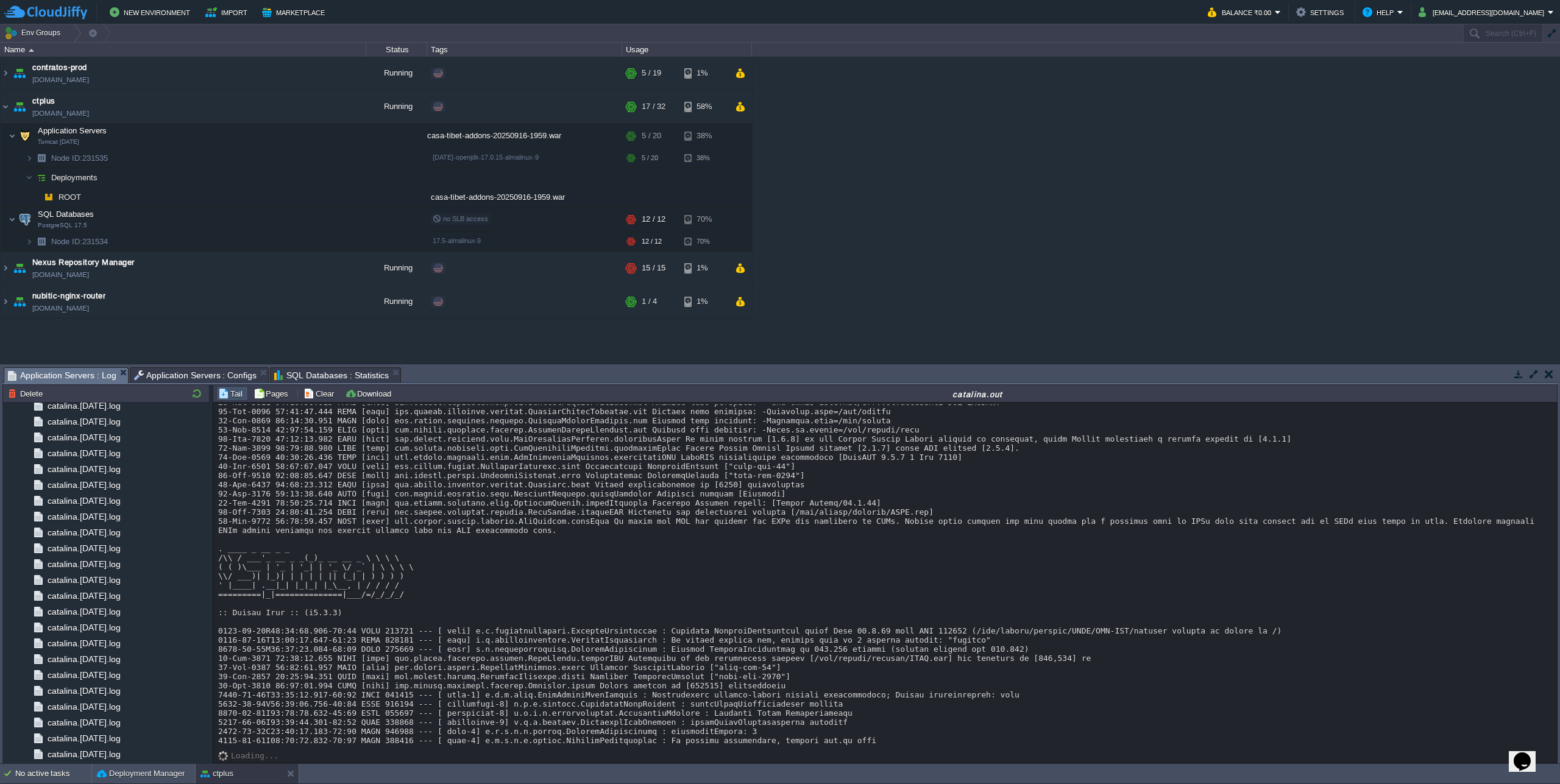
scroll to position [18490, 0]
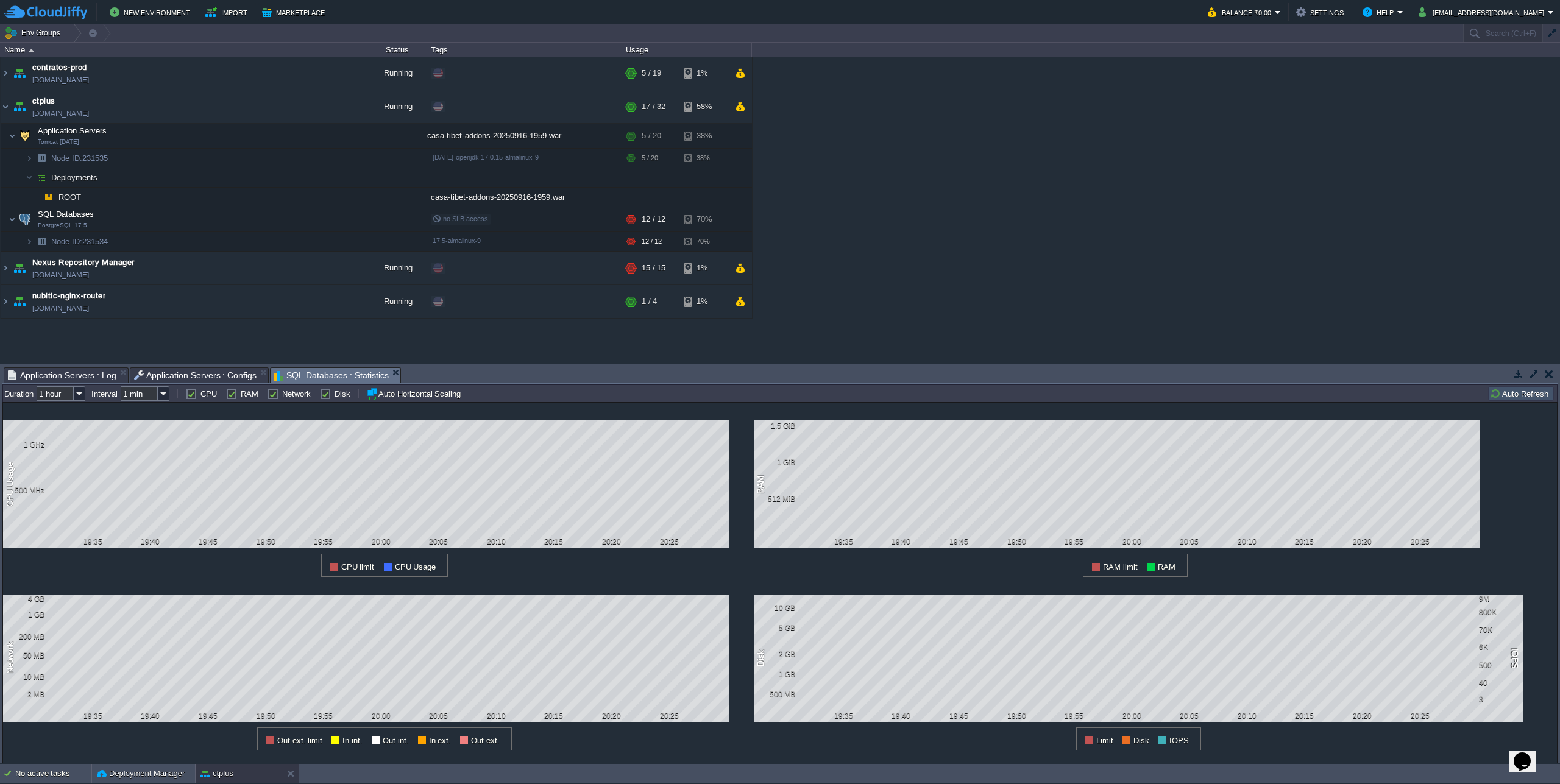
click at [298, 377] on span "SQL Databases : Statistics" at bounding box center [331, 375] width 115 height 16
click at [1512, 397] on button "Auto Refresh" at bounding box center [1521, 394] width 62 height 11
click at [1528, 398] on button "Auto Refresh" at bounding box center [1521, 394] width 62 height 11
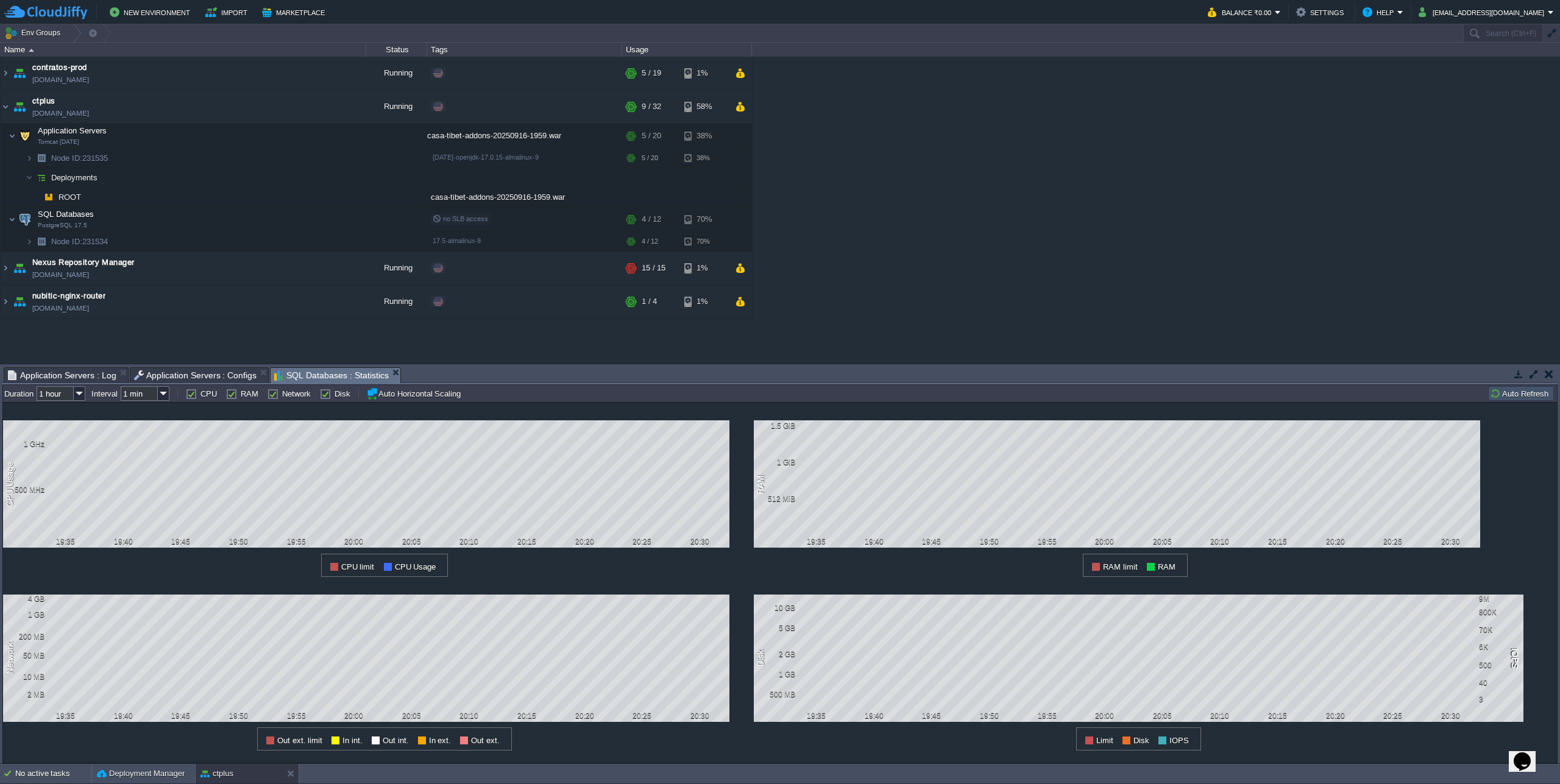
click at [75, 374] on span "Application Servers : Log" at bounding box center [62, 375] width 108 height 15
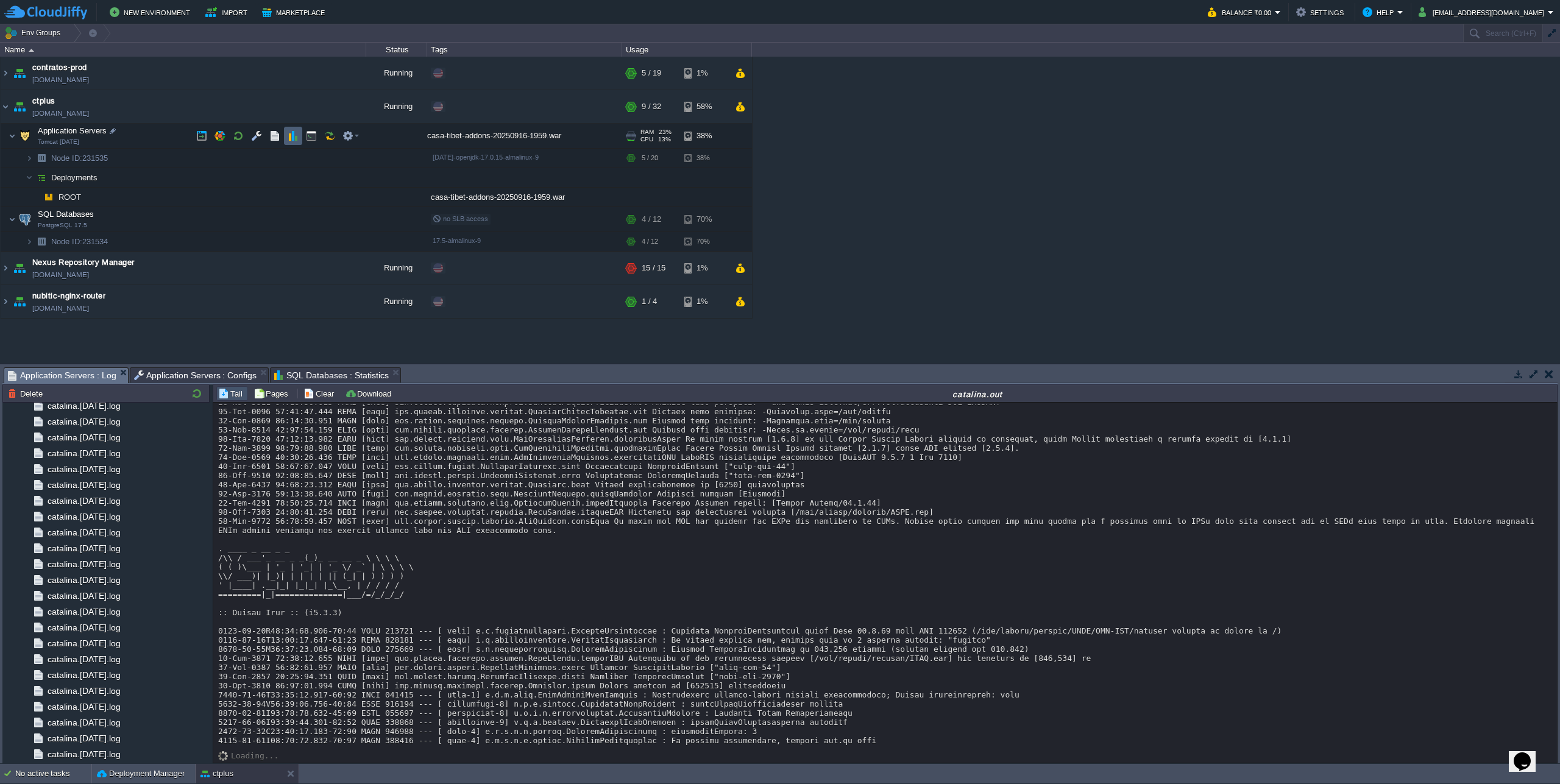
click at [298, 139] on td at bounding box center [293, 136] width 18 height 18
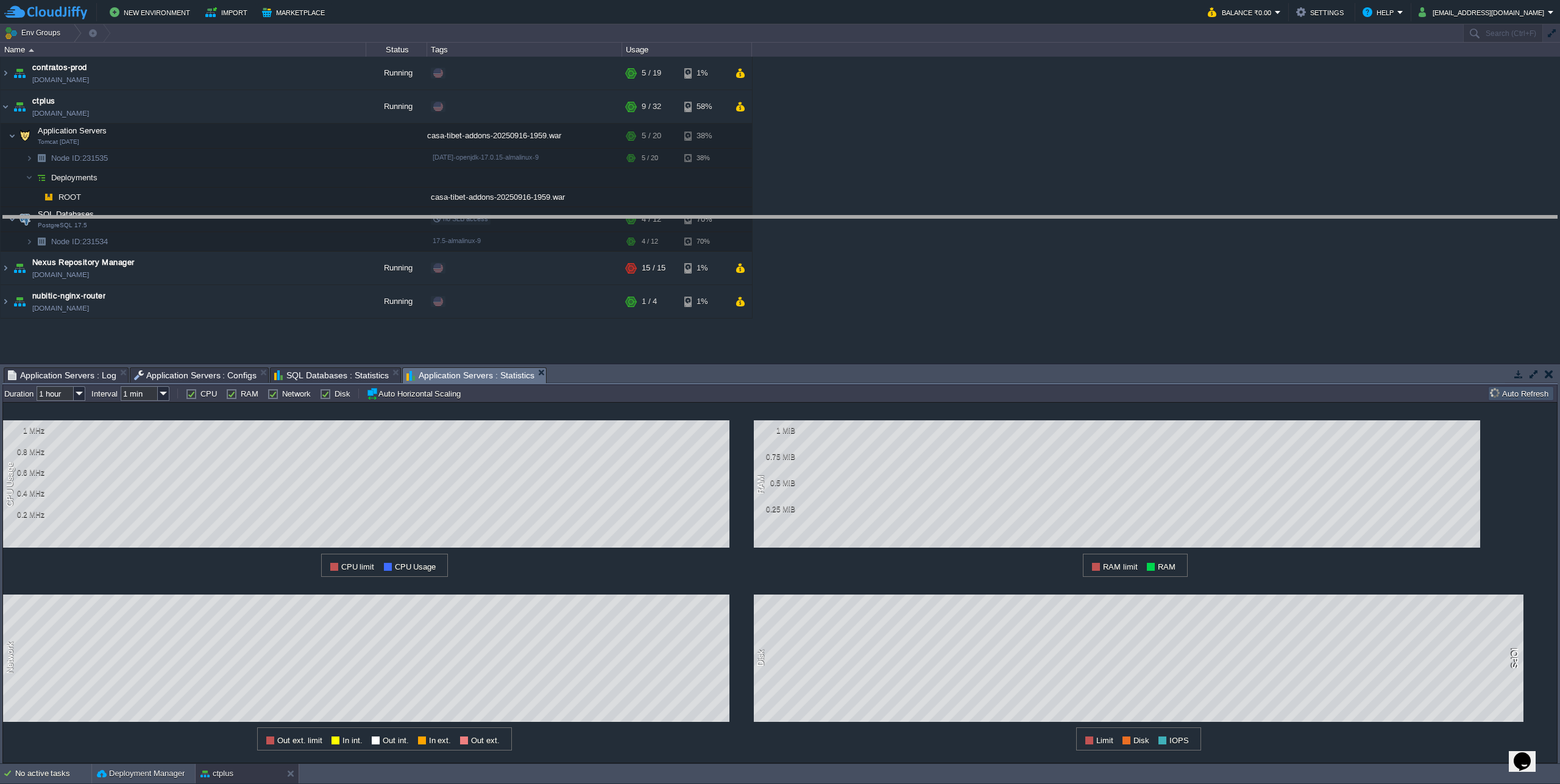
drag, startPoint x: 803, startPoint y: 372, endPoint x: 805, endPoint y: 219, distance: 153.0
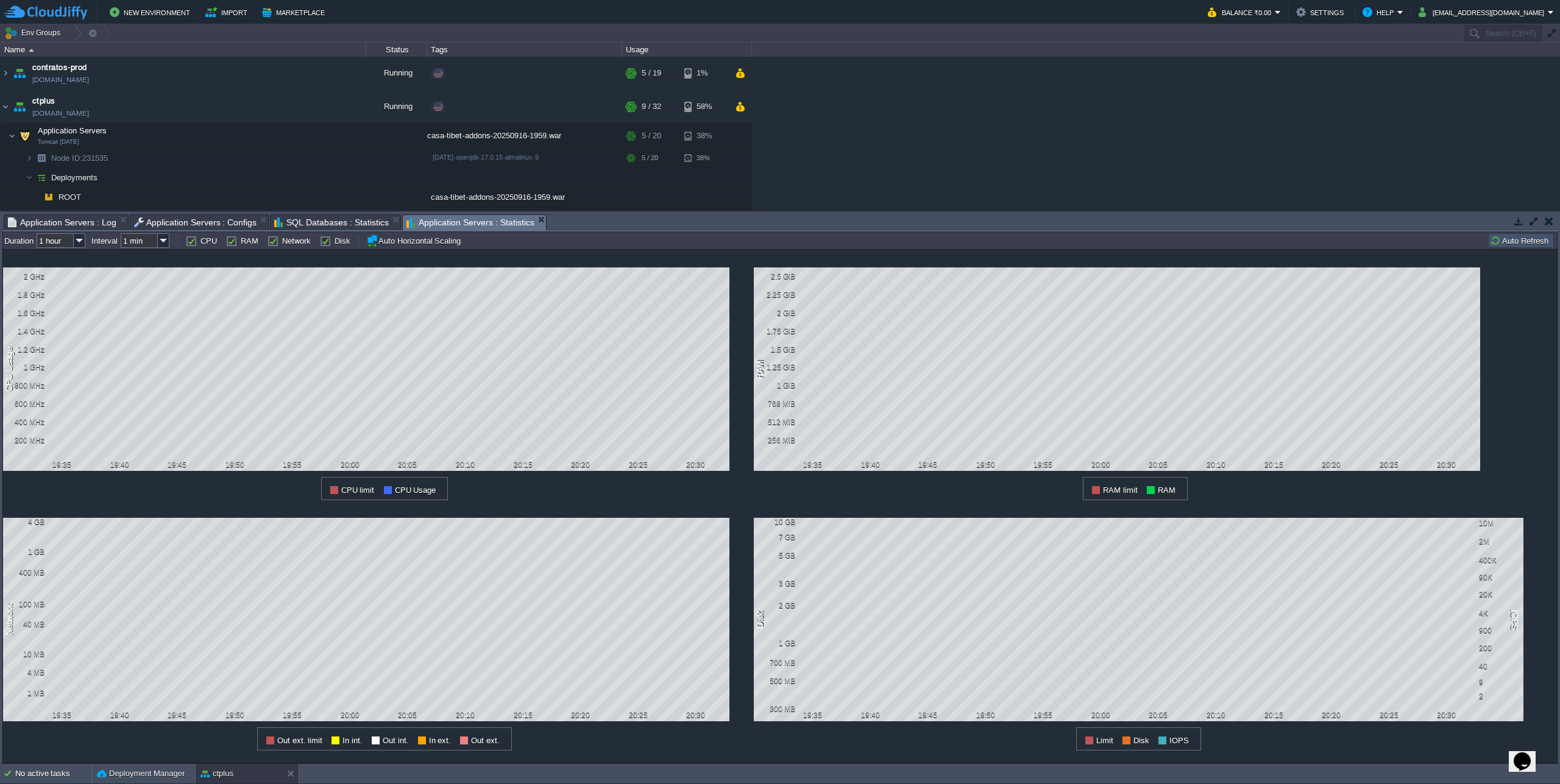
click at [295, 228] on span "SQL Databases : Statistics" at bounding box center [331, 222] width 115 height 15
click at [39, 220] on span "Application Servers : Log" at bounding box center [62, 222] width 108 height 15
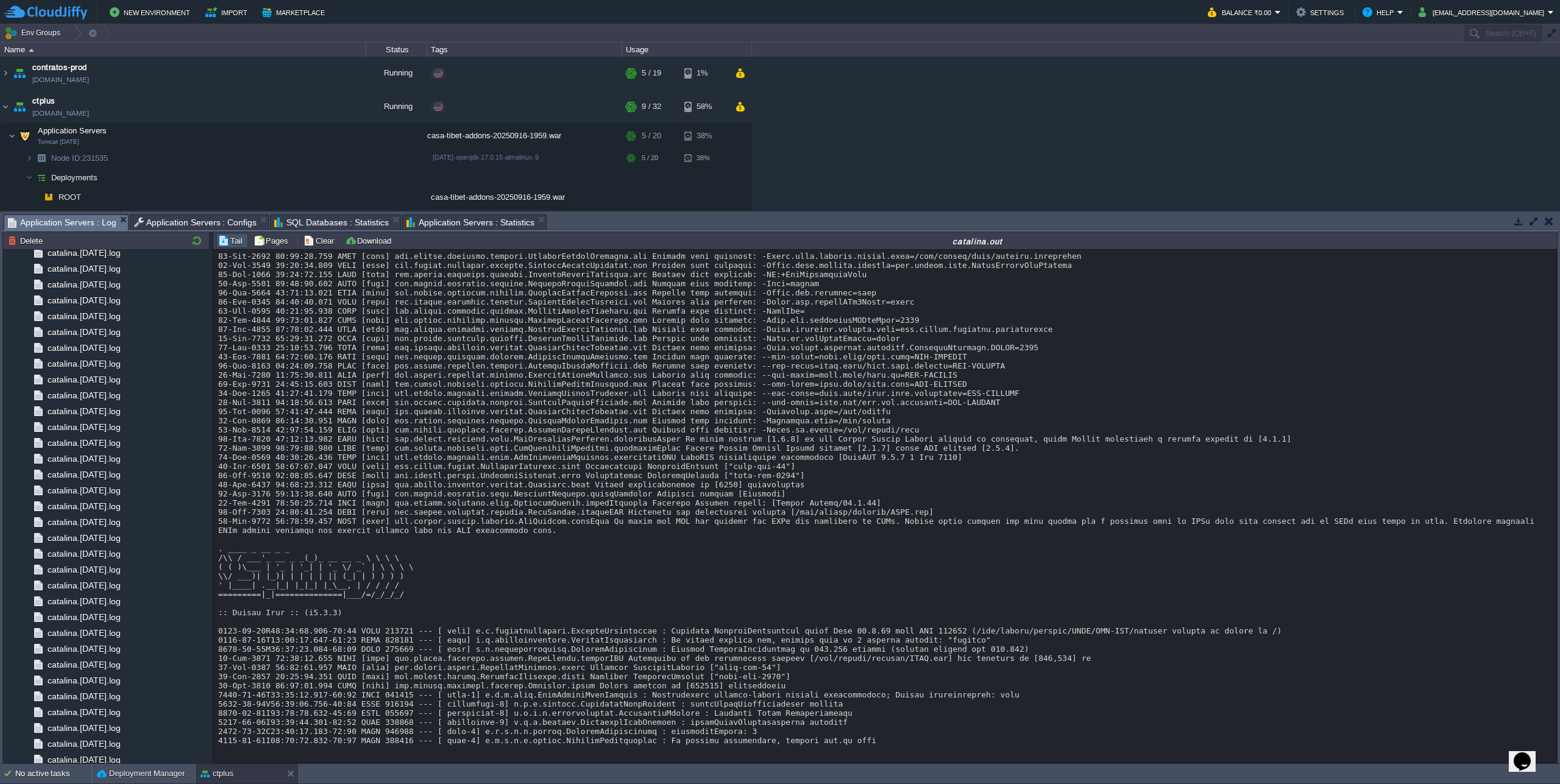
scroll to position [18337, 0]
click at [169, 218] on span "Application Servers : Configs" at bounding box center [196, 222] width 123 height 15
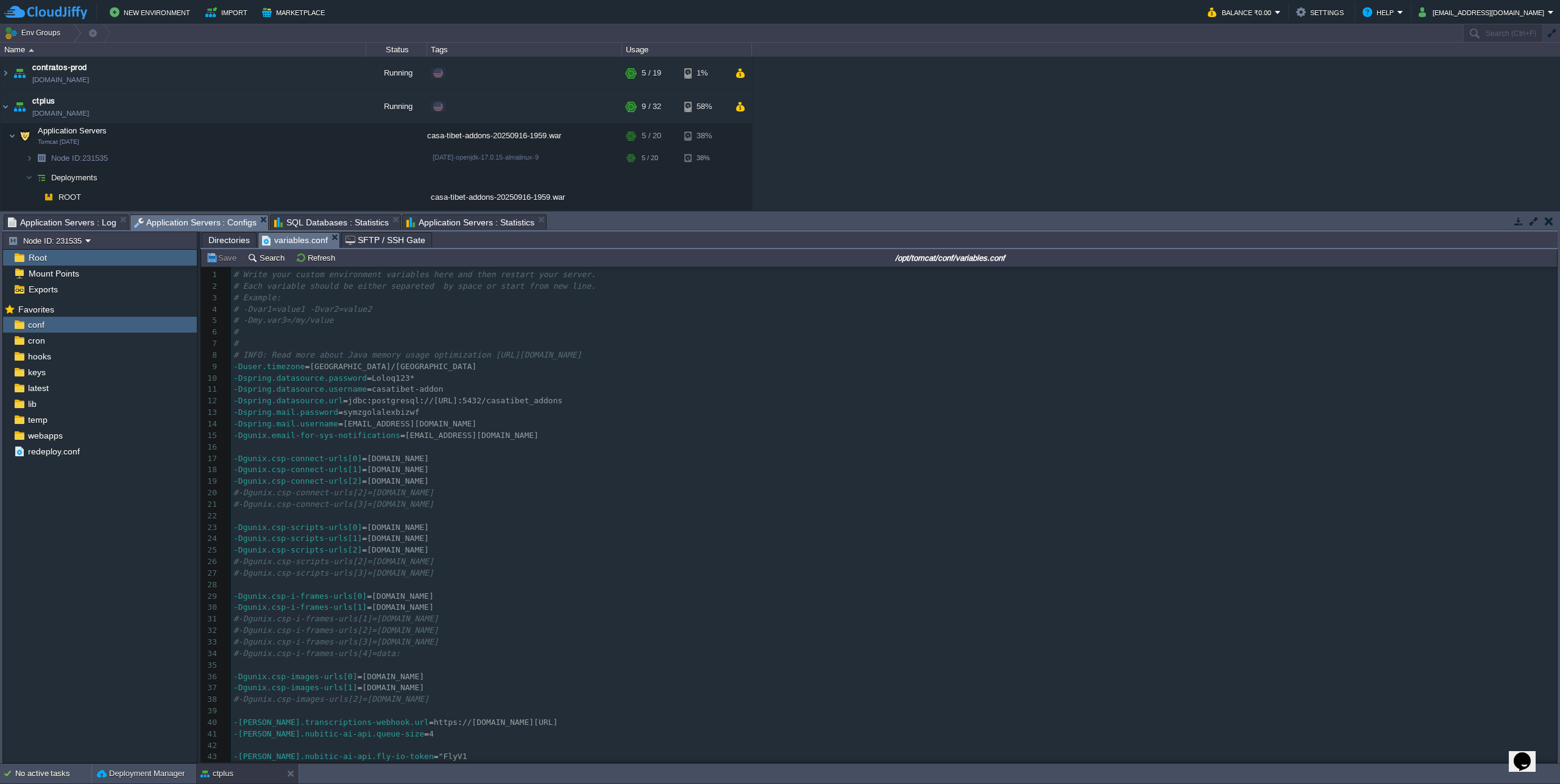
click at [318, 226] on span "SQL Databases : Statistics" at bounding box center [331, 222] width 115 height 15
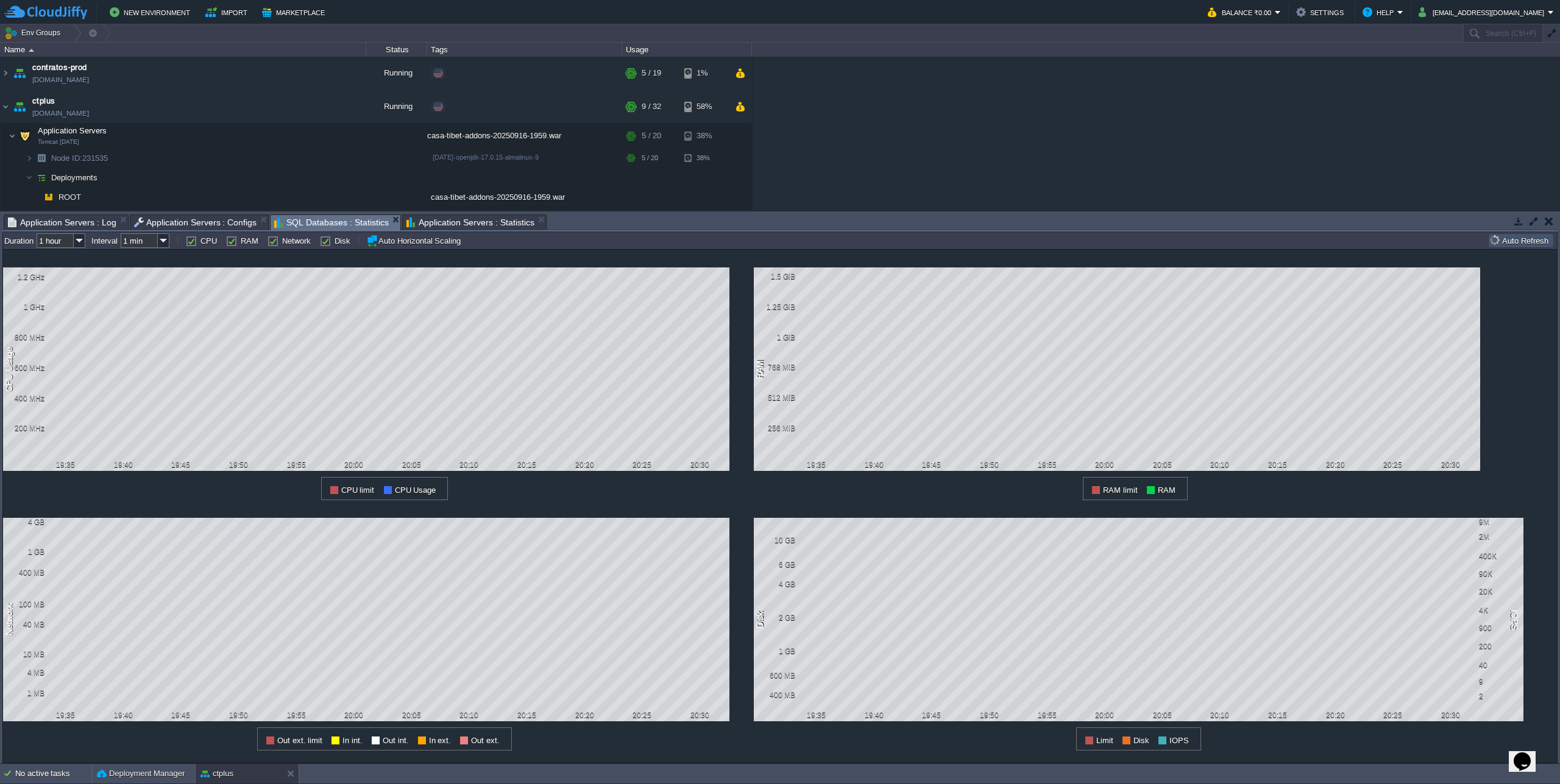
click at [450, 227] on span "Application Servers : Statistics" at bounding box center [470, 222] width 128 height 15
